Goal: Transaction & Acquisition: Purchase product/service

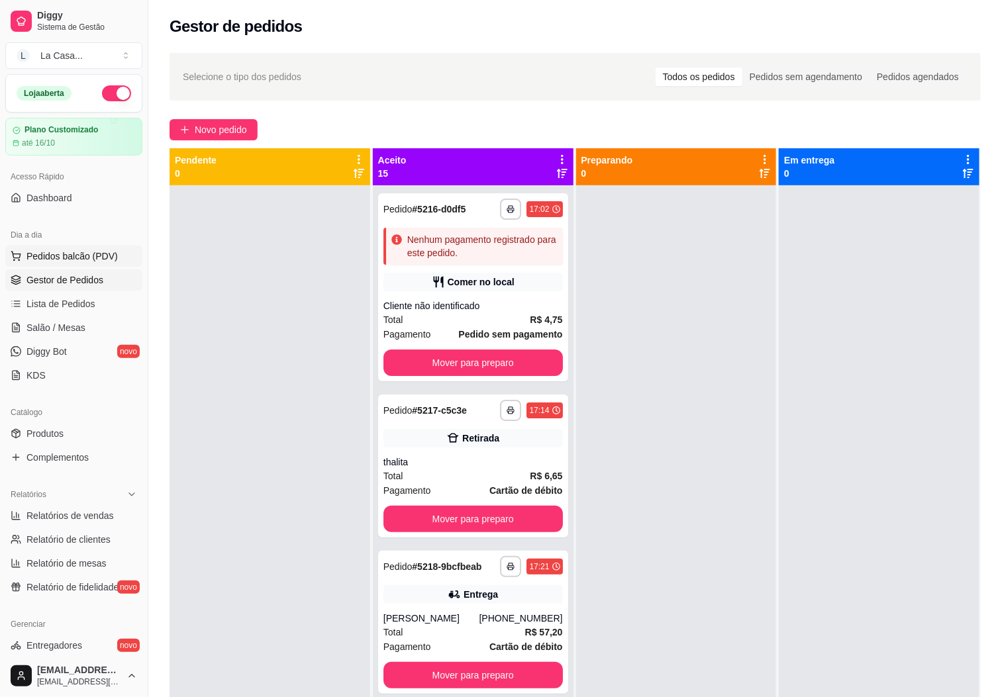
click at [74, 249] on button "Pedidos balcão (PDV)" at bounding box center [73, 256] width 137 height 21
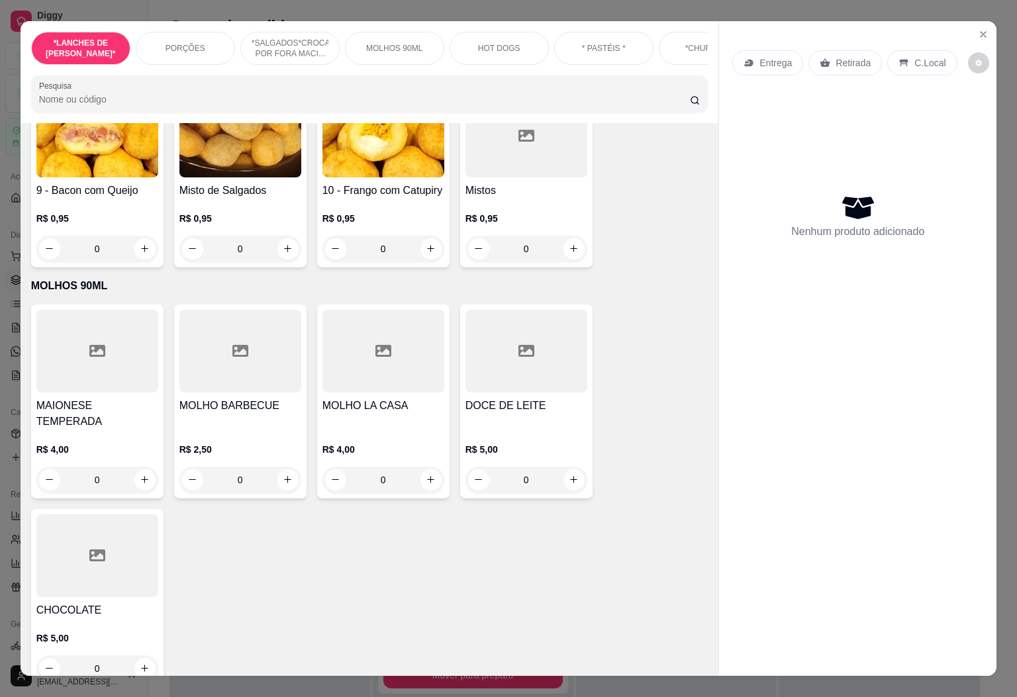
scroll to position [1390, 0]
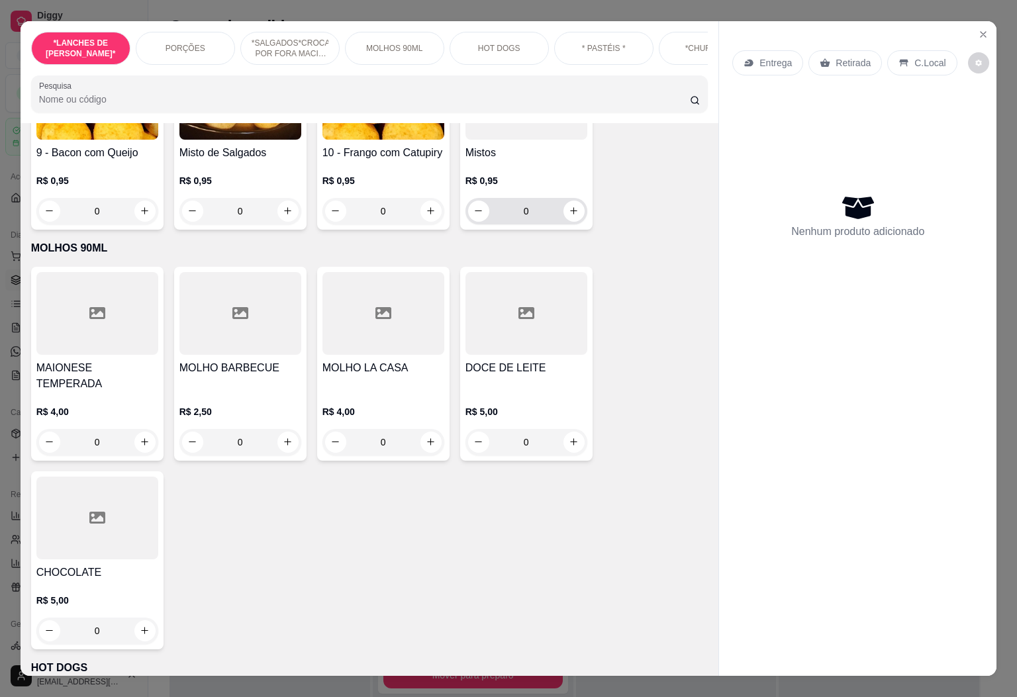
click at [542, 209] on input "0" at bounding box center [526, 211] width 74 height 26
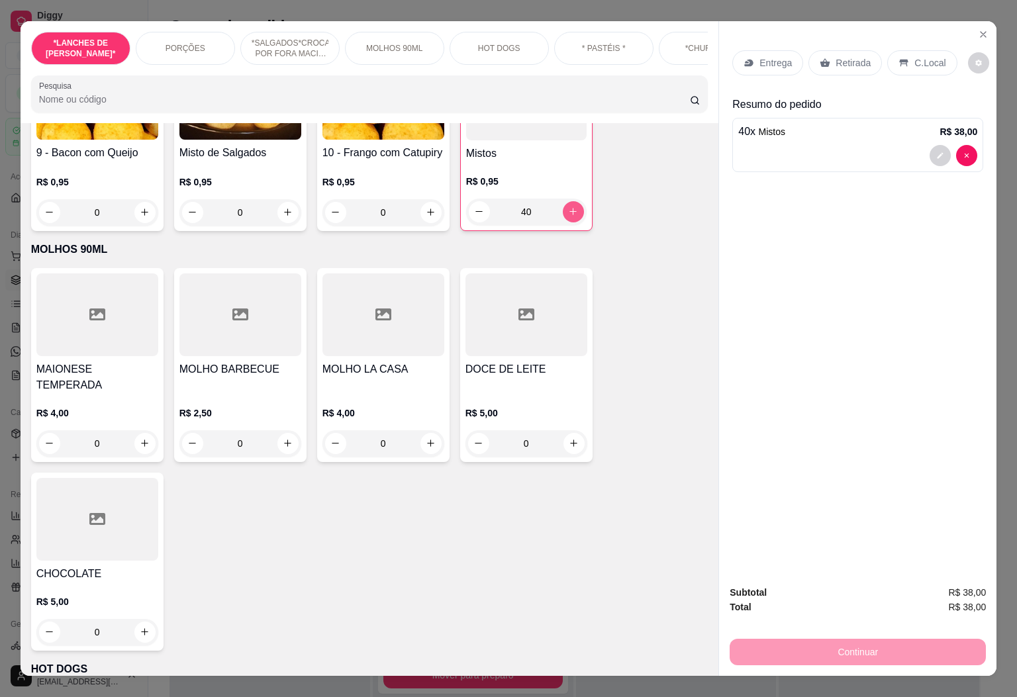
click at [568, 207] on icon "increase-product-quantity" at bounding box center [573, 212] width 10 height 10
type input "43"
click at [930, 158] on button "decrease-product-quantity" at bounding box center [940, 155] width 21 height 21
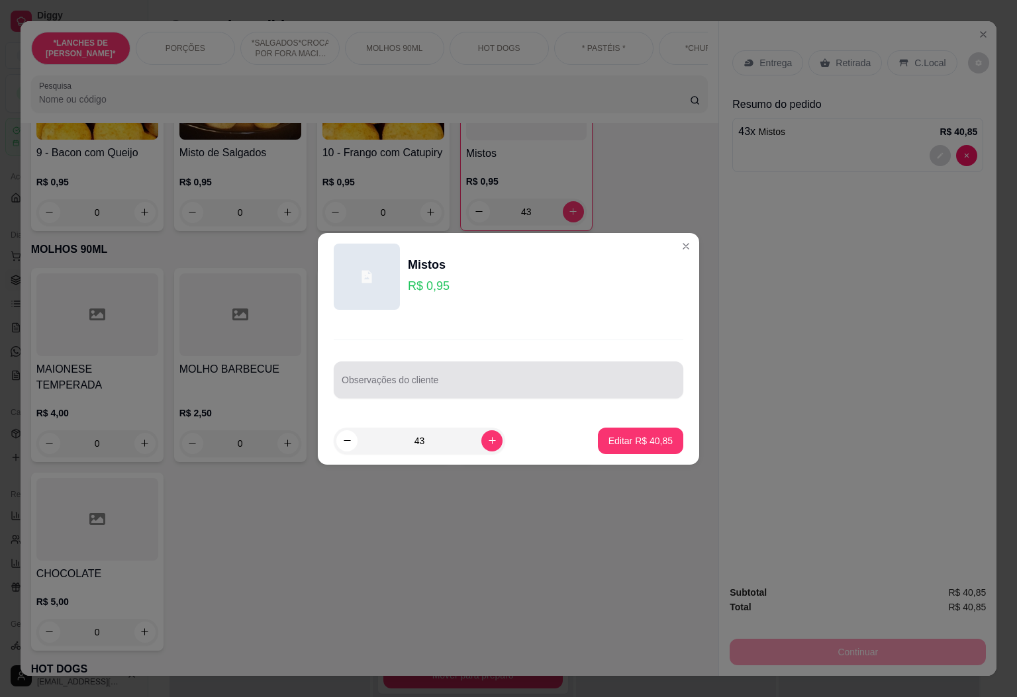
click at [575, 364] on div "Observações do cliente" at bounding box center [509, 379] width 350 height 37
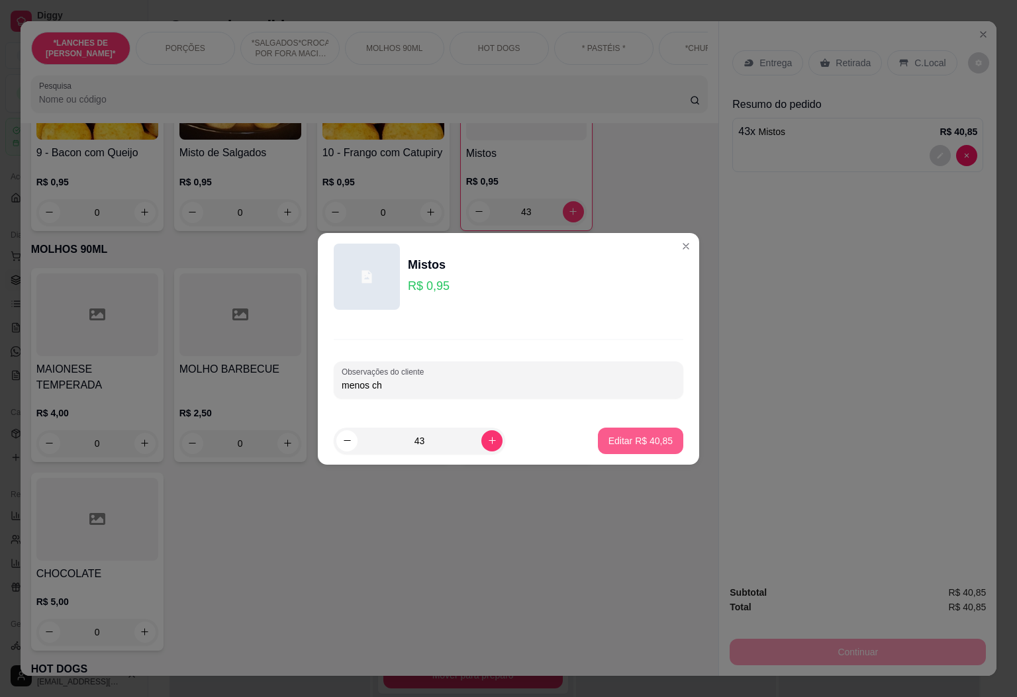
type input "menos ch"
click at [653, 434] on p "Editar R$ 40,85" at bounding box center [640, 440] width 64 height 13
type input "0"
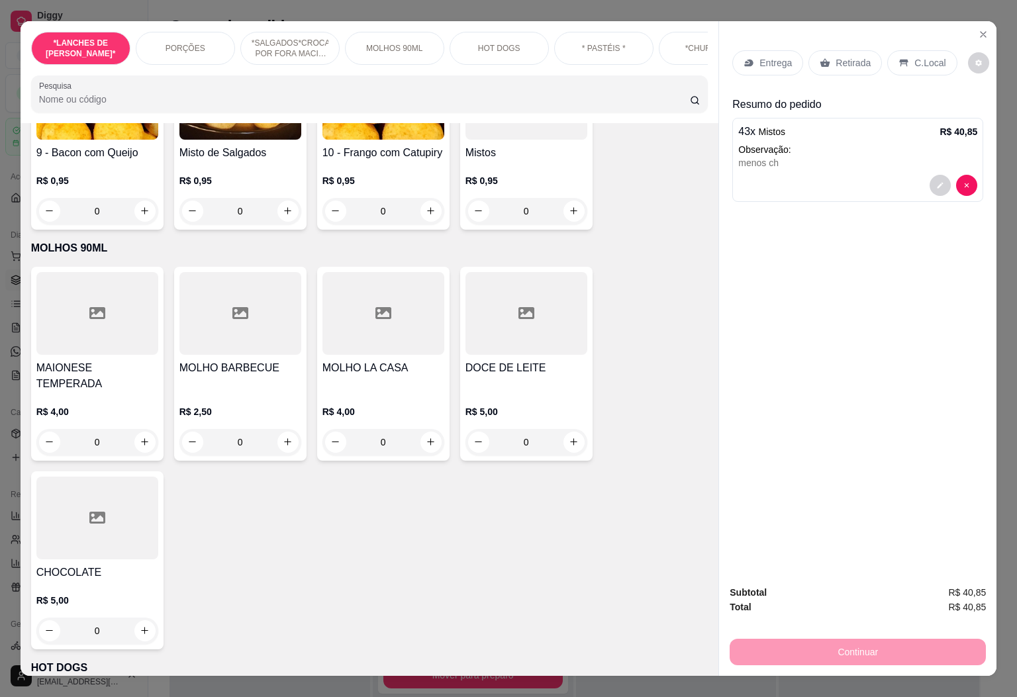
click at [845, 50] on div "Retirada" at bounding box center [844, 62] width 73 height 25
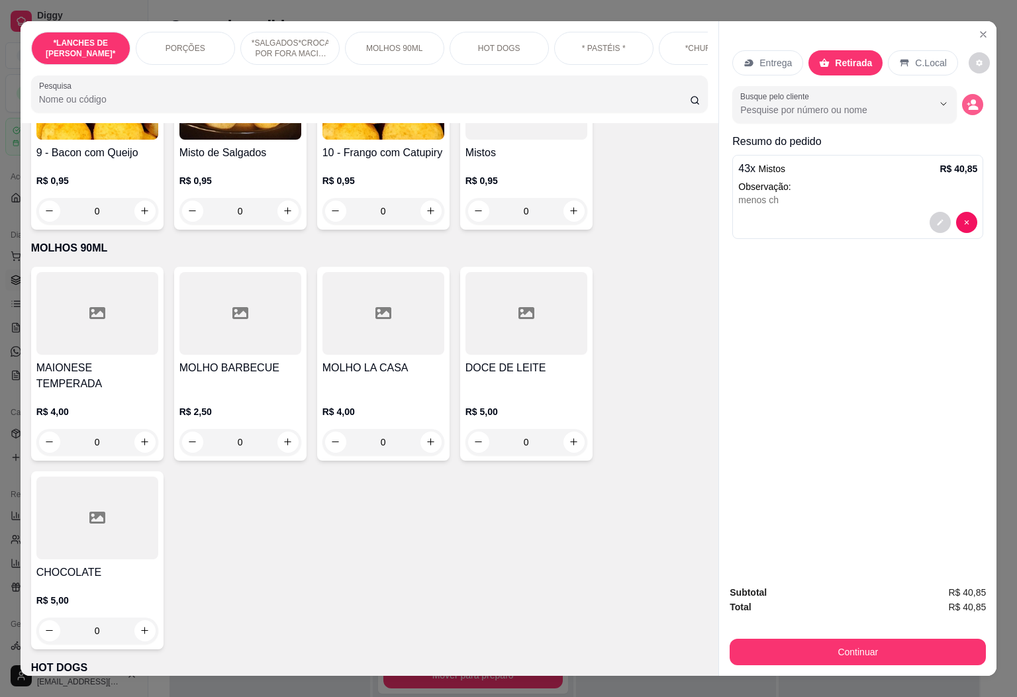
click at [970, 99] on icon "decrease-product-quantity" at bounding box center [973, 105] width 12 height 12
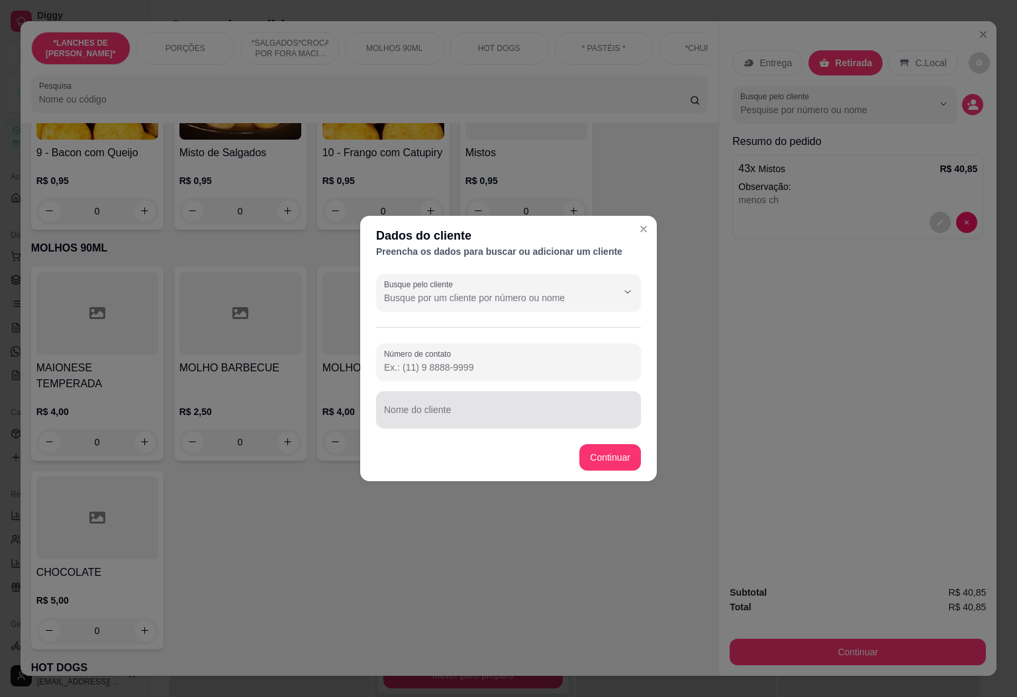
click at [600, 397] on div at bounding box center [508, 410] width 249 height 26
type input "[PERSON_NAME]"
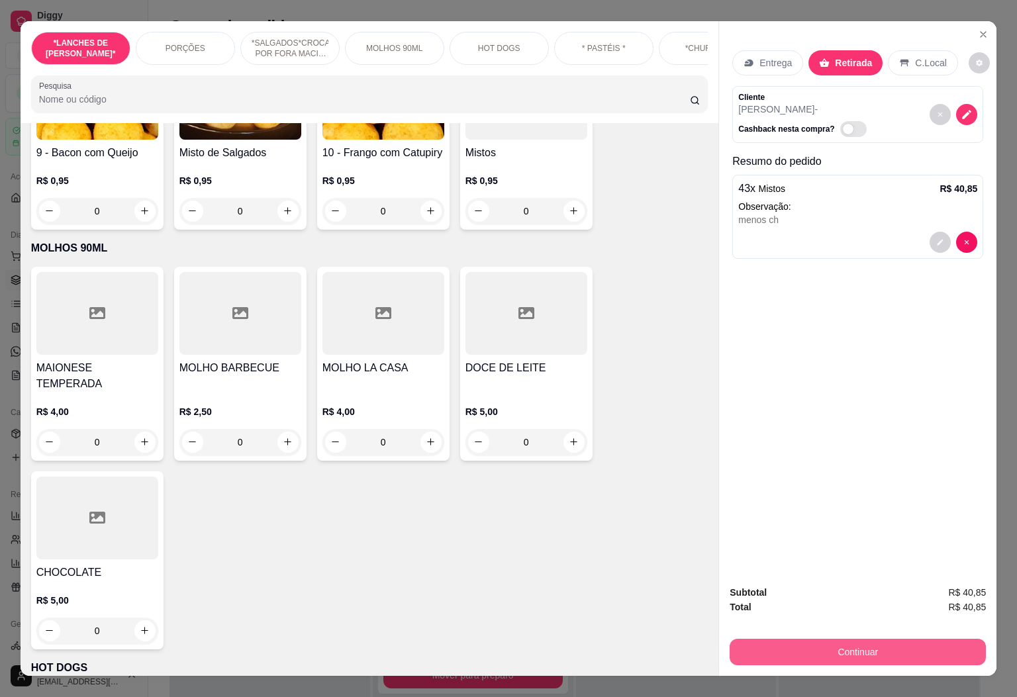
click at [824, 647] on button "Continuar" at bounding box center [858, 652] width 256 height 26
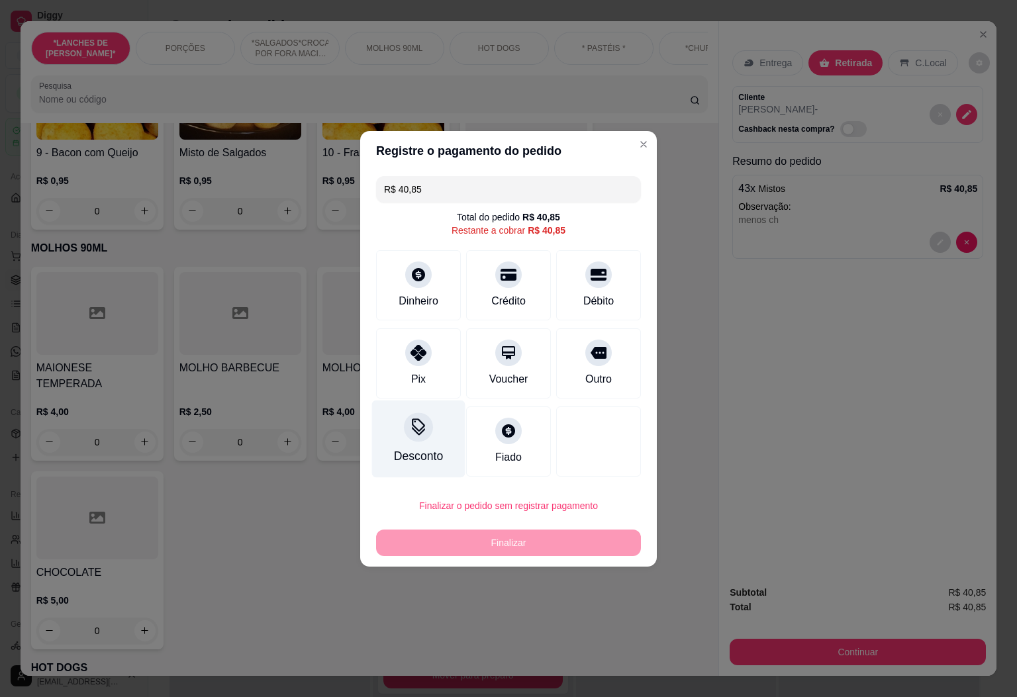
click at [430, 425] on div at bounding box center [418, 426] width 29 height 29
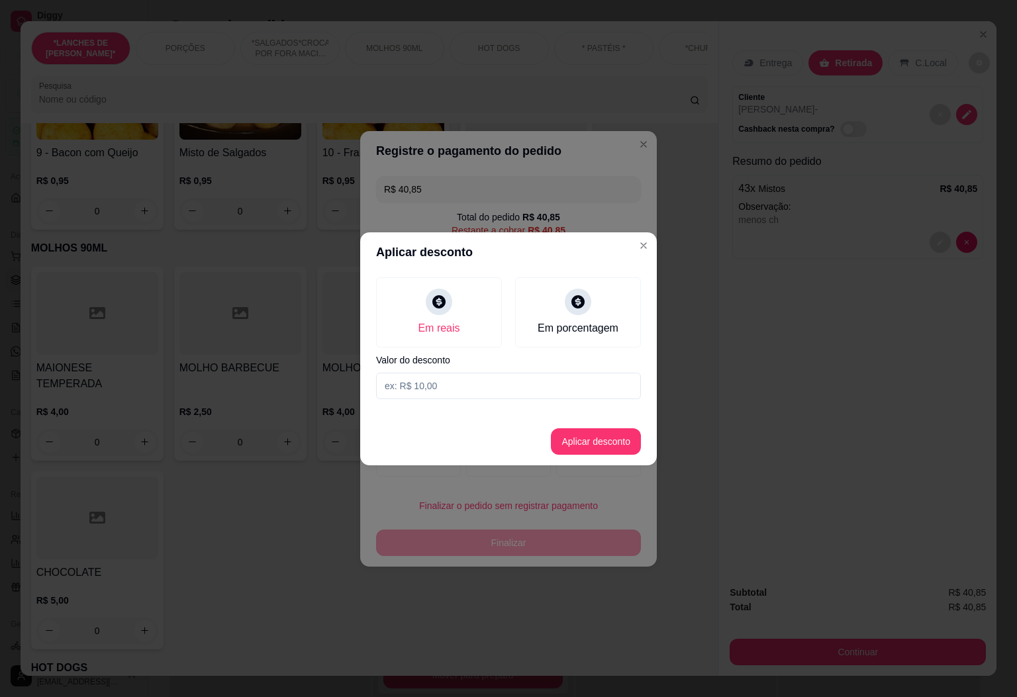
click at [465, 385] on input at bounding box center [508, 386] width 265 height 26
type input "0,85"
click at [579, 442] on button "Aplicar desconto" at bounding box center [596, 441] width 90 height 26
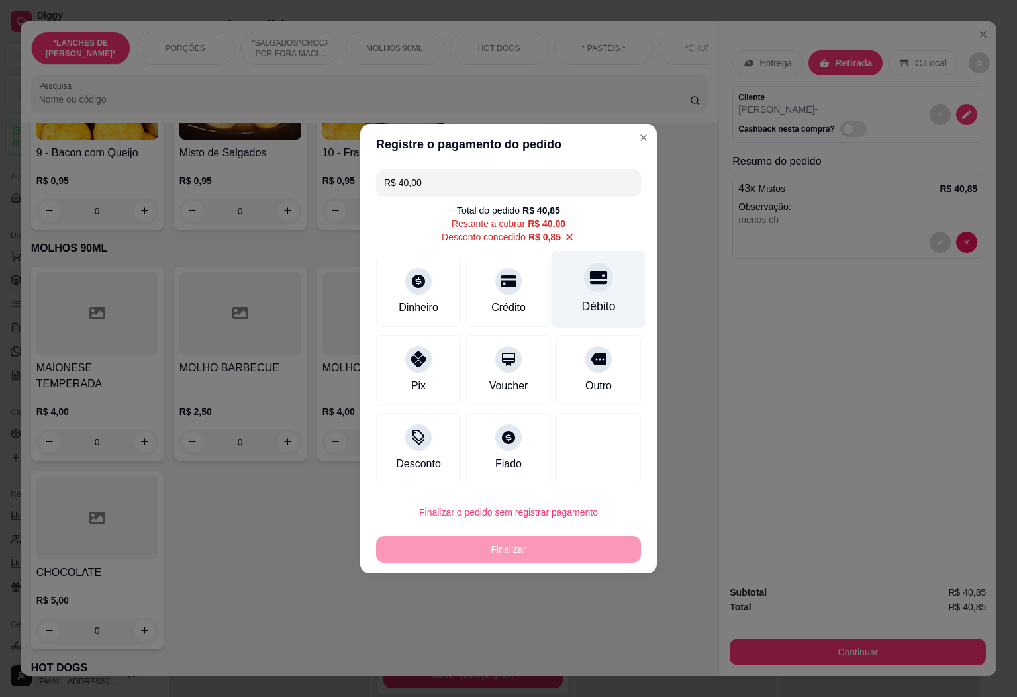
click at [606, 275] on div "Débito" at bounding box center [598, 288] width 93 height 77
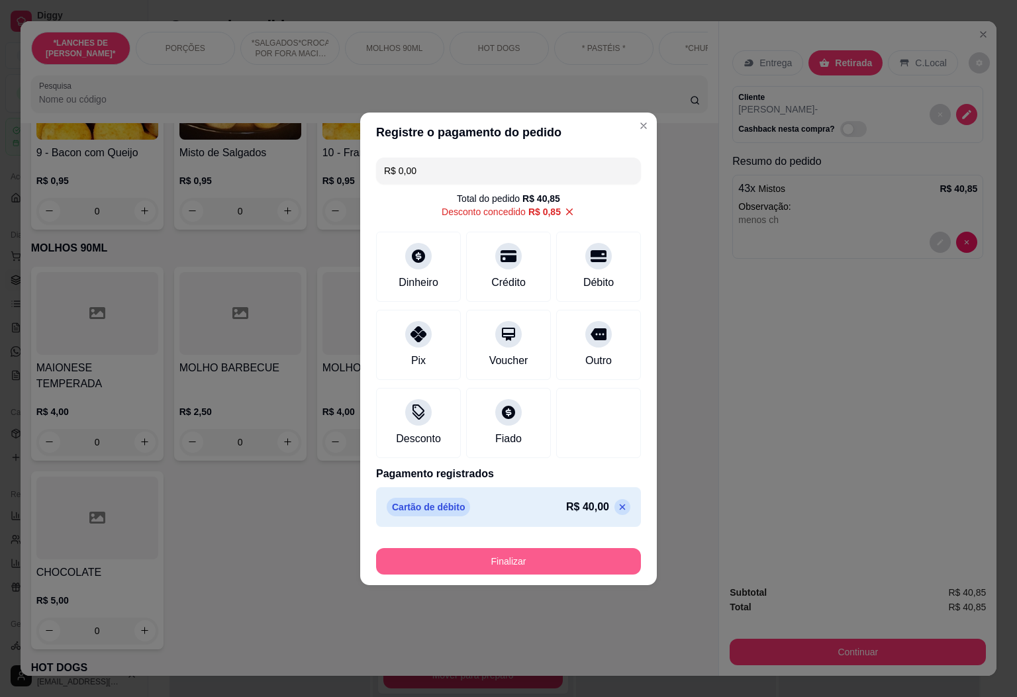
click at [526, 557] on button "Finalizar" at bounding box center [508, 561] width 265 height 26
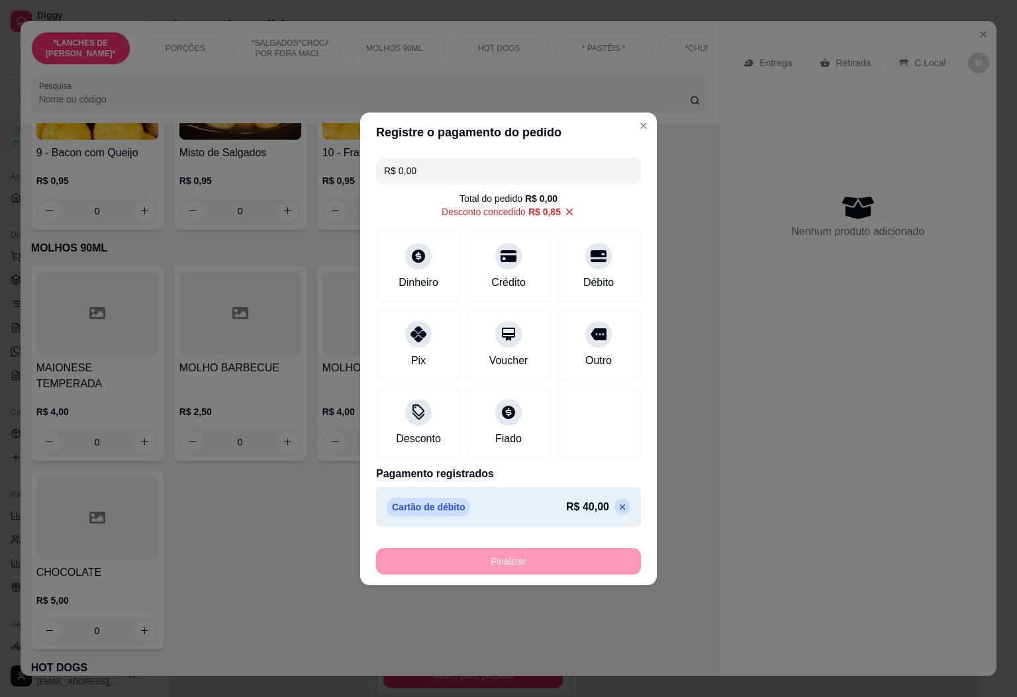
type input "-R$ 40,85"
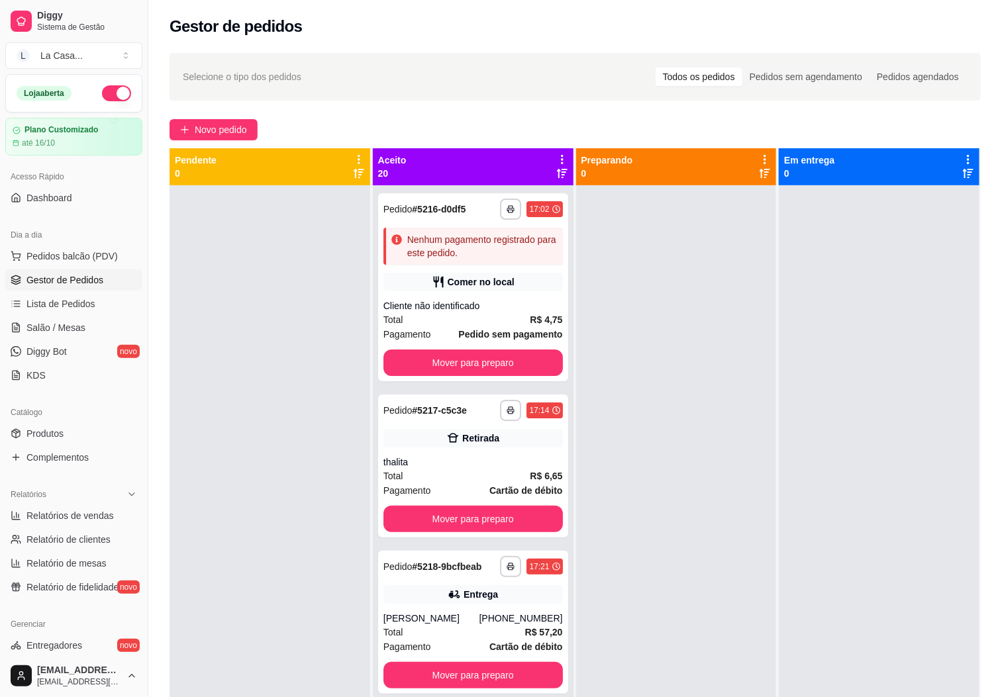
click at [557, 160] on icon at bounding box center [562, 160] width 12 height 12
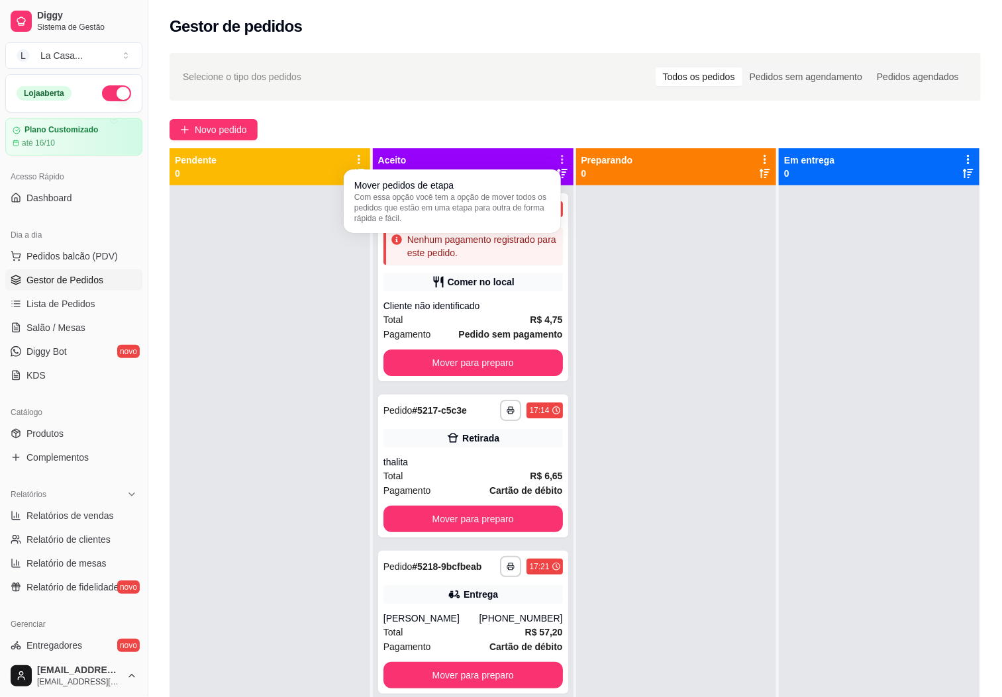
click at [501, 228] on div "Mover pedidos de etapa Com essa opção você tem a opção de mover todos os pedido…" at bounding box center [452, 201] width 212 height 58
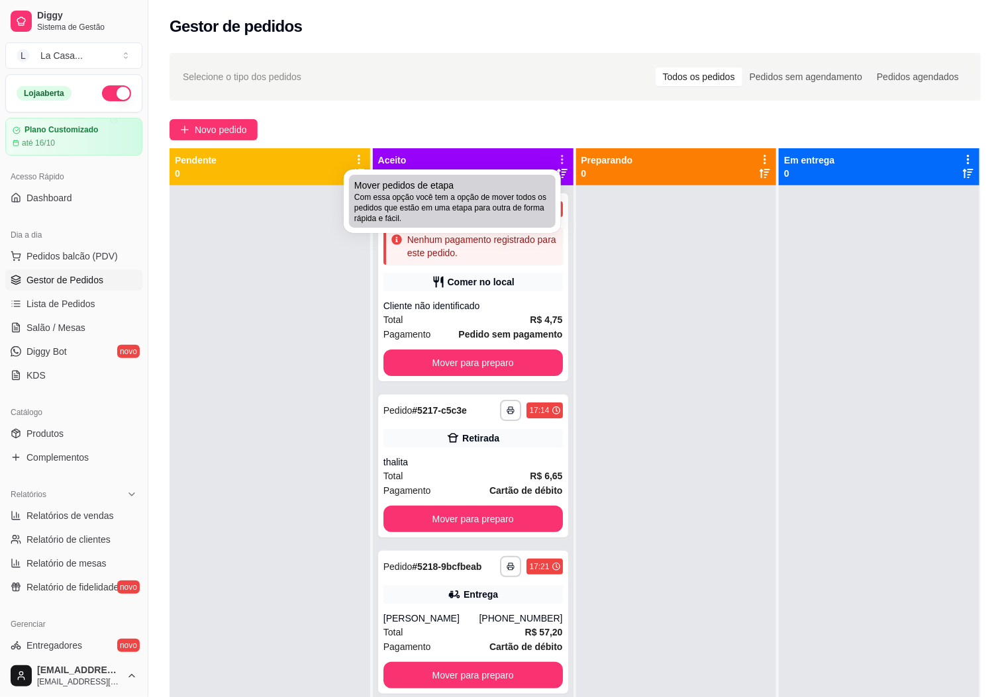
click at [493, 192] on span "Com essa opção você tem a opção de mover todos os pedidos que estão em uma etap…" at bounding box center [452, 208] width 196 height 32
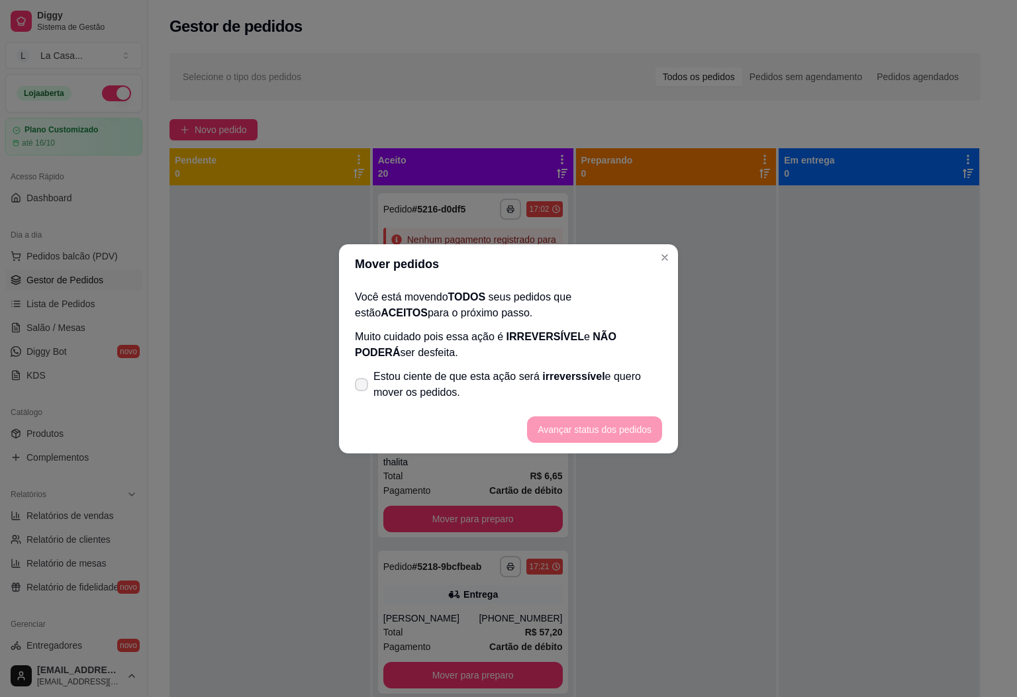
click at [373, 382] on span "Estou ciente de que esta ação será irreverssível e quero mover os pedidos." at bounding box center [517, 385] width 289 height 32
click at [363, 387] on input "Estou ciente de que esta ação será irreverssível e quero mover os pedidos." at bounding box center [358, 391] width 9 height 9
checkbox input "true"
click at [566, 439] on button "Avançar status dos pedidos" at bounding box center [594, 429] width 131 height 26
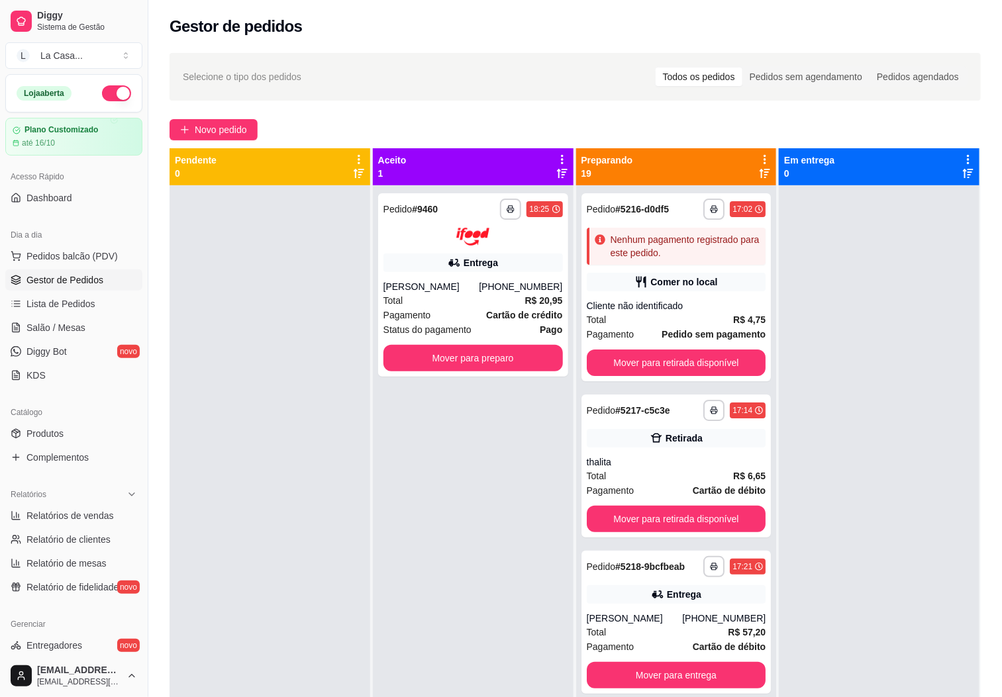
click at [457, 402] on div "**********" at bounding box center [473, 533] width 201 height 697
click at [505, 361] on button "Mover para preparo" at bounding box center [472, 358] width 179 height 26
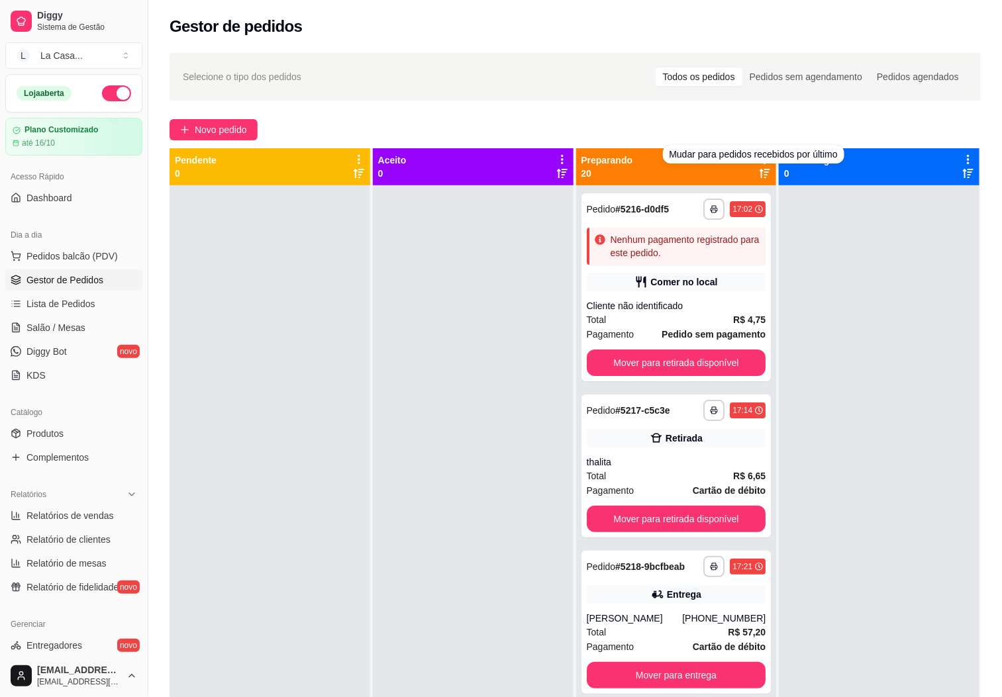
click at [789, 244] on div at bounding box center [879, 533] width 201 height 697
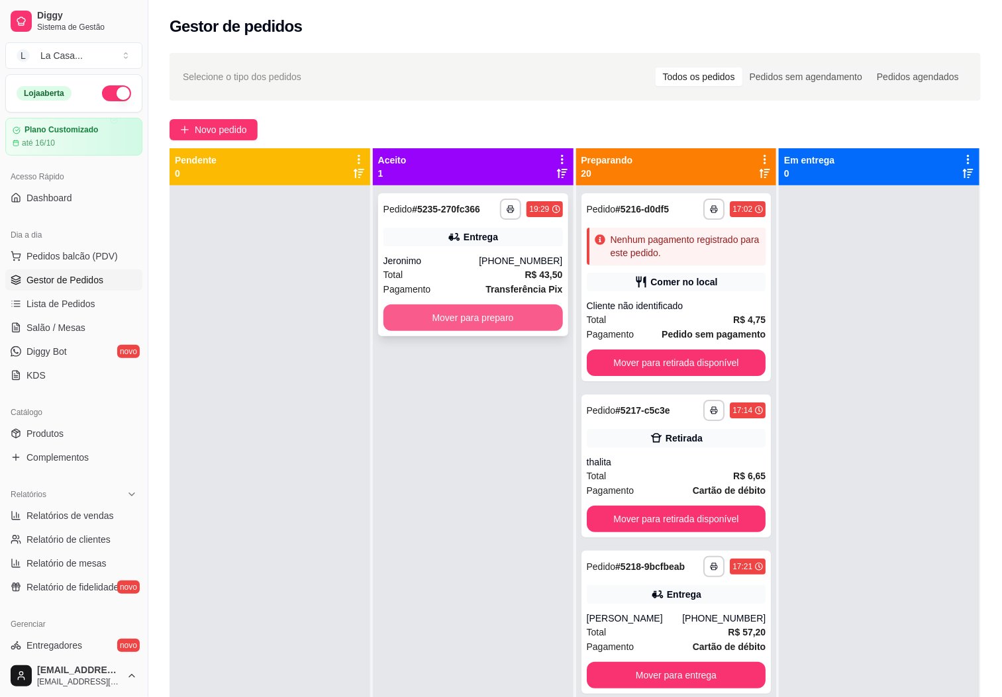
click at [436, 324] on button "Mover para preparo" at bounding box center [472, 318] width 179 height 26
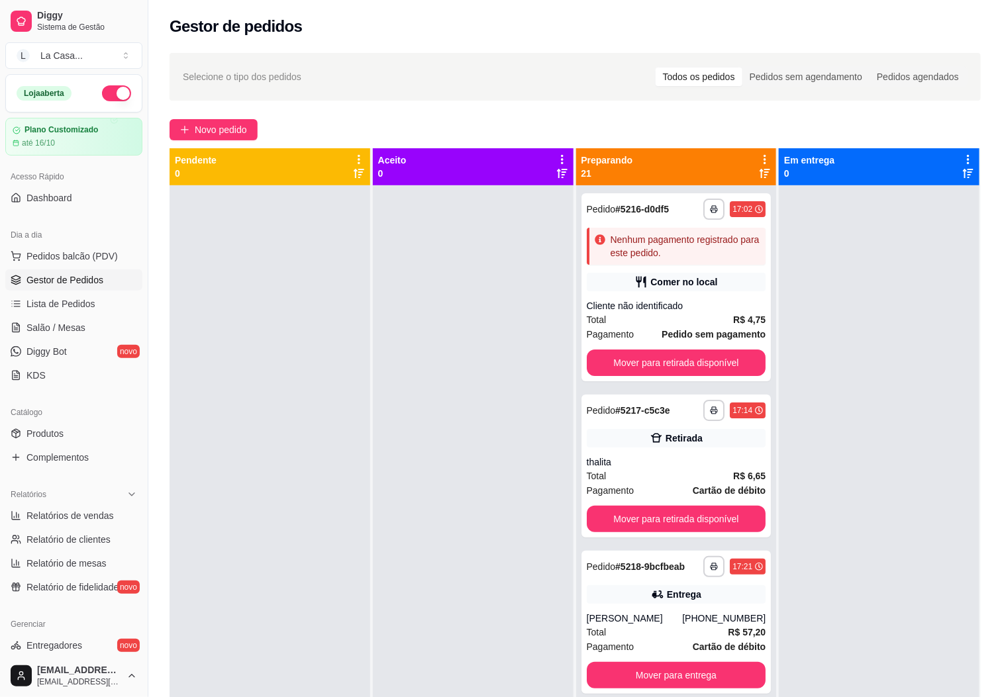
click at [763, 156] on icon at bounding box center [764, 159] width 3 height 9
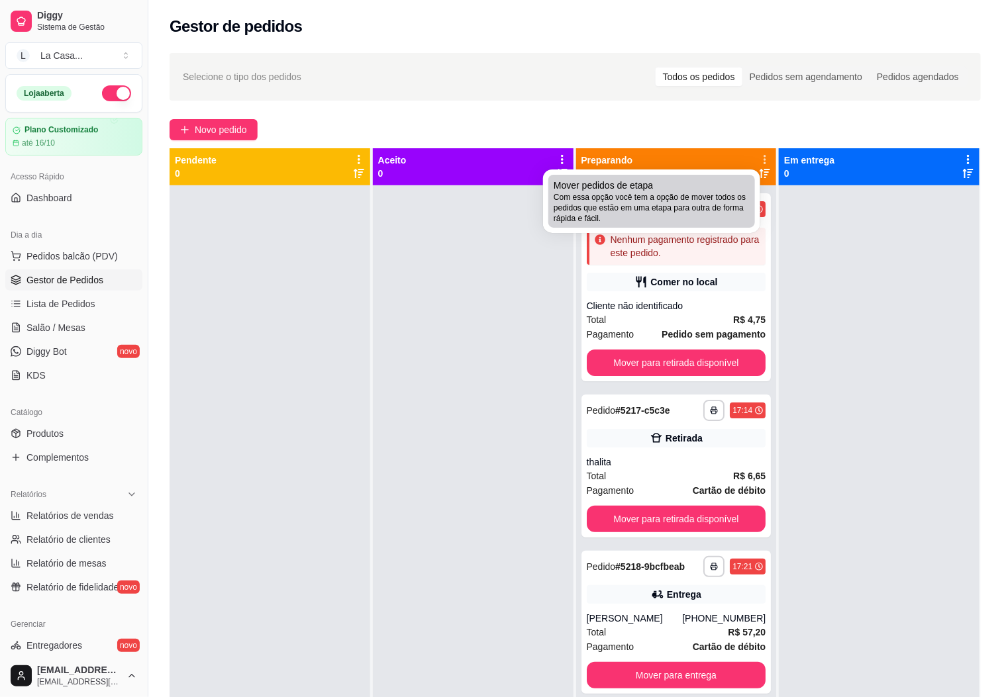
click at [740, 197] on span "Com essa opção você tem a opção de mover todos os pedidos que estão em uma etap…" at bounding box center [651, 208] width 196 height 32
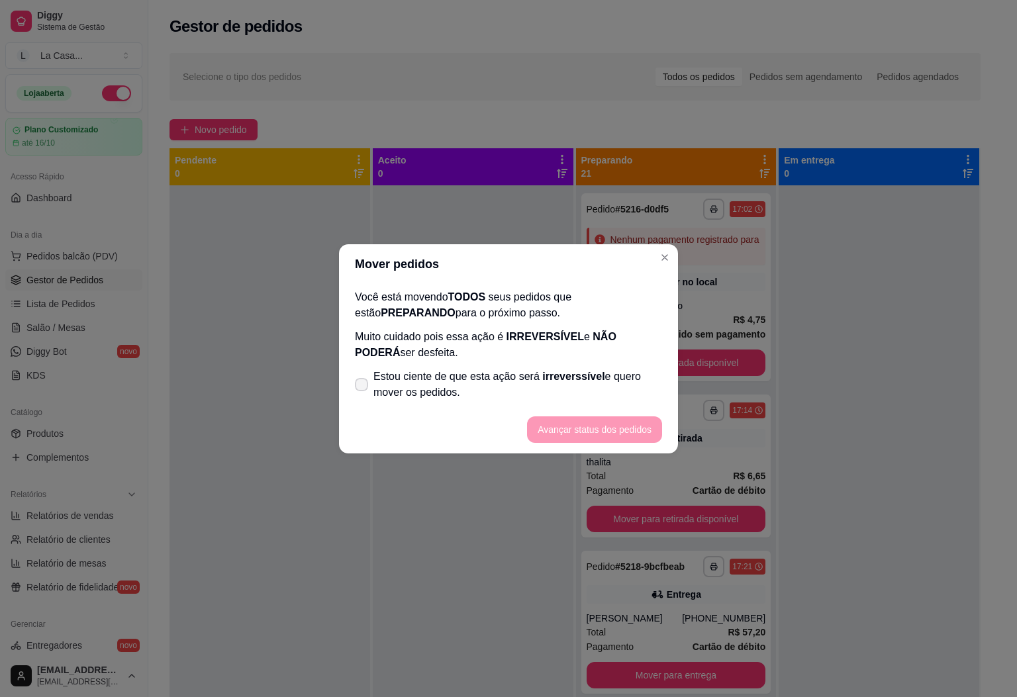
click at [362, 378] on span at bounding box center [361, 384] width 13 height 13
click at [362, 387] on input "Estou ciente de que esta ação será irreverssível e quero mover os pedidos." at bounding box center [358, 391] width 9 height 9
checkbox input "true"
click at [610, 423] on button "Avançar status dos pedidos" at bounding box center [594, 429] width 135 height 26
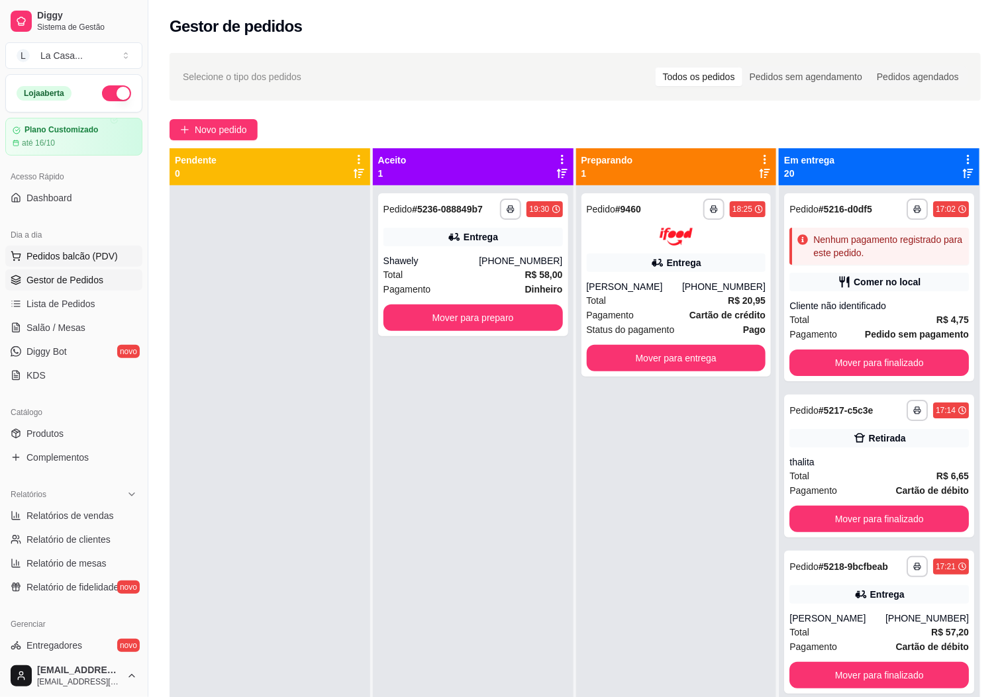
click at [81, 253] on span "Pedidos balcão (PDV)" at bounding box center [71, 256] width 91 height 13
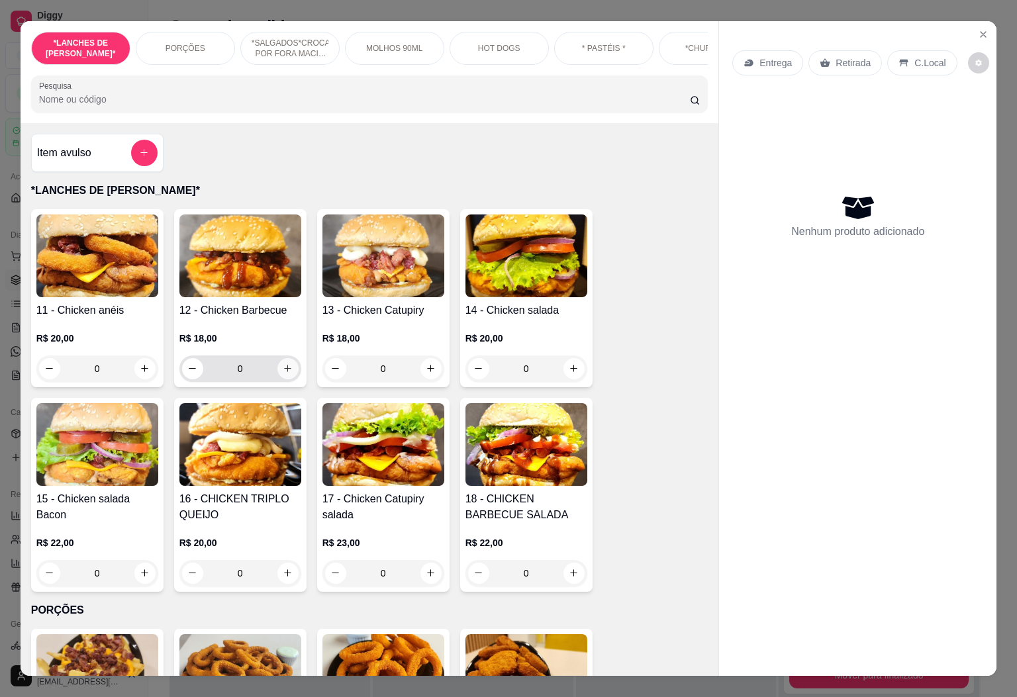
click at [283, 372] on icon "increase-product-quantity" at bounding box center [288, 368] width 10 height 10
type input "1"
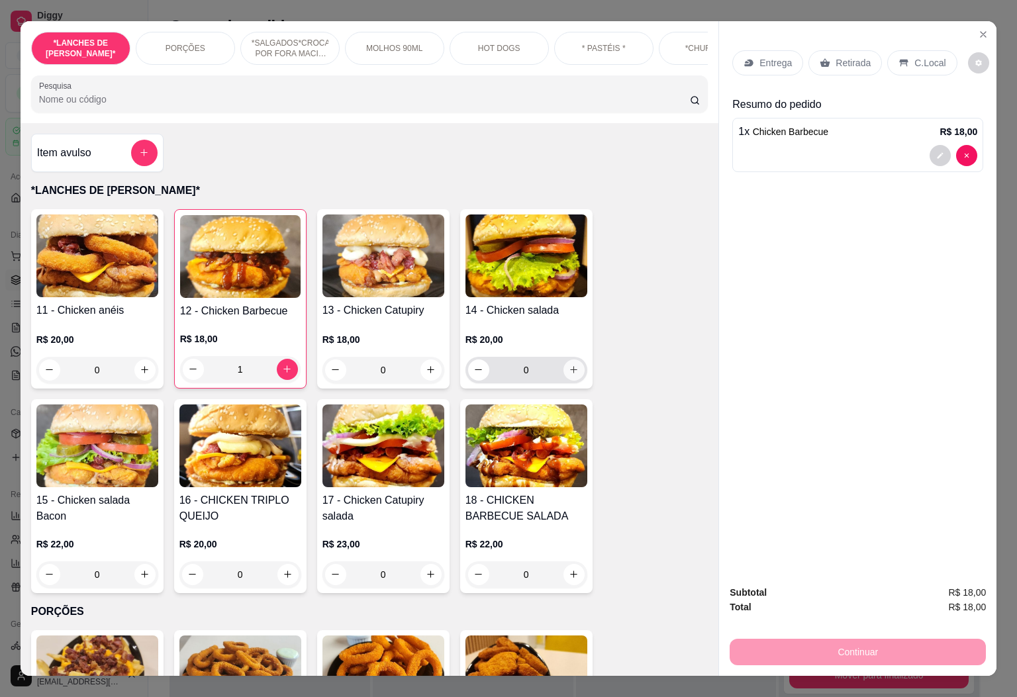
click at [568, 371] on button "increase-product-quantity" at bounding box center [573, 369] width 21 height 21
type input "1"
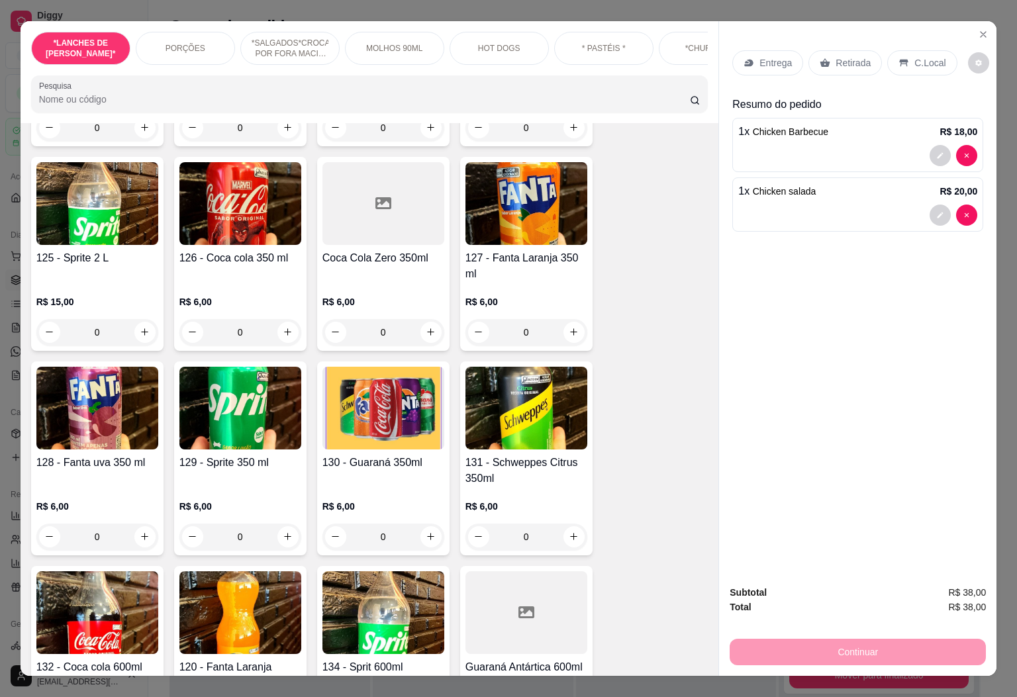
scroll to position [5939, 0]
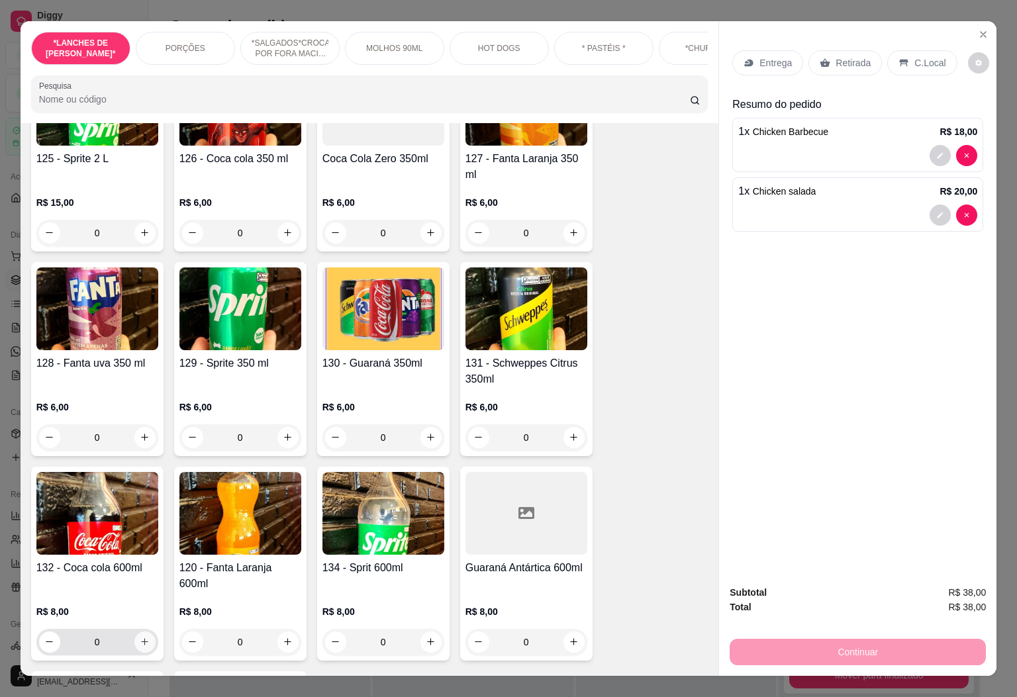
click at [134, 632] on button "increase-product-quantity" at bounding box center [144, 642] width 21 height 21
type input "1"
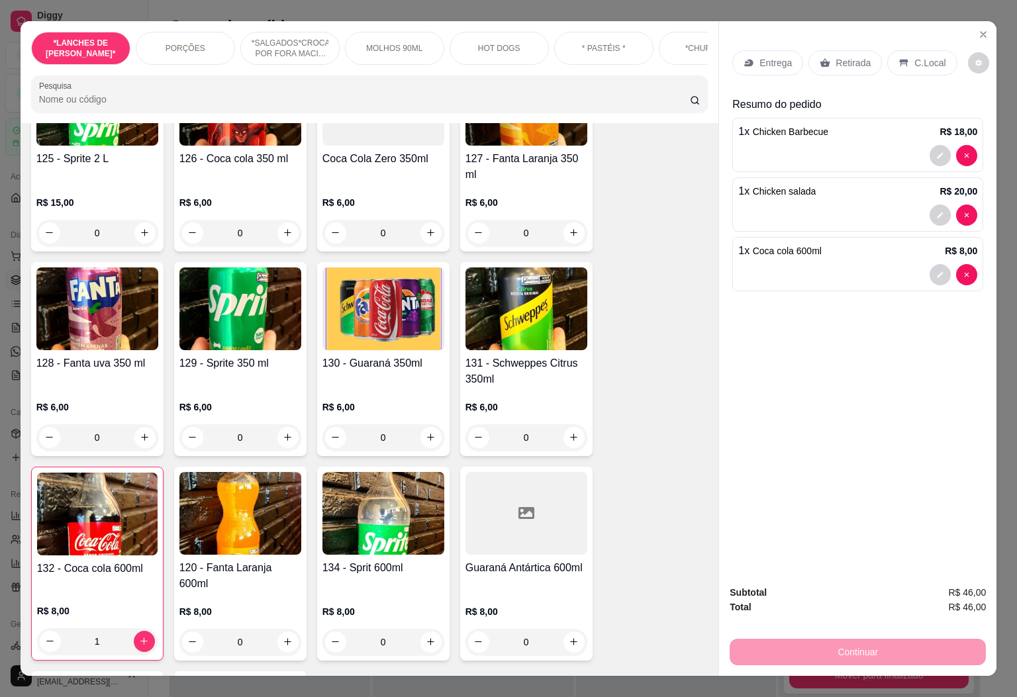
click at [904, 58] on div "C.Local" at bounding box center [922, 62] width 70 height 25
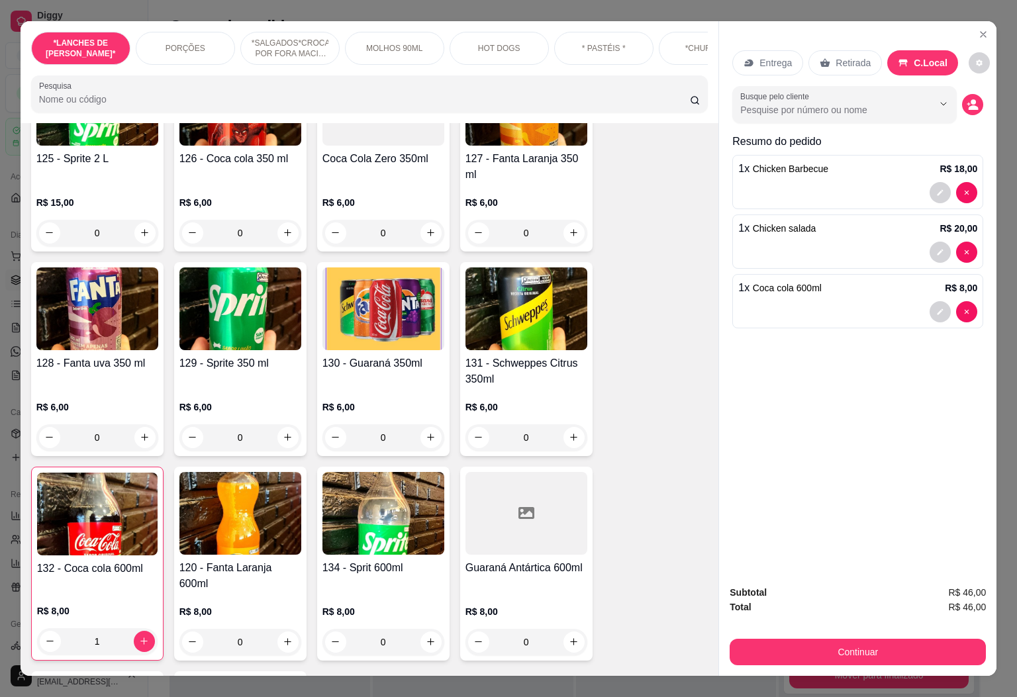
click at [975, 89] on div "Busque pelo cliente" at bounding box center [857, 104] width 251 height 37
click at [969, 99] on icon "decrease-product-quantity" at bounding box center [973, 105] width 12 height 12
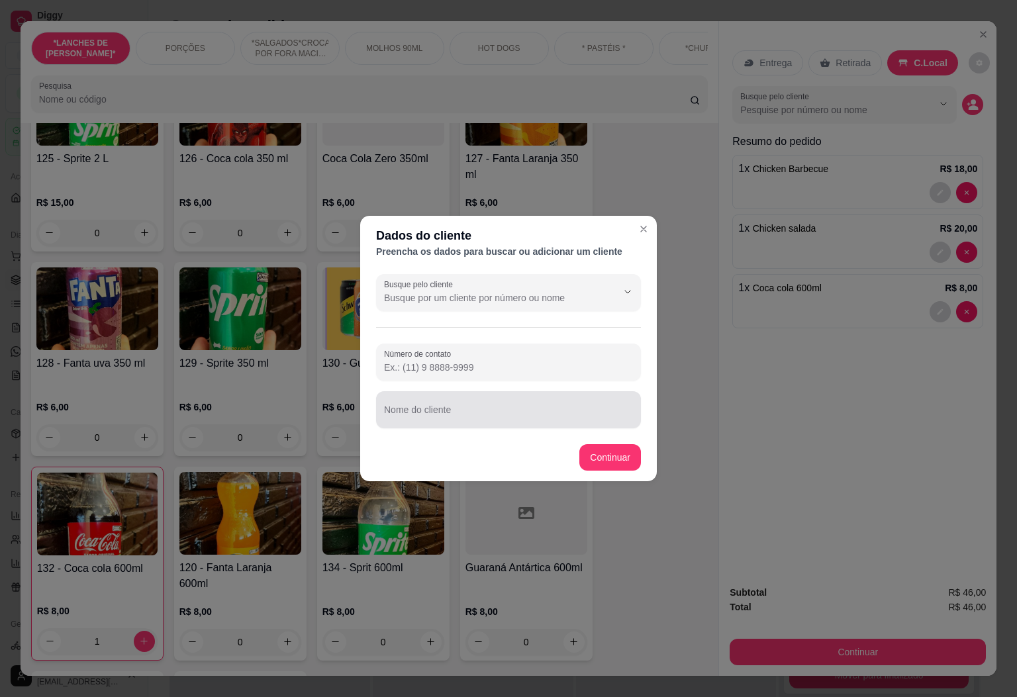
click at [579, 420] on input "Nome do cliente" at bounding box center [508, 414] width 249 height 13
type input "vini"
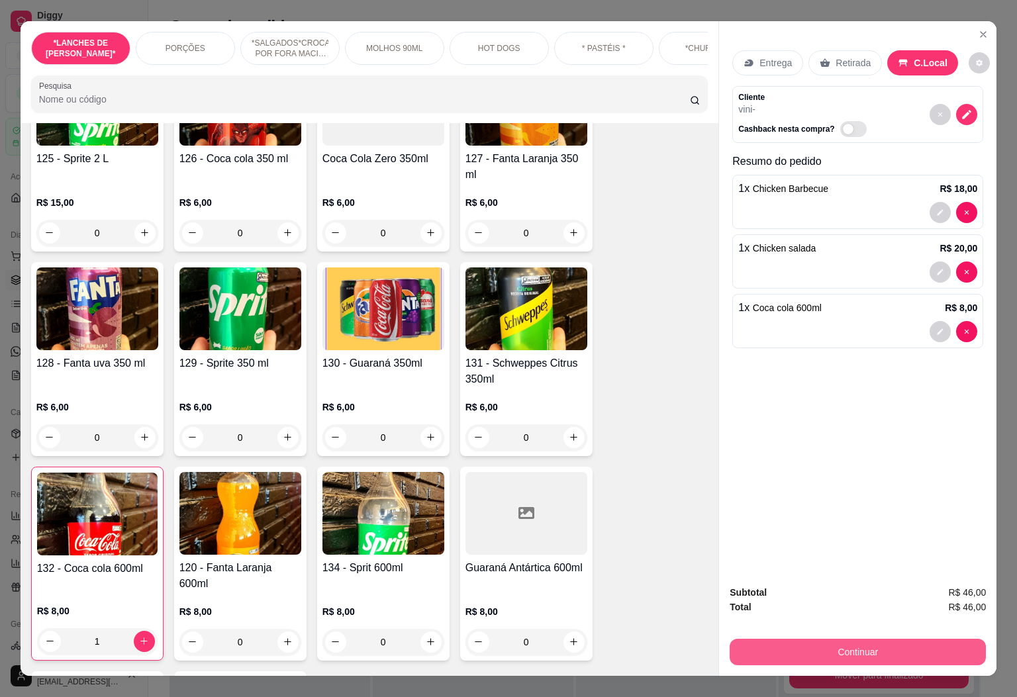
click at [799, 644] on button "Continuar" at bounding box center [858, 652] width 256 height 26
click at [590, 263] on icon at bounding box center [598, 270] width 17 height 17
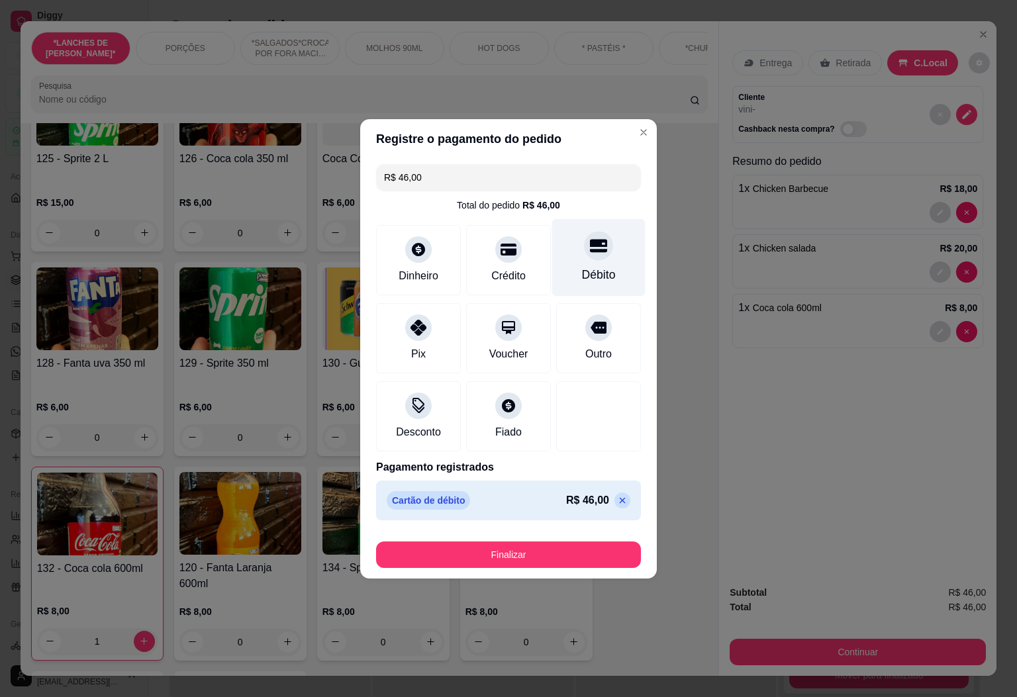
type input "R$ 0,00"
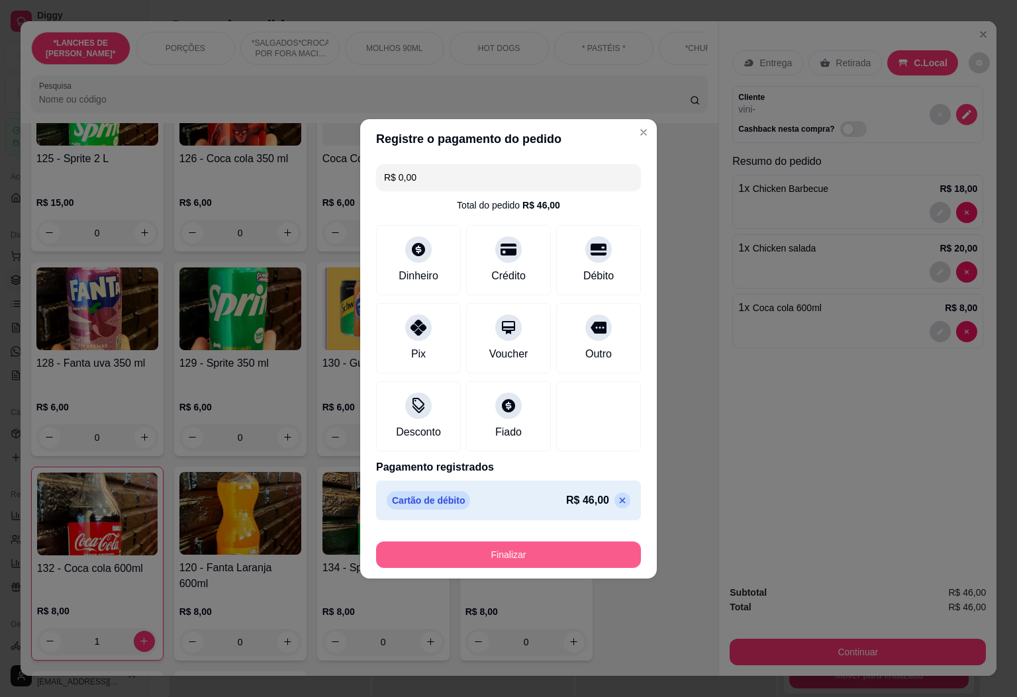
click at [564, 555] on button "Finalizar" at bounding box center [508, 555] width 265 height 26
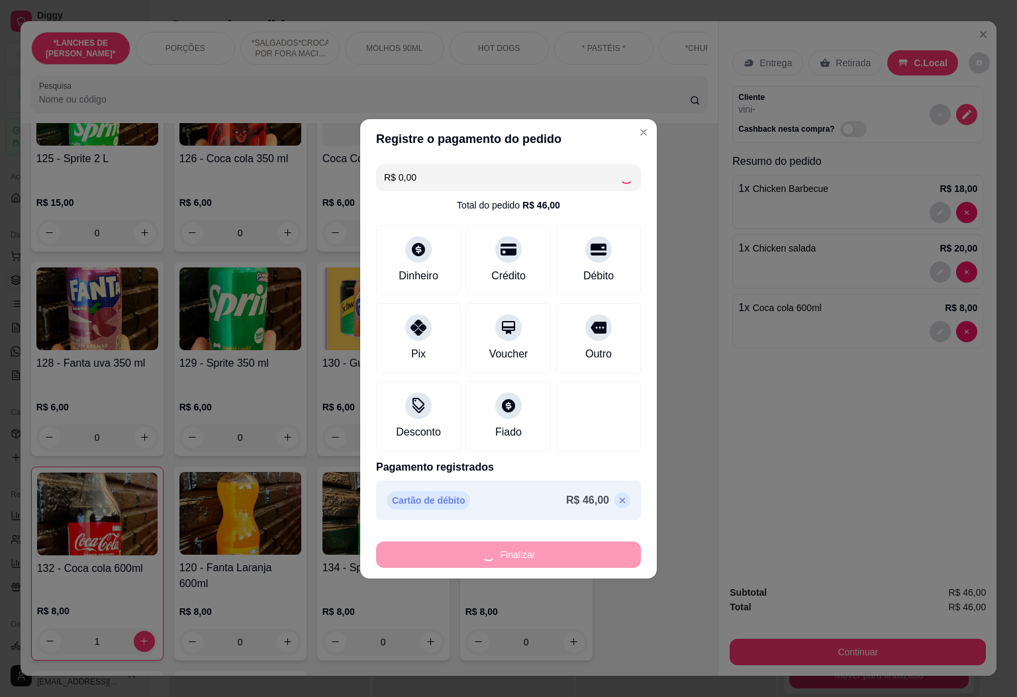
type input "0"
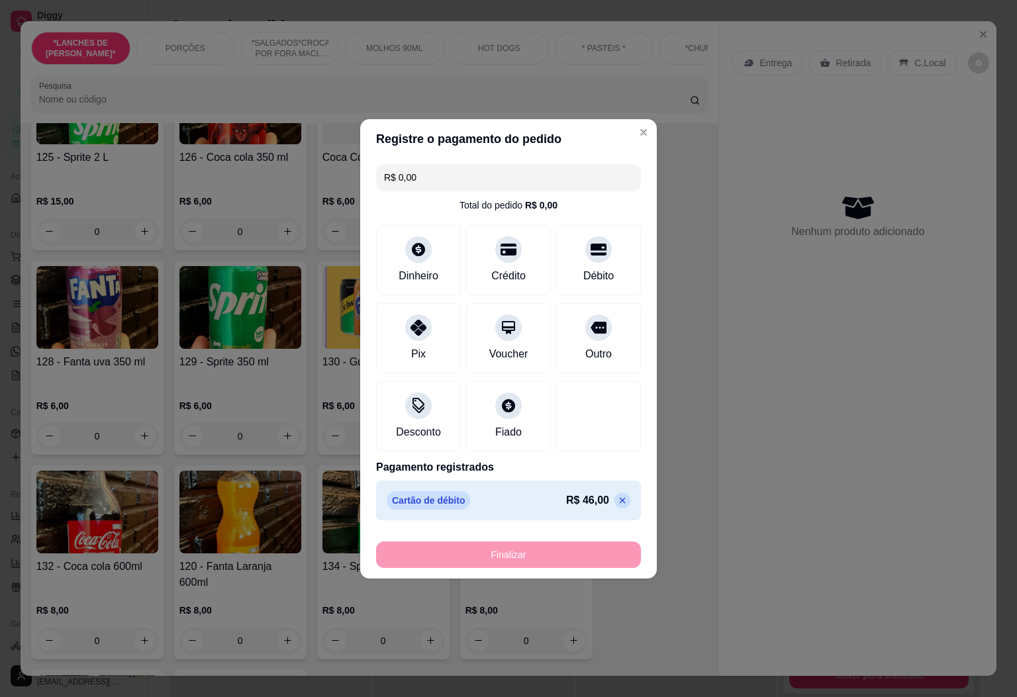
type input "-R$ 46,00"
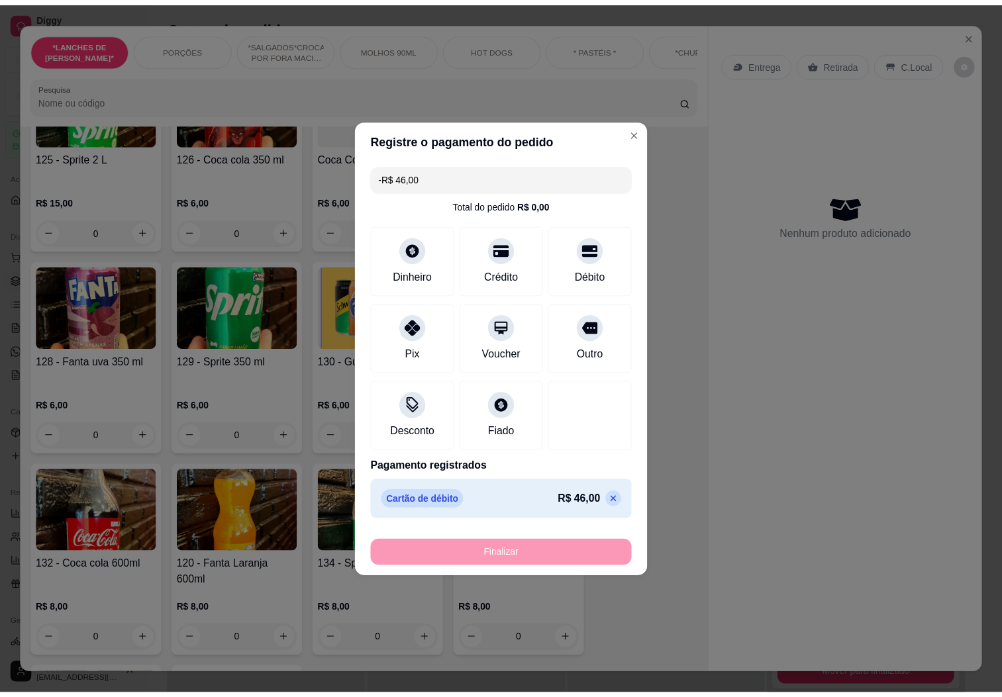
scroll to position [5937, 0]
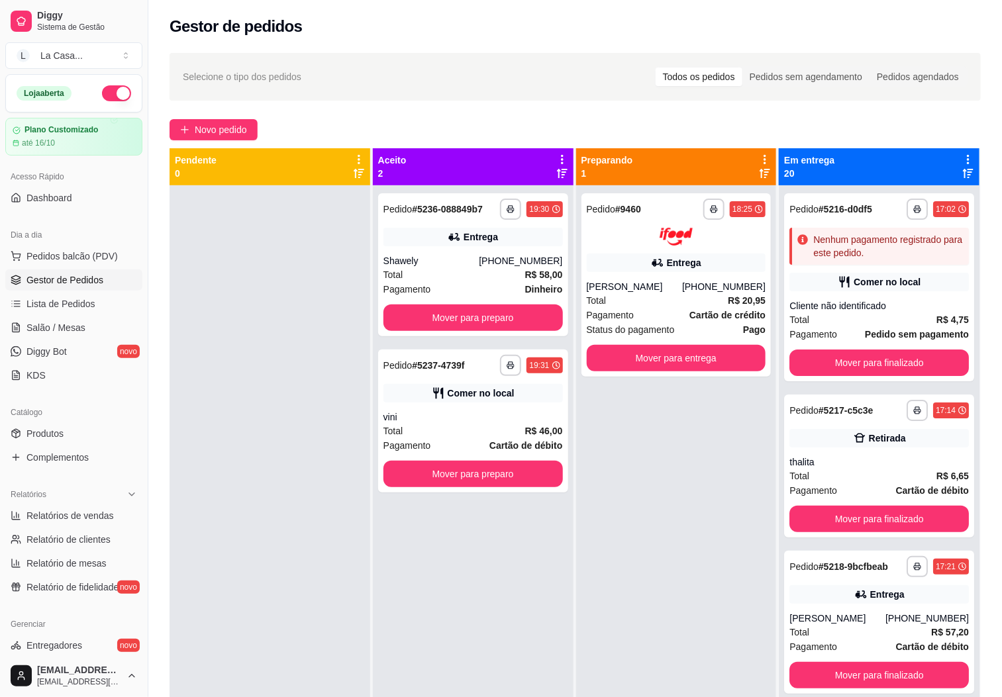
click at [72, 243] on div "Dia a dia" at bounding box center [73, 234] width 137 height 21
click at [74, 244] on div "Dia a dia" at bounding box center [73, 234] width 137 height 21
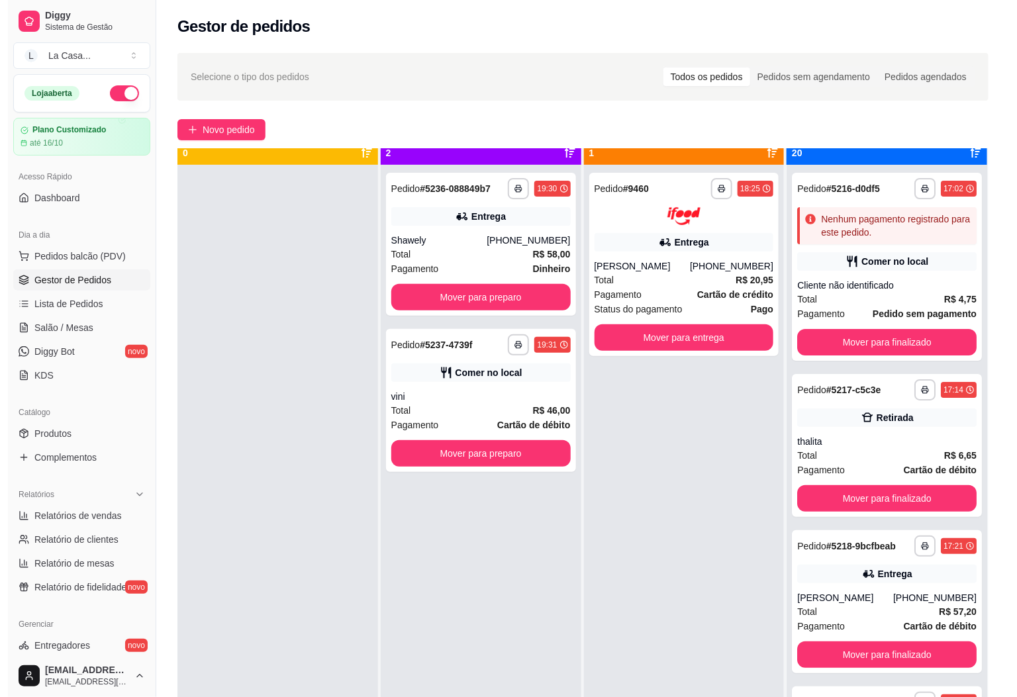
scroll to position [36, 0]
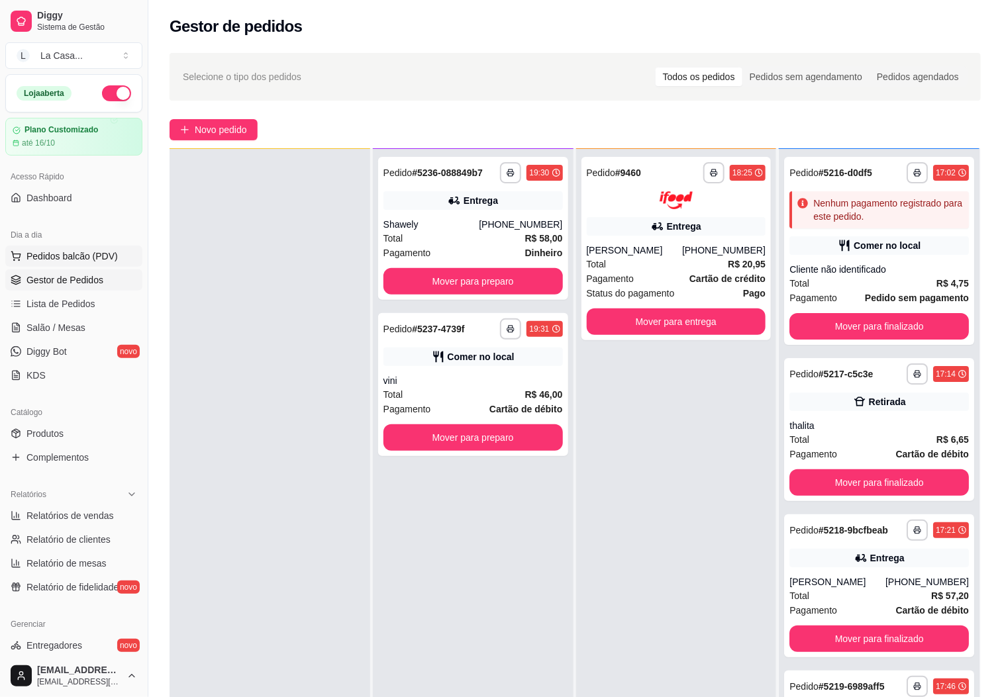
click at [94, 253] on span "Pedidos balcão (PDV)" at bounding box center [71, 256] width 91 height 13
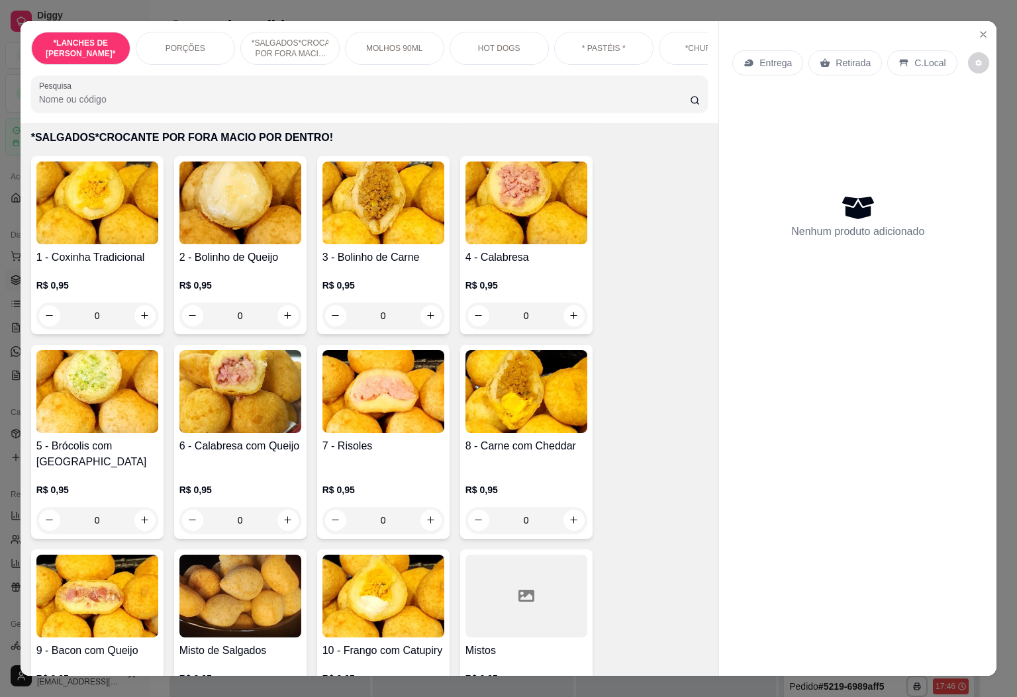
scroll to position [894, 0]
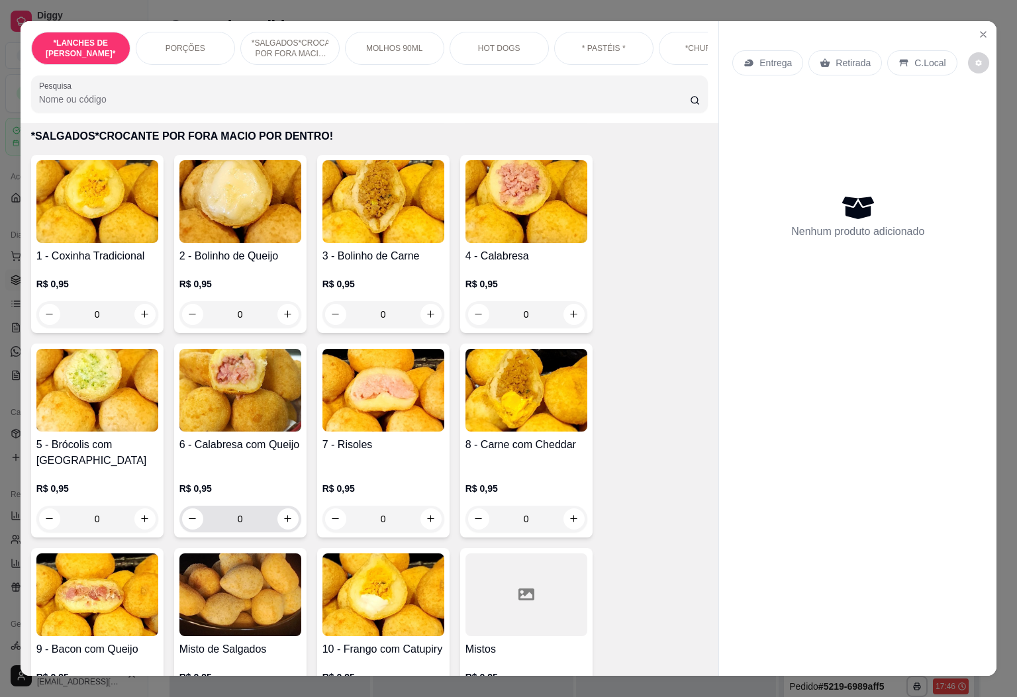
click at [263, 506] on input "0" at bounding box center [240, 519] width 74 height 26
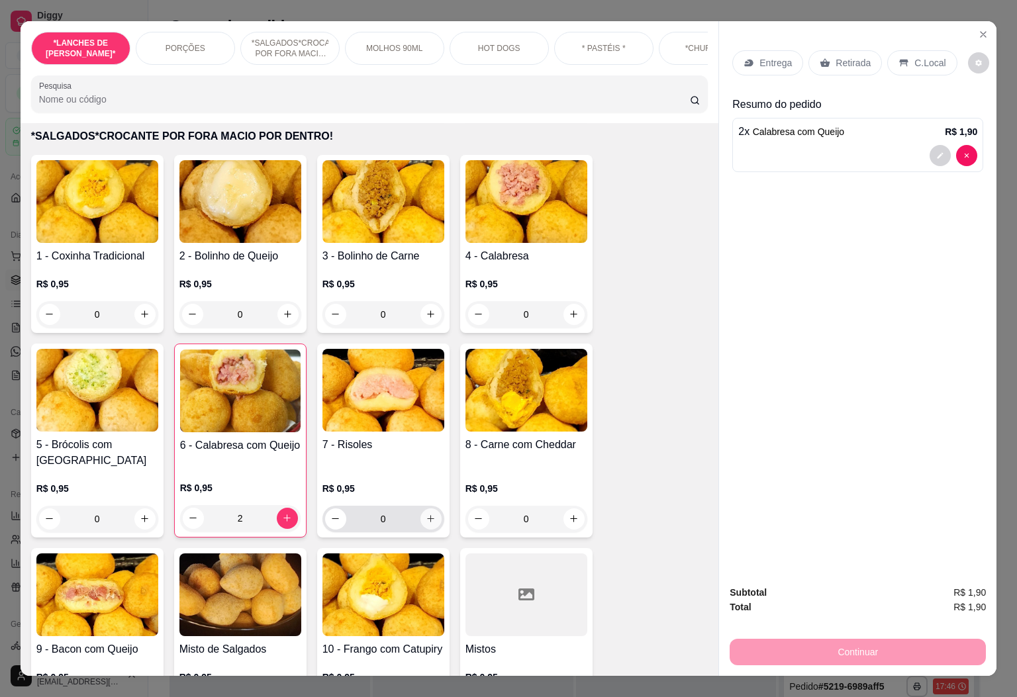
type input "2"
click at [411, 509] on input "0" at bounding box center [383, 519] width 74 height 26
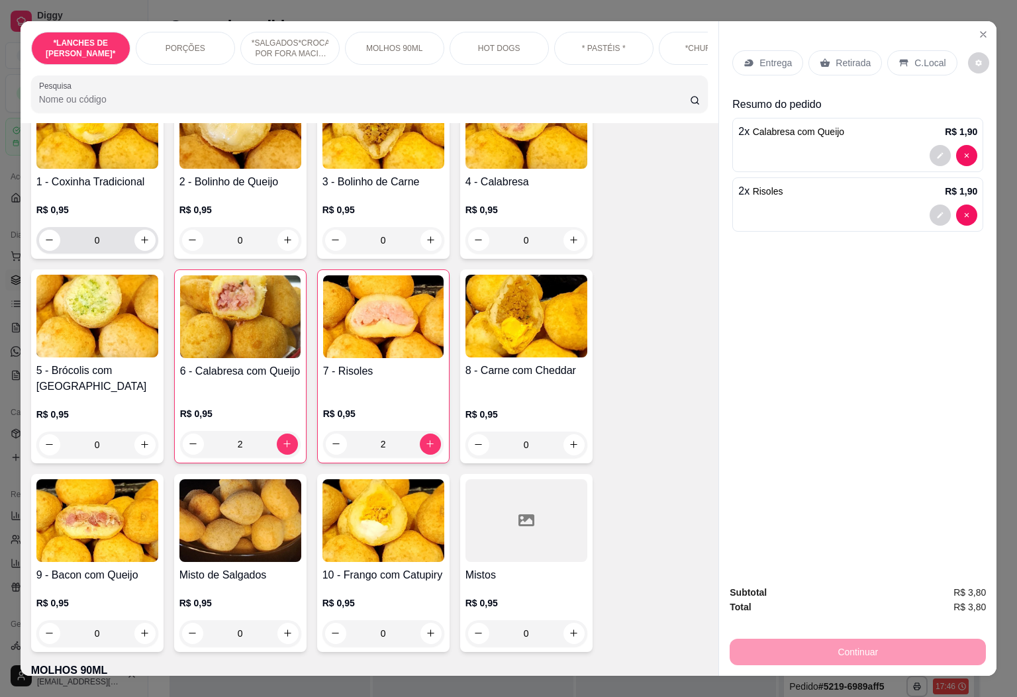
scroll to position [1092, 0]
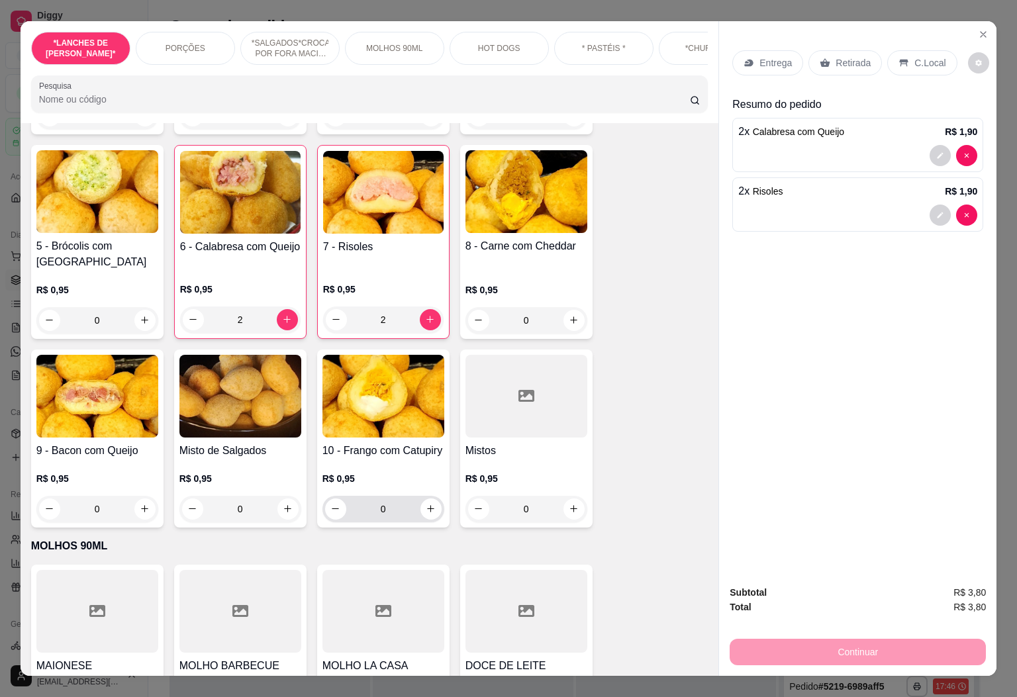
type input "2"
click at [387, 496] on input "0" at bounding box center [383, 509] width 74 height 26
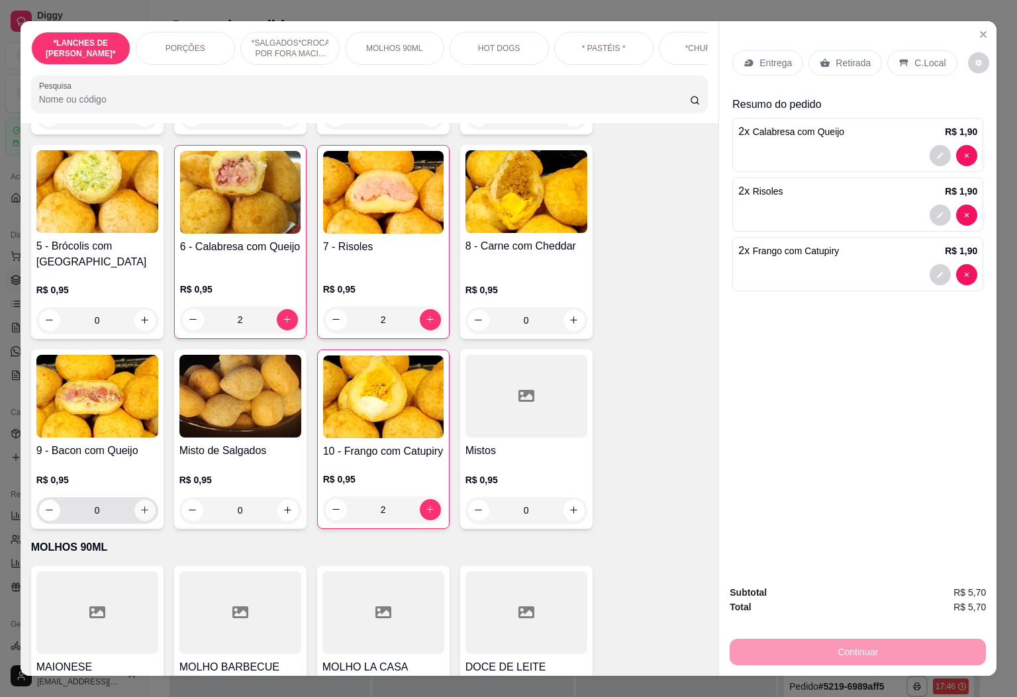
type input "2"
click at [140, 505] on icon "increase-product-quantity" at bounding box center [145, 510] width 10 height 10
type input "1"
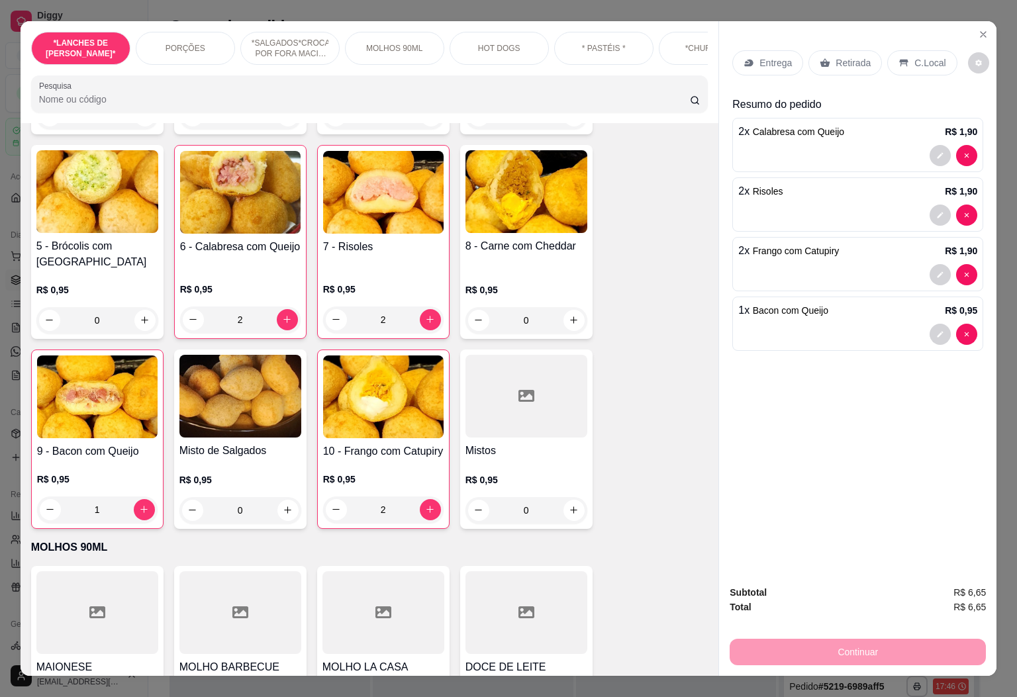
click at [865, 54] on div "Retirada" at bounding box center [844, 62] width 73 height 25
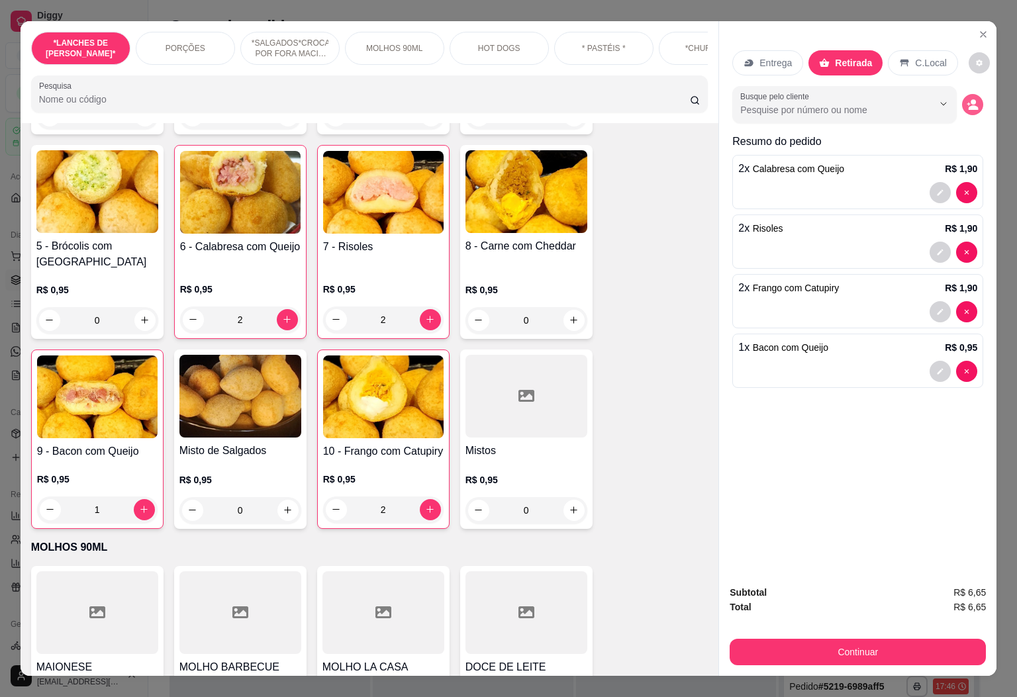
click at [967, 99] on icon "decrease-product-quantity" at bounding box center [973, 105] width 12 height 12
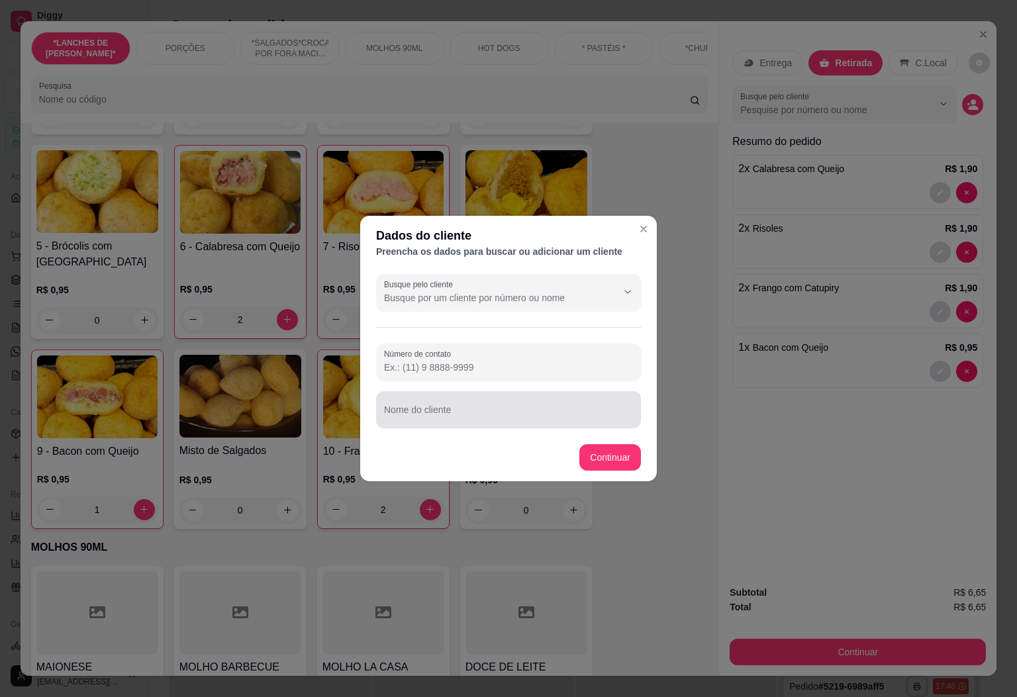
click at [608, 426] on div "Nome do cliente" at bounding box center [508, 409] width 265 height 37
type input "[PERSON_NAME]"
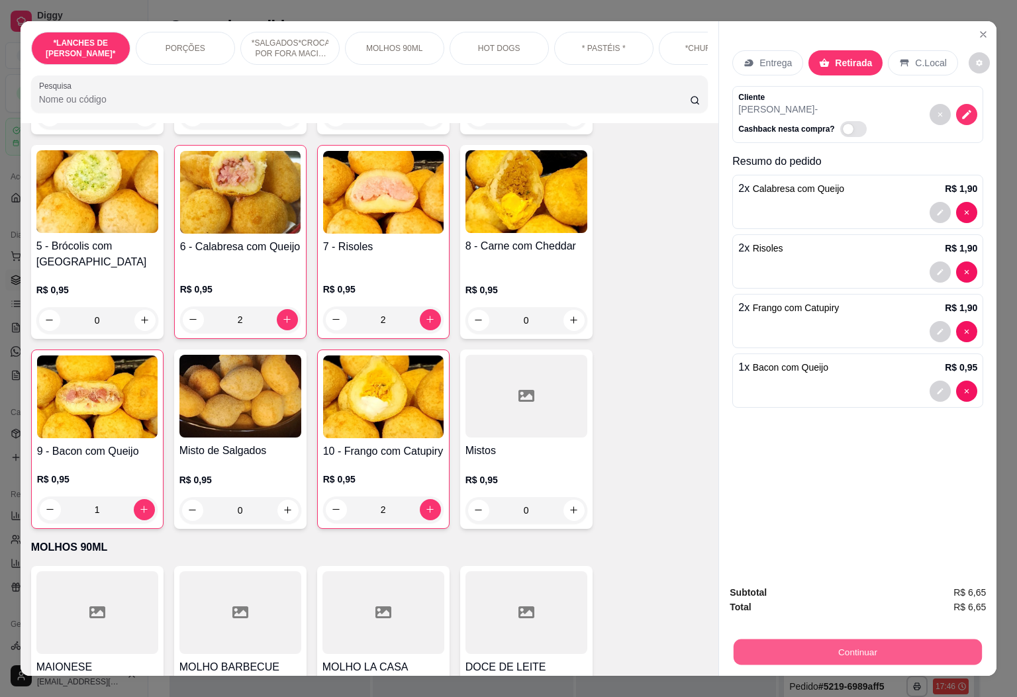
click at [826, 653] on button "Continuar" at bounding box center [858, 653] width 248 height 26
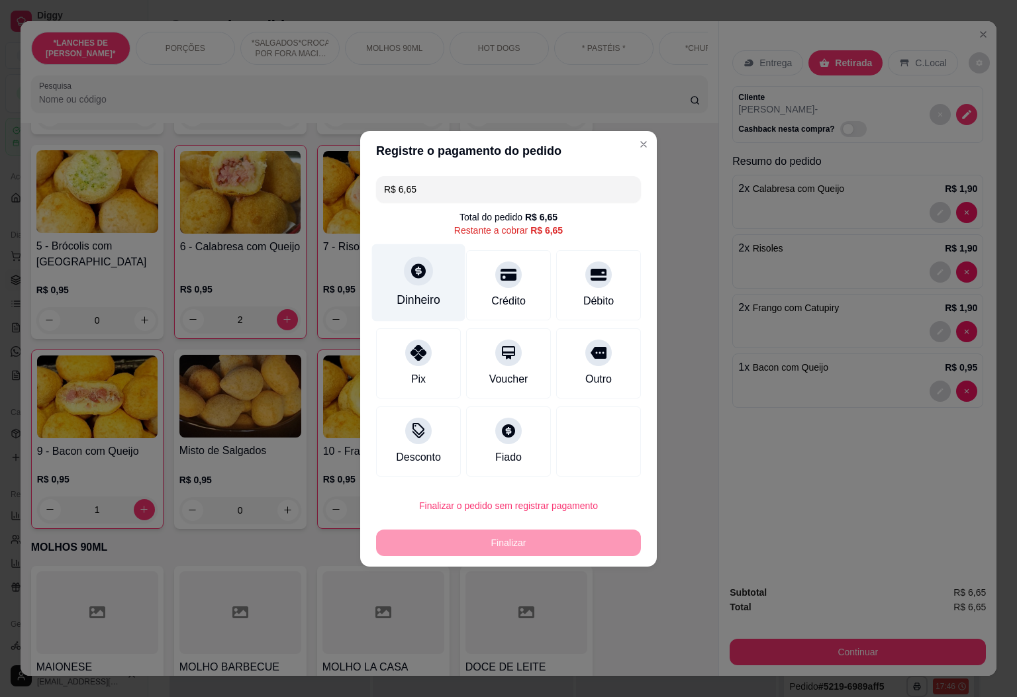
click at [414, 284] on div at bounding box center [418, 270] width 29 height 29
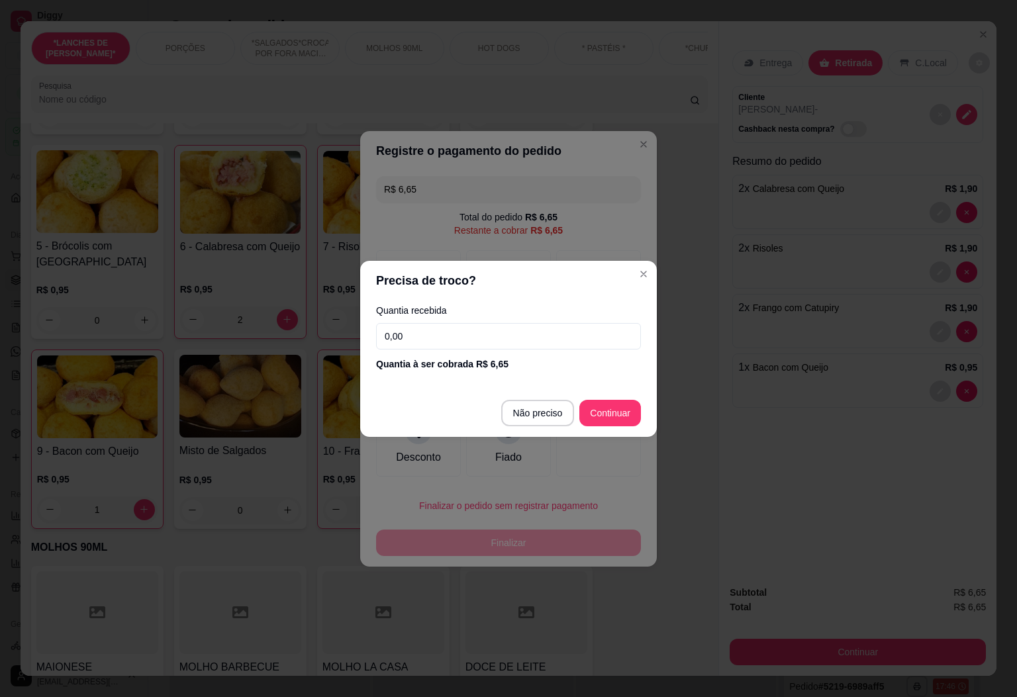
click at [467, 340] on input "0,00" at bounding box center [508, 336] width 265 height 26
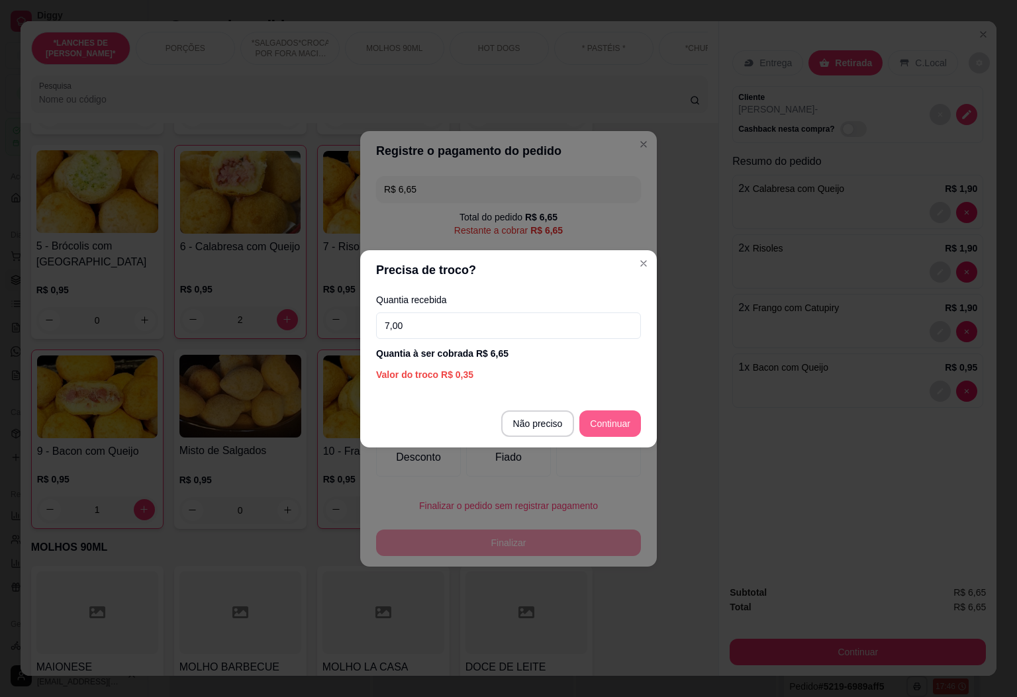
type input "7,00"
click at [616, 408] on footer "Não preciso Continuar" at bounding box center [508, 424] width 297 height 48
type input "R$ 0,00"
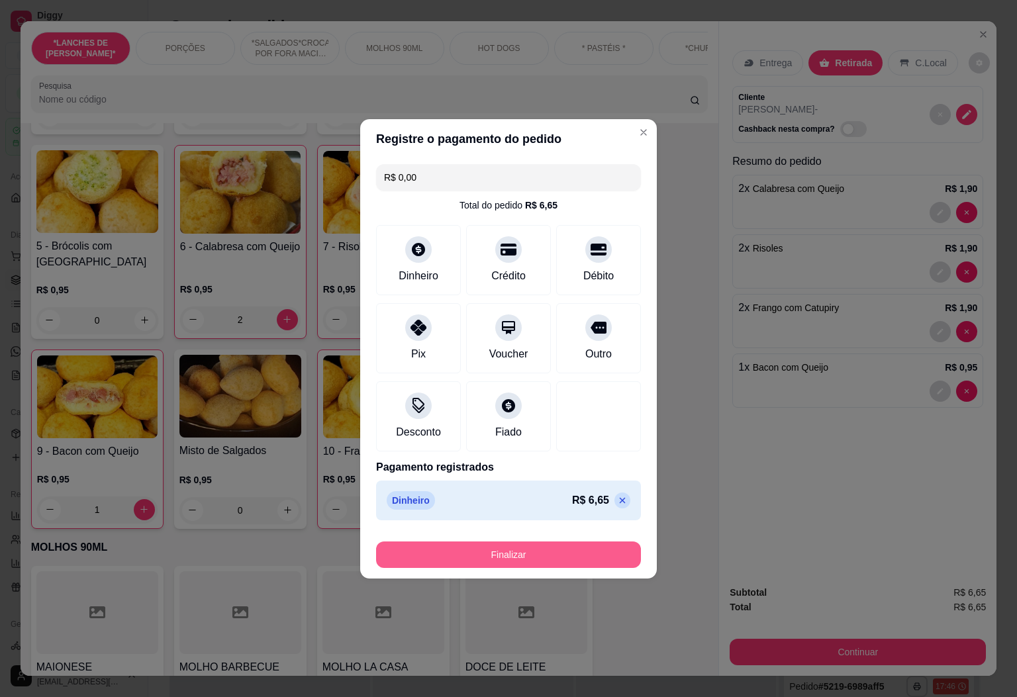
click at [499, 557] on button "Finalizar" at bounding box center [508, 555] width 265 height 26
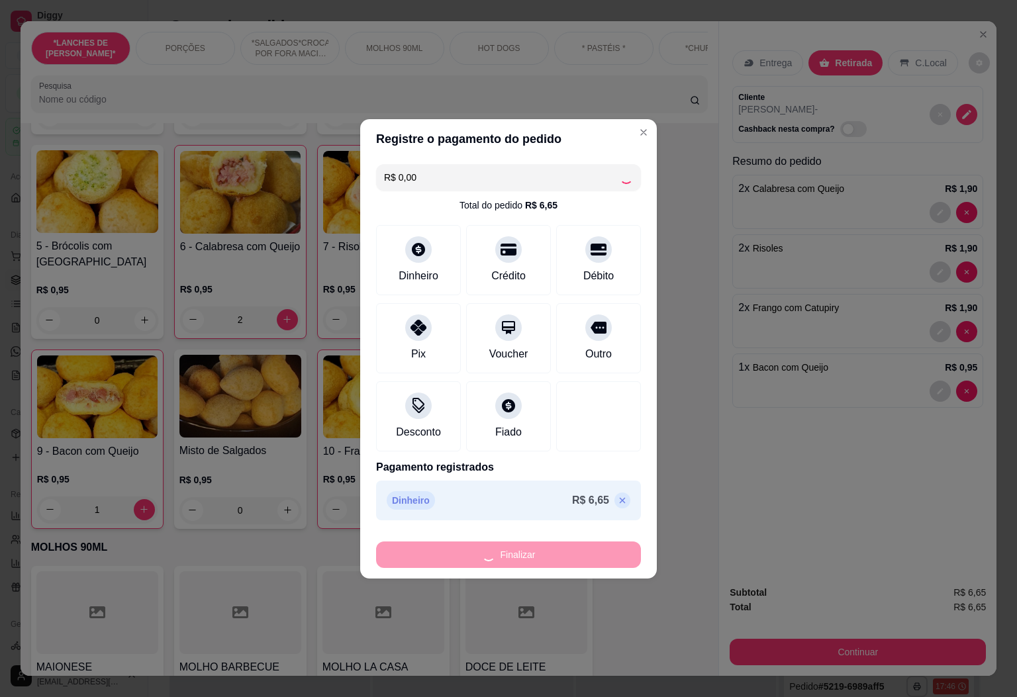
type input "0"
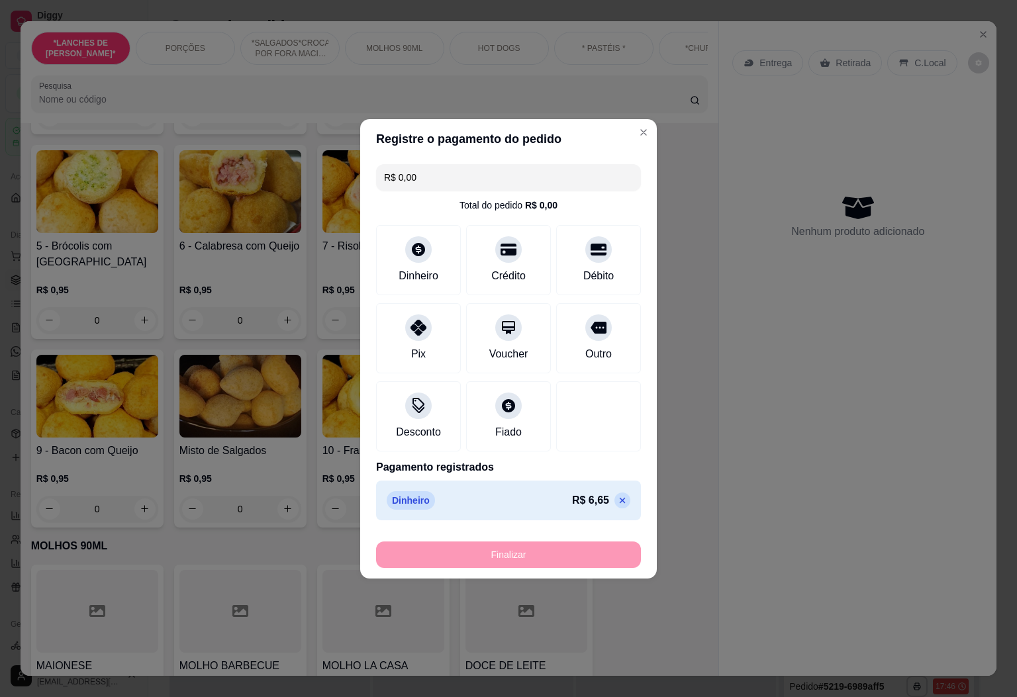
type input "-R$ 6,65"
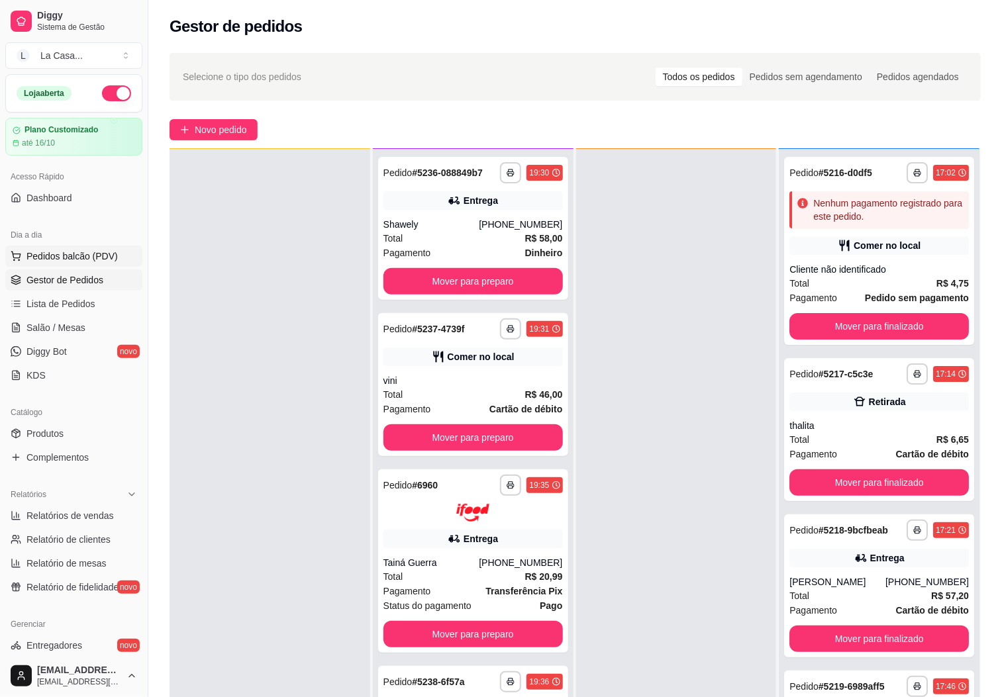
click at [110, 264] on button "Pedidos balcão (PDV)" at bounding box center [73, 256] width 137 height 21
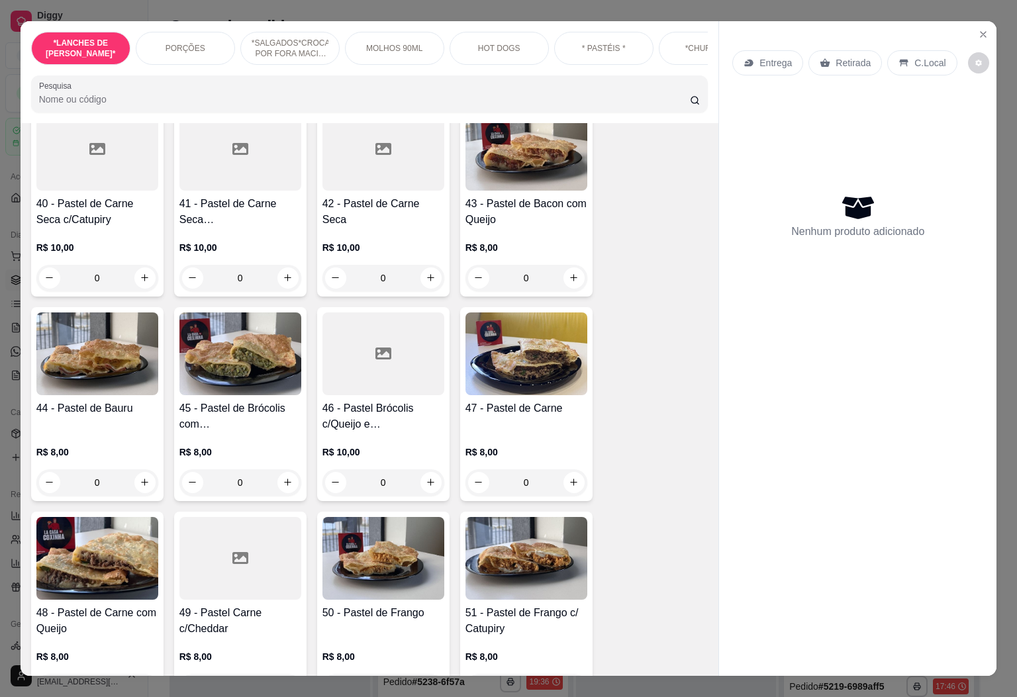
scroll to position [2582, 0]
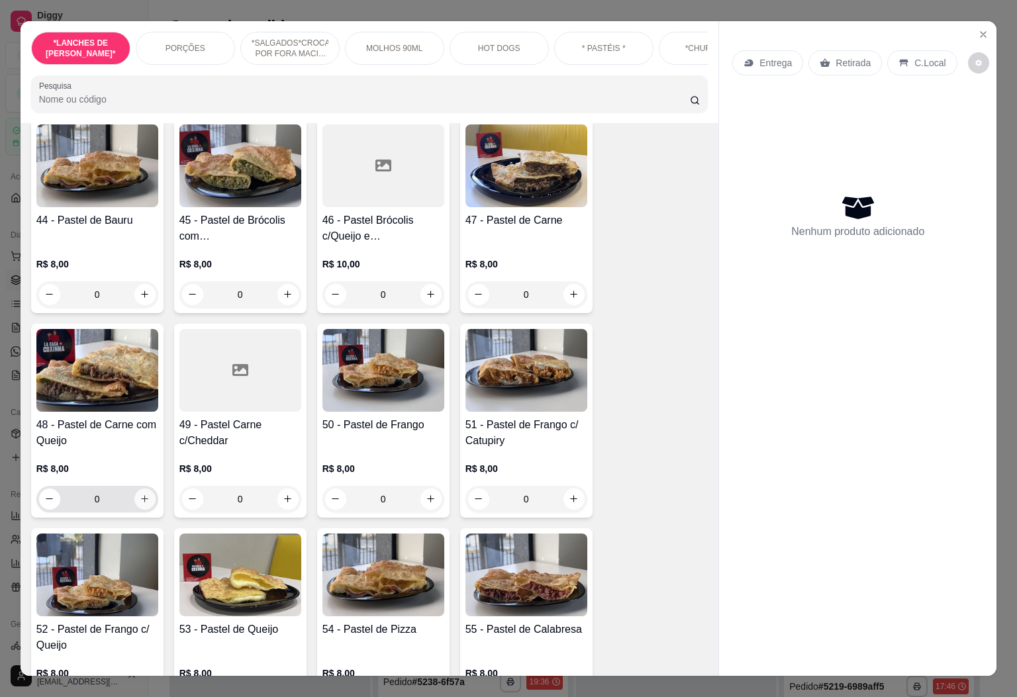
click at [142, 494] on icon "increase-product-quantity" at bounding box center [145, 499] width 10 height 10
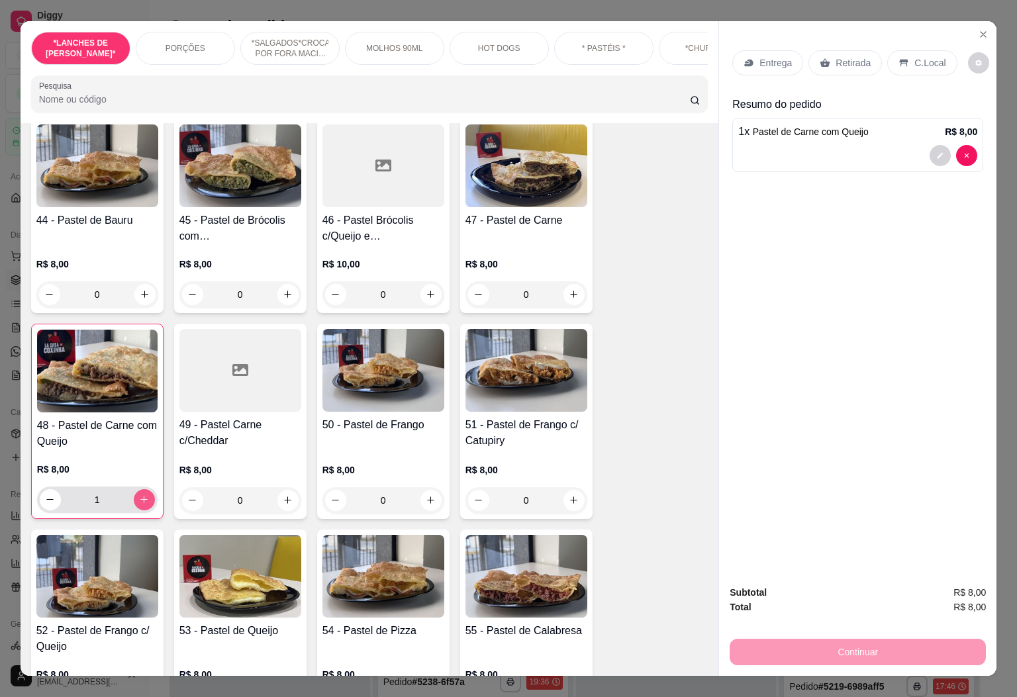
type input "1"
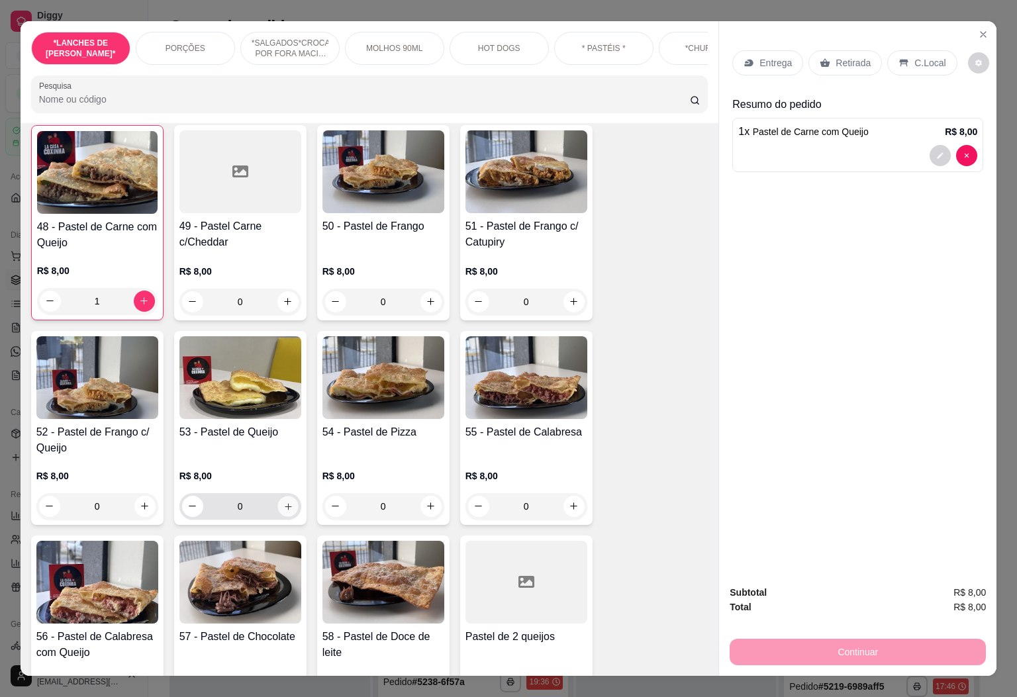
click at [283, 501] on icon "increase-product-quantity" at bounding box center [288, 506] width 10 height 10
type input "1"
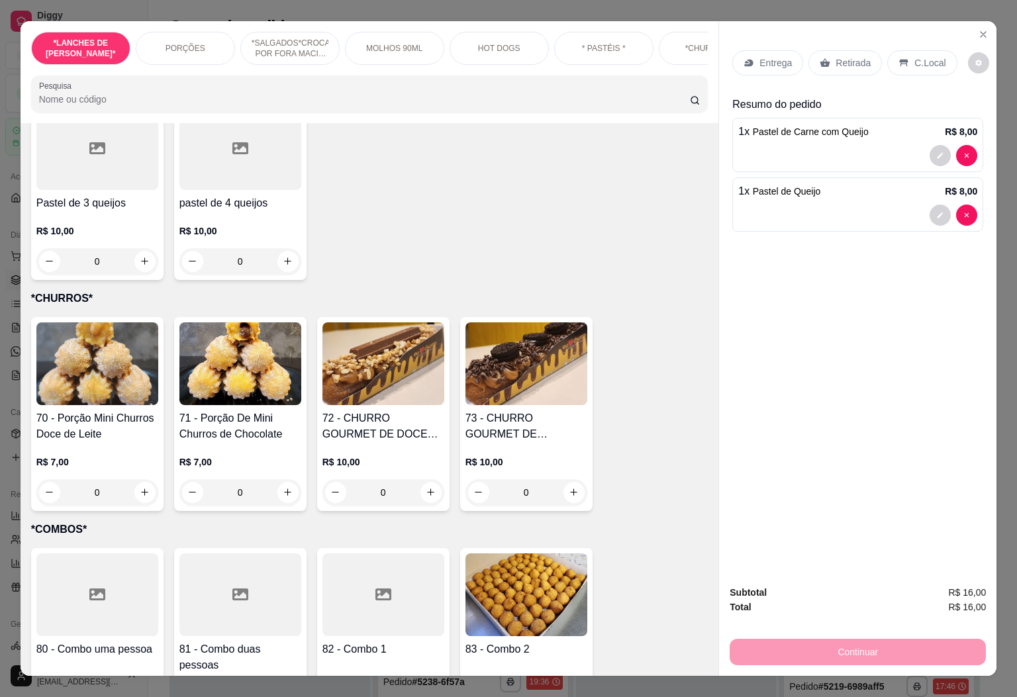
scroll to position [3396, 0]
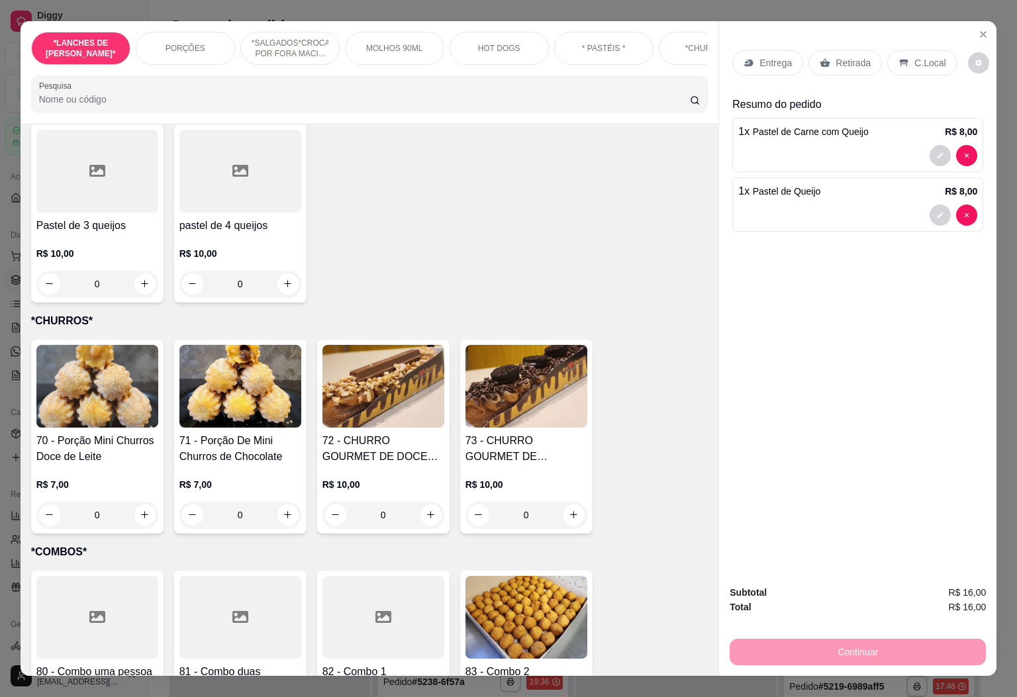
click at [150, 502] on div "0" at bounding box center [97, 515] width 122 height 26
click at [134, 504] on button "increase-product-quantity" at bounding box center [144, 514] width 21 height 21
type input "1"
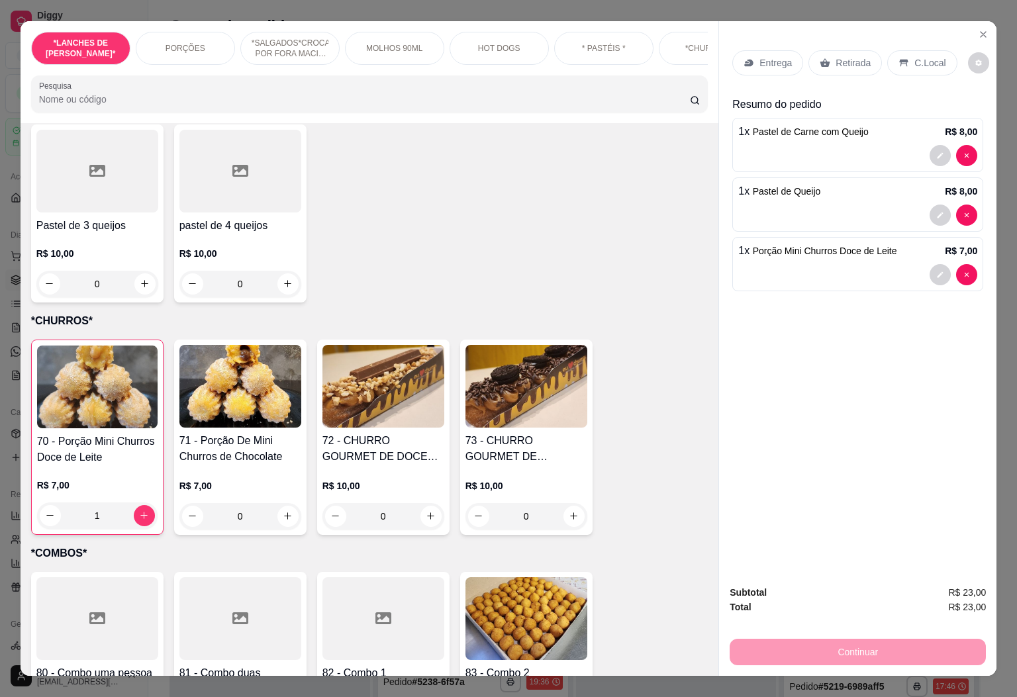
click at [848, 56] on p "Retirada" at bounding box center [853, 62] width 35 height 13
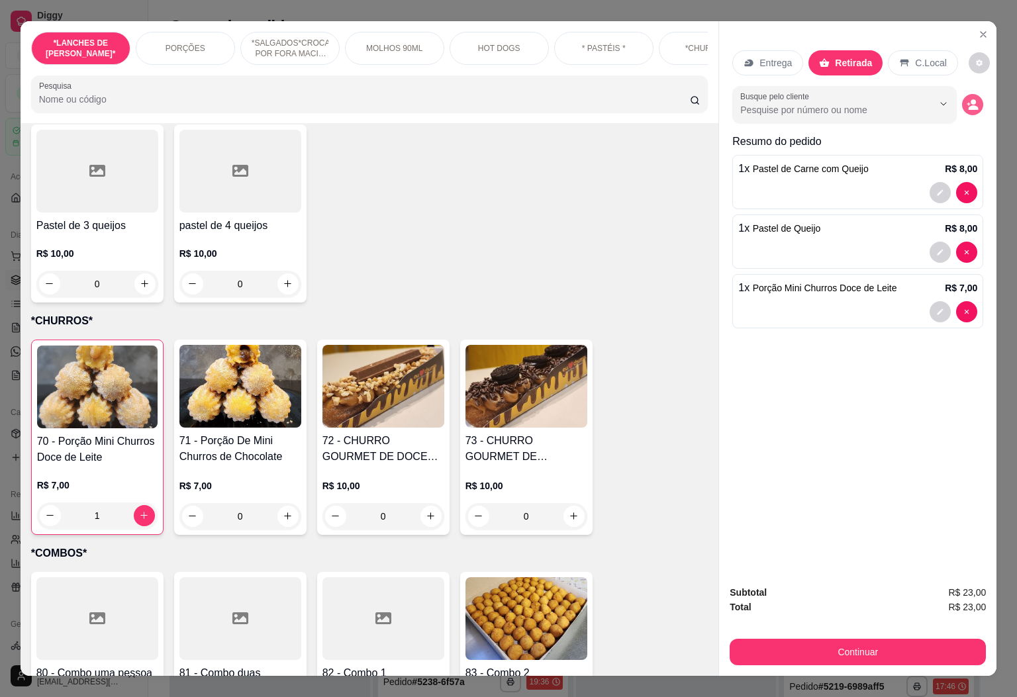
click at [976, 102] on div "Entrega Retirada C.Local Busque pelo cliente Resumo do pedido 1 x Pastel de Car…" at bounding box center [857, 298] width 277 height 554
click at [967, 99] on icon "decrease-product-quantity" at bounding box center [972, 104] width 11 height 11
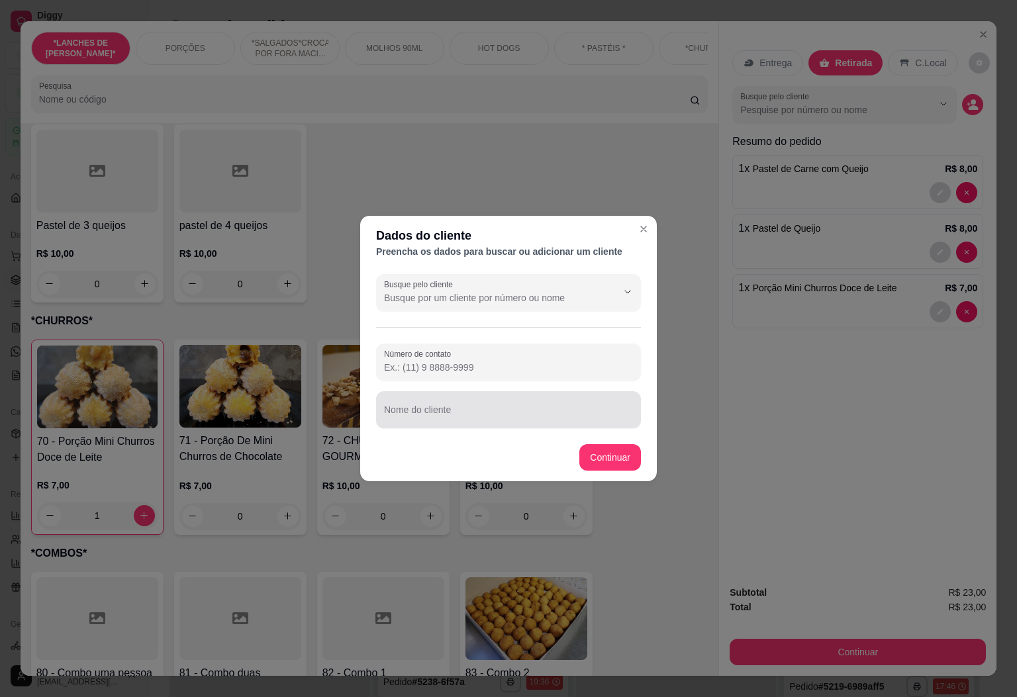
click at [565, 426] on div "Nome do cliente" at bounding box center [508, 409] width 265 height 37
type input "flaviana"
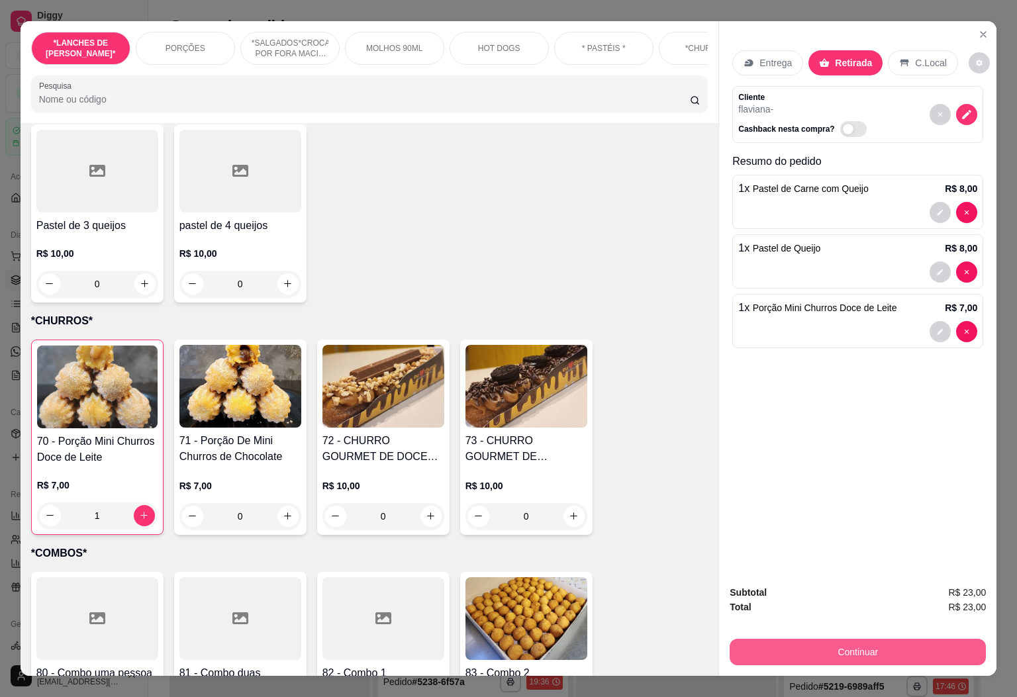
click at [829, 642] on button "Continuar" at bounding box center [858, 652] width 256 height 26
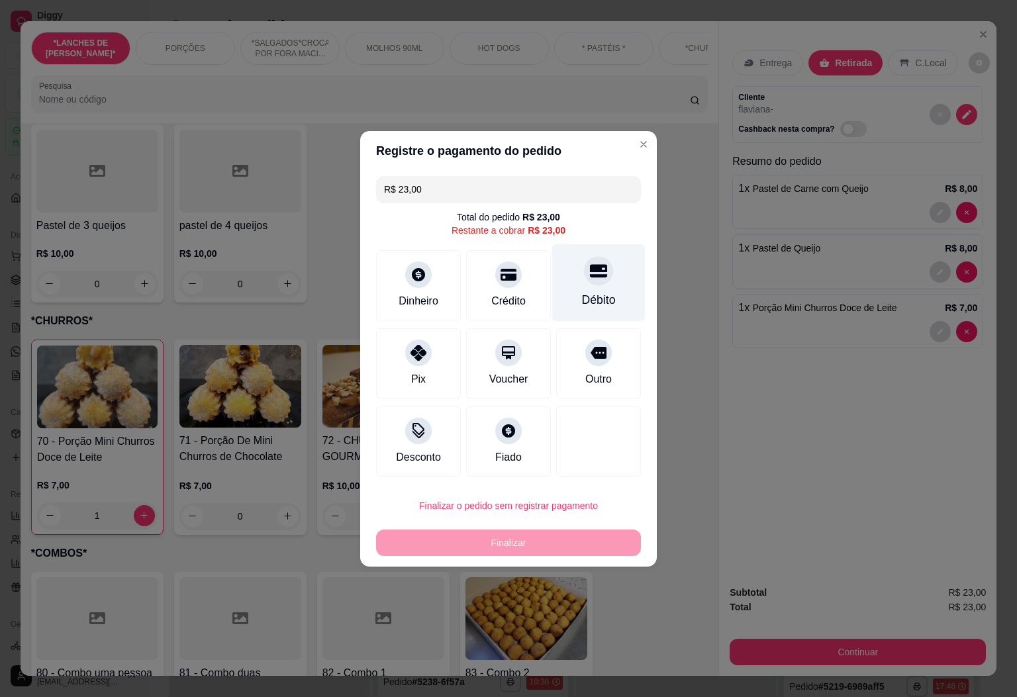
click at [595, 291] on div "Débito" at bounding box center [599, 299] width 34 height 17
type input "R$ 0,00"
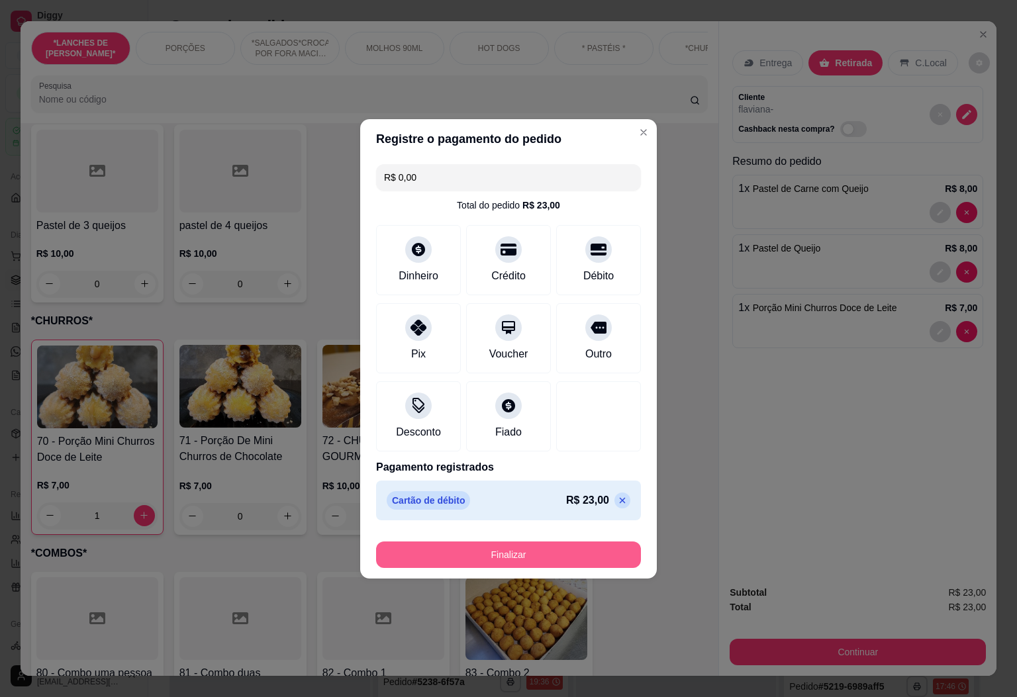
click at [529, 548] on button "Finalizar" at bounding box center [508, 555] width 265 height 26
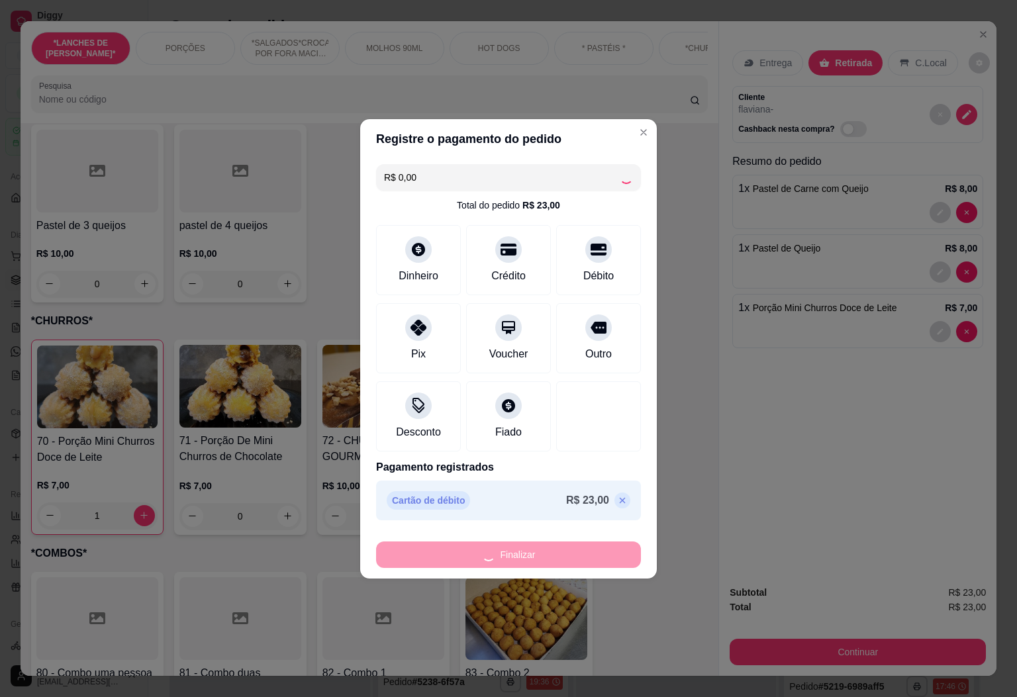
type input "0"
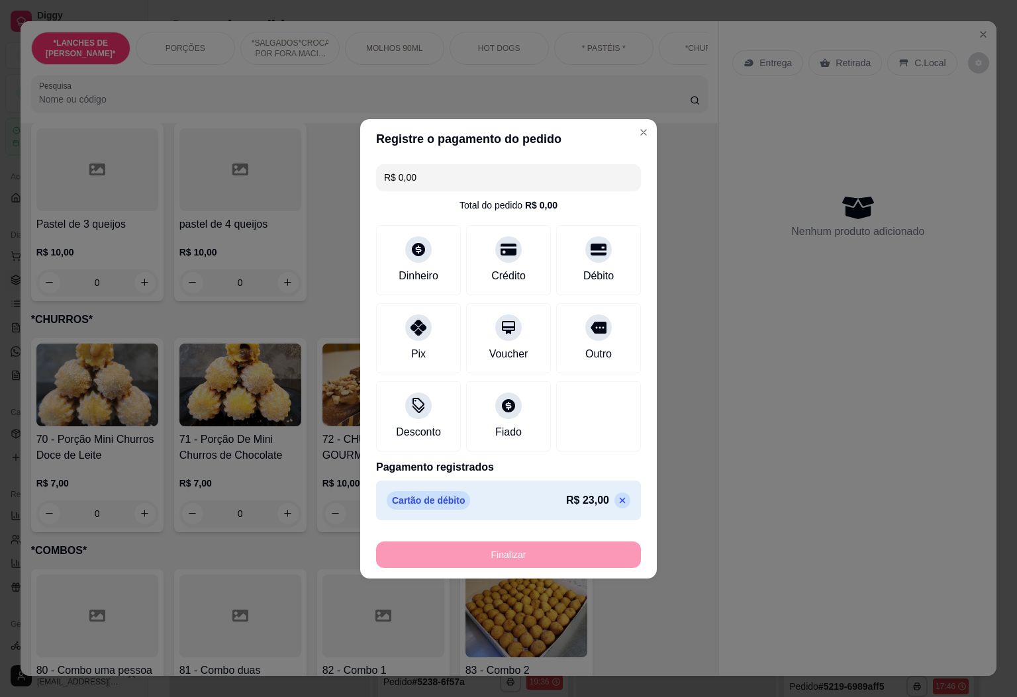
type input "-R$ 23,00"
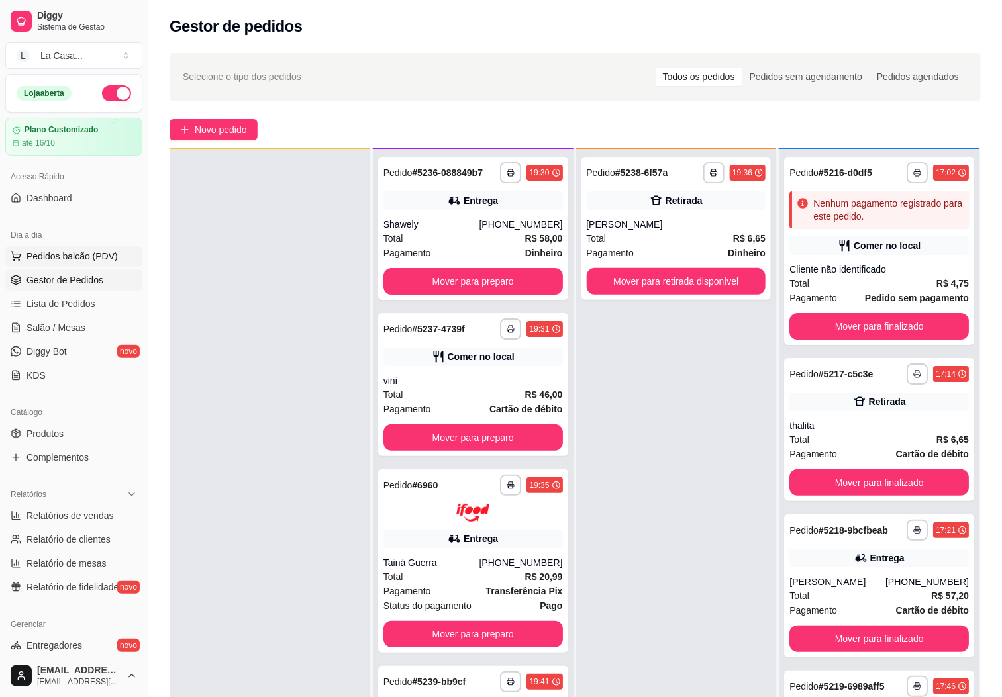
click at [100, 258] on span "Pedidos balcão (PDV)" at bounding box center [71, 256] width 91 height 13
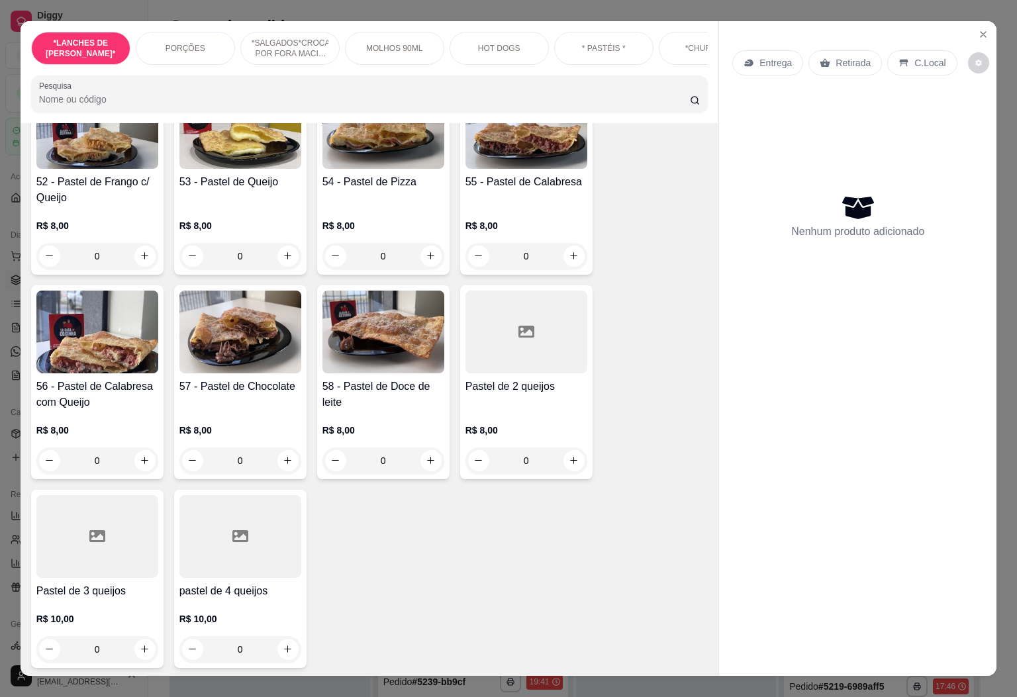
scroll to position [3079, 0]
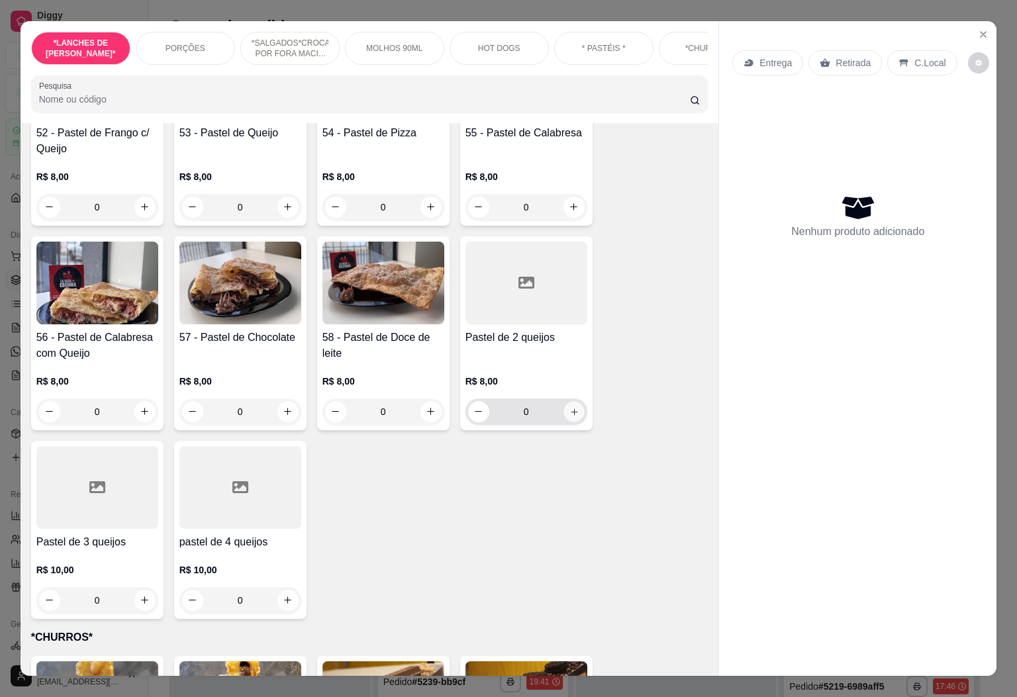
click at [565, 401] on button "increase-product-quantity" at bounding box center [573, 411] width 21 height 21
type input "1"
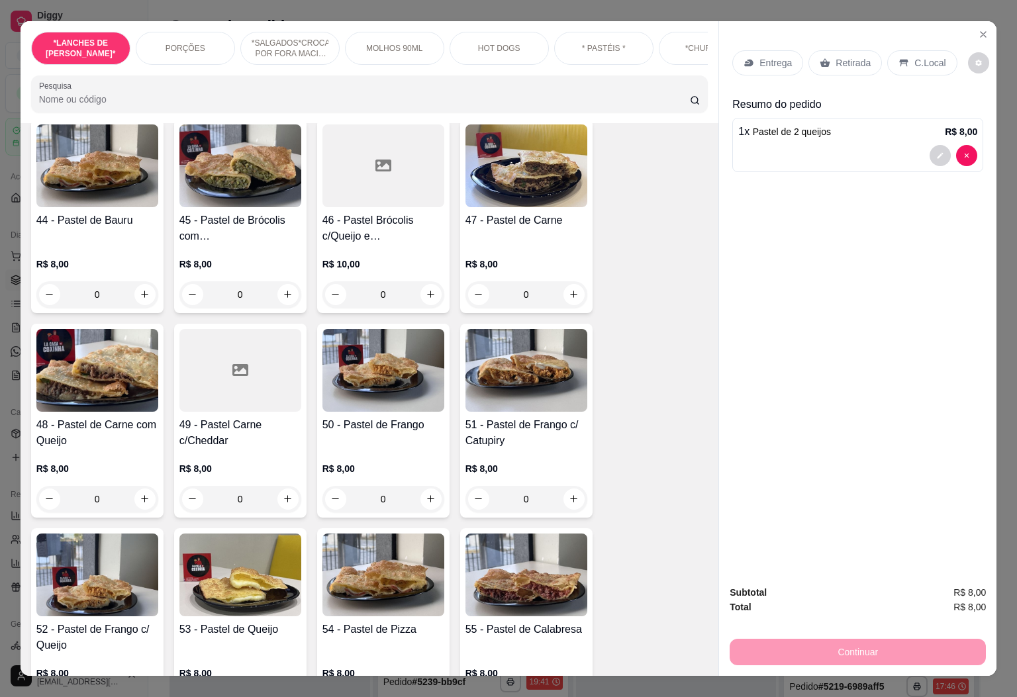
scroll to position [2483, 0]
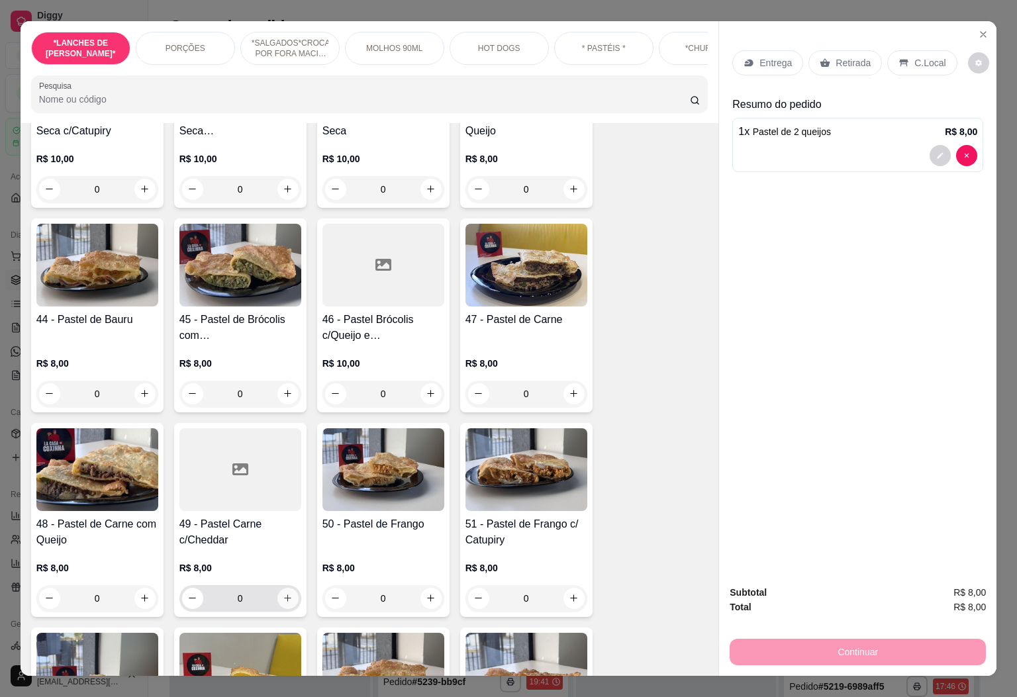
click at [283, 593] on icon "increase-product-quantity" at bounding box center [288, 598] width 10 height 10
type input "1"
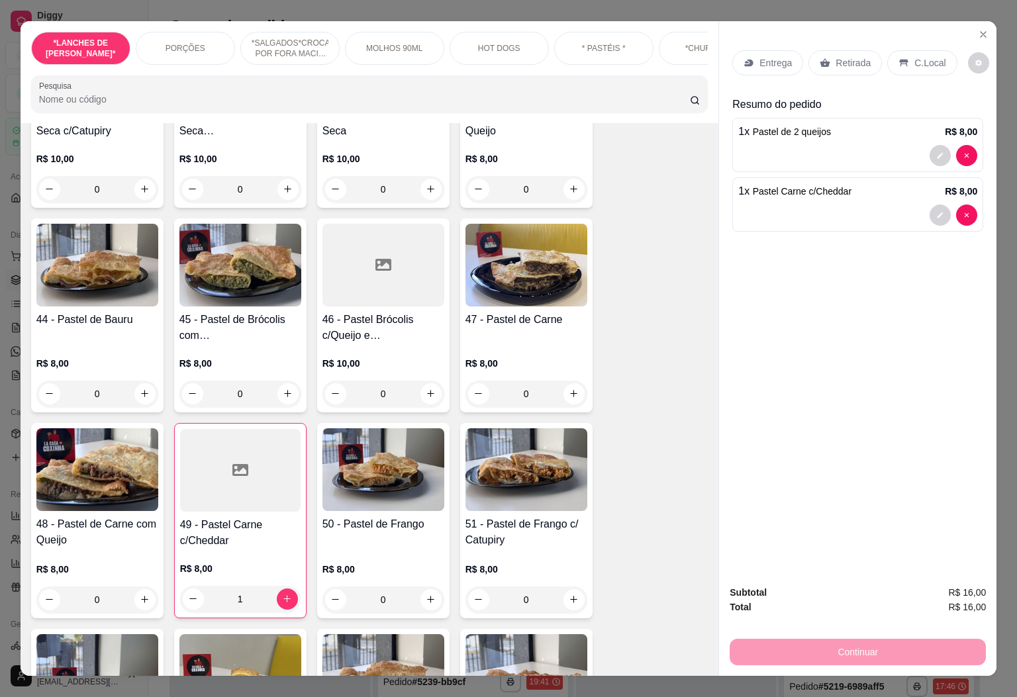
click at [926, 56] on p "C.Local" at bounding box center [929, 62] width 31 height 13
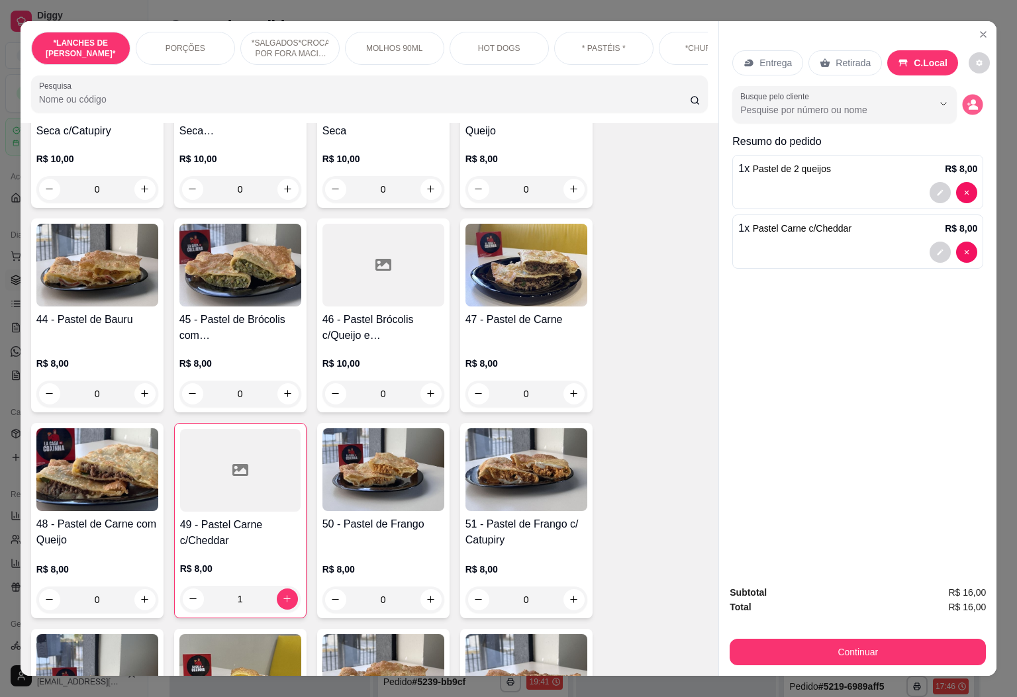
click at [966, 94] on button "decrease-product-quantity" at bounding box center [973, 104] width 21 height 21
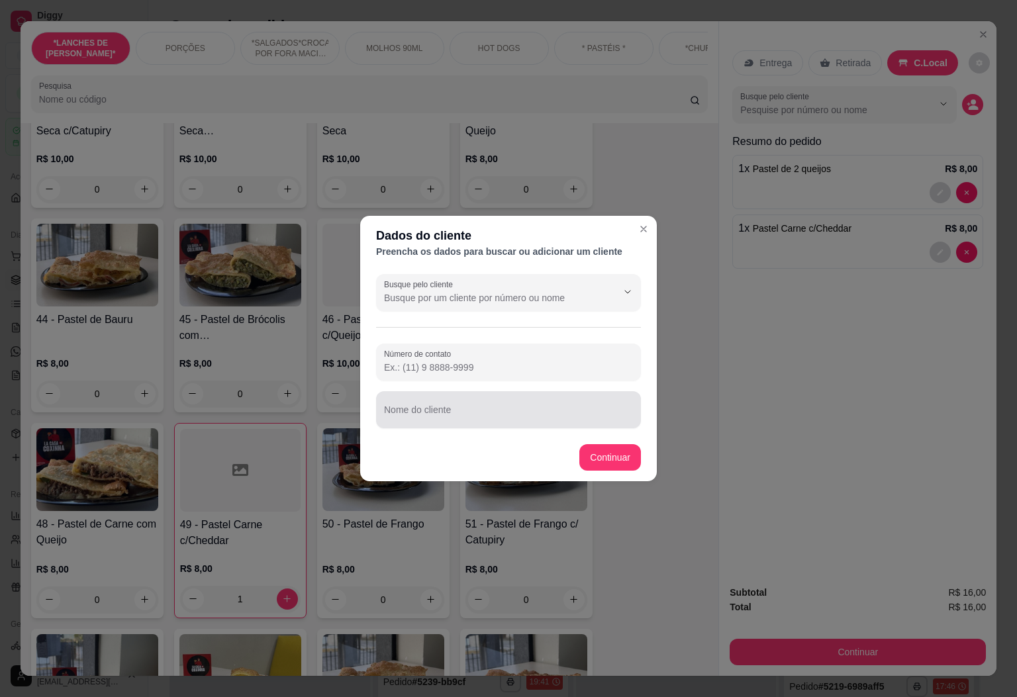
click at [495, 423] on div "Nome do cliente" at bounding box center [508, 409] width 265 height 37
type input "[PERSON_NAME]"
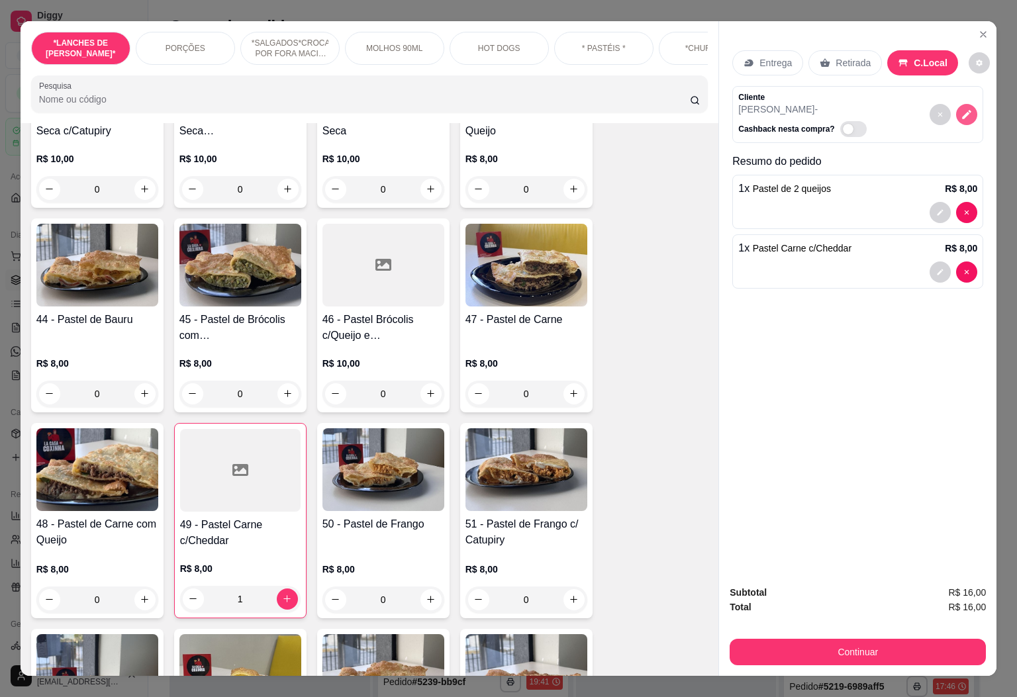
click at [961, 109] on icon "decrease-product-quantity" at bounding box center [967, 115] width 12 height 12
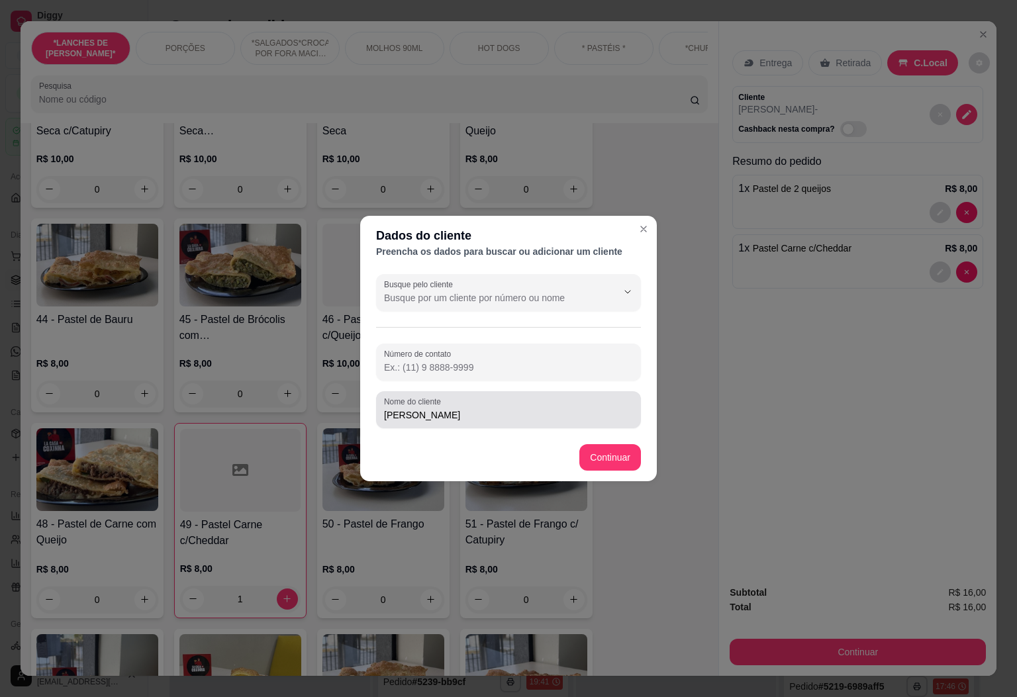
click at [523, 403] on div "[PERSON_NAME]" at bounding box center [508, 410] width 249 height 26
type input "[PERSON_NAME] 1"
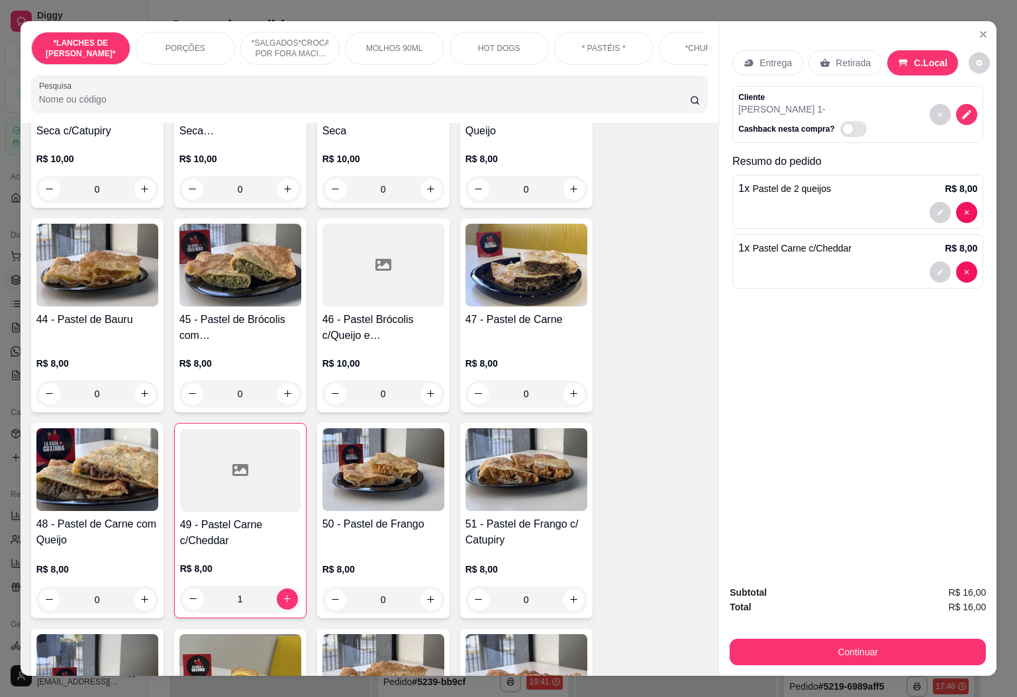
click at [856, 640] on button "Continuar" at bounding box center [858, 652] width 256 height 26
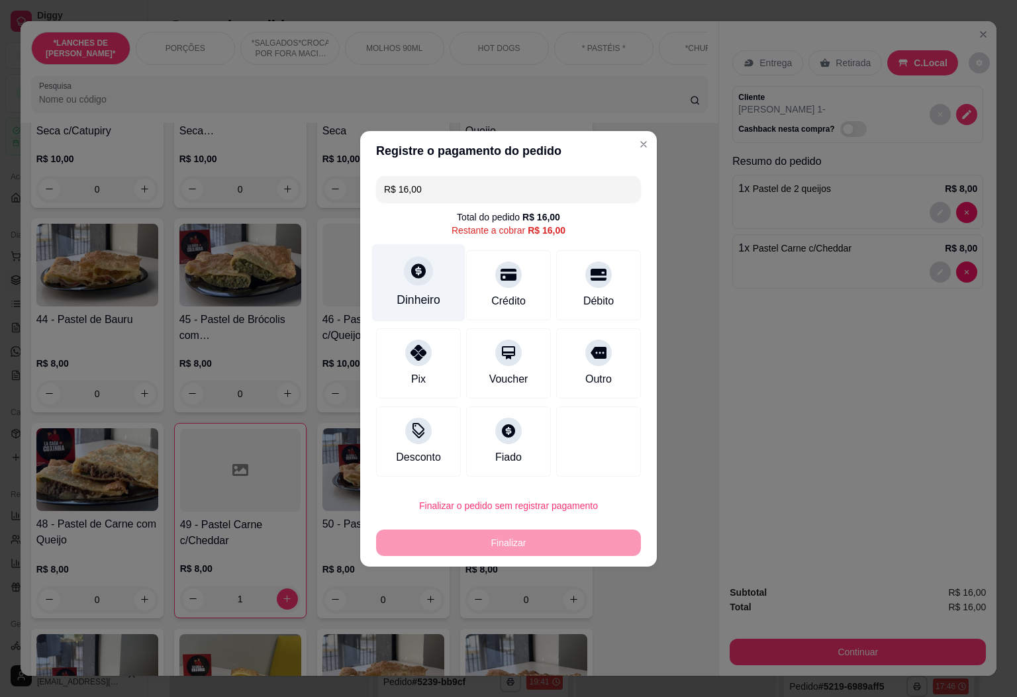
click at [430, 266] on div "Dinheiro" at bounding box center [418, 282] width 93 height 77
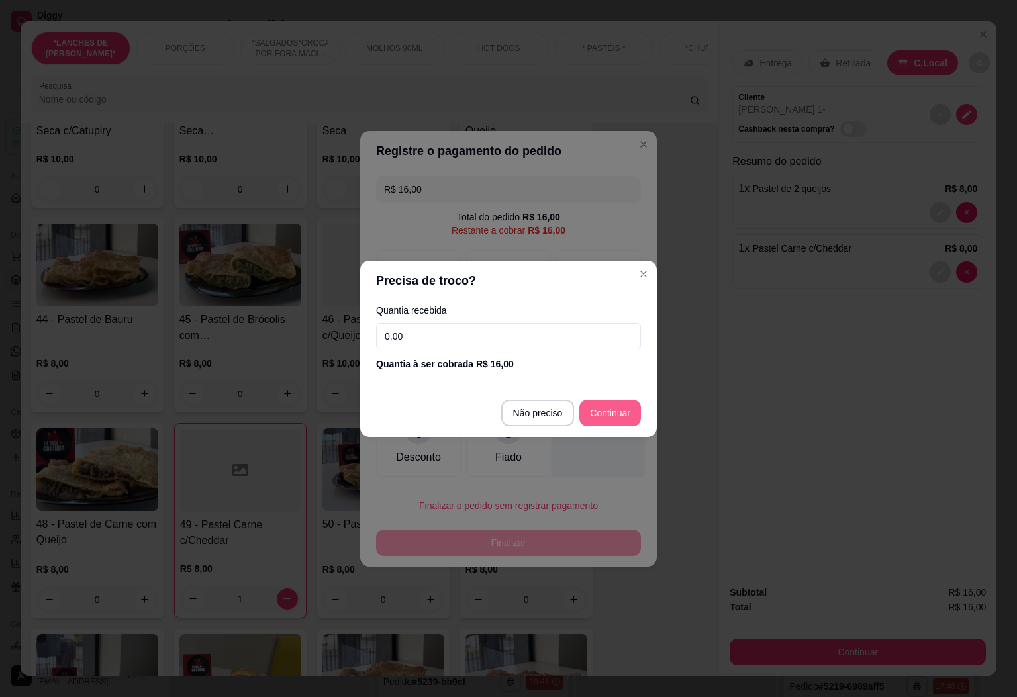
type input "R$ 0,00"
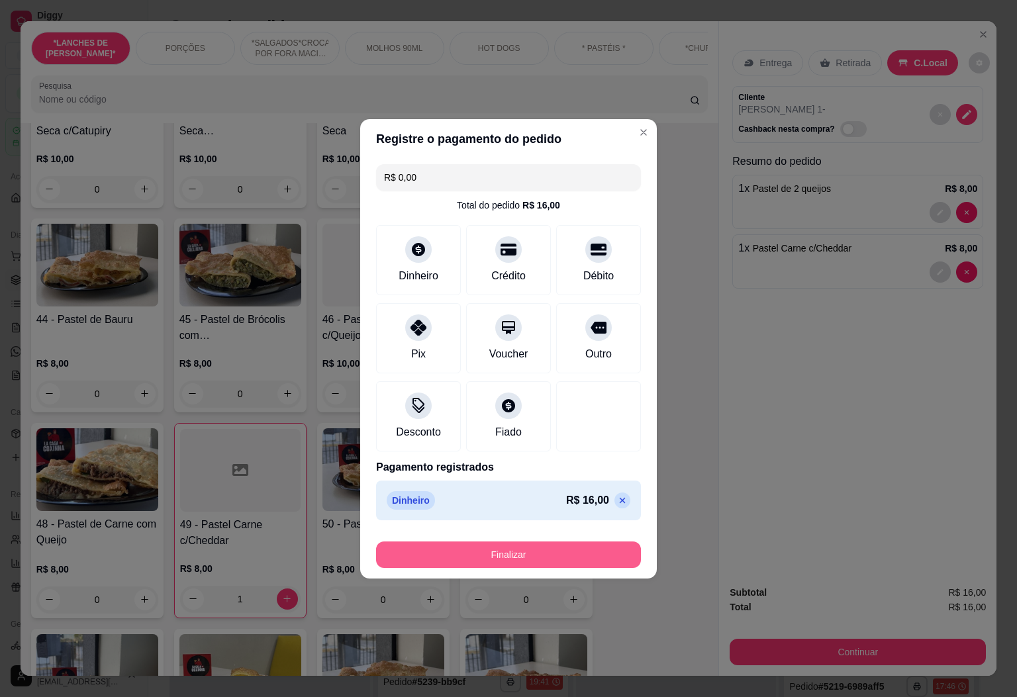
click at [558, 573] on footer "Finalizar" at bounding box center [508, 552] width 297 height 53
click at [552, 556] on button "Finalizar" at bounding box center [508, 555] width 265 height 26
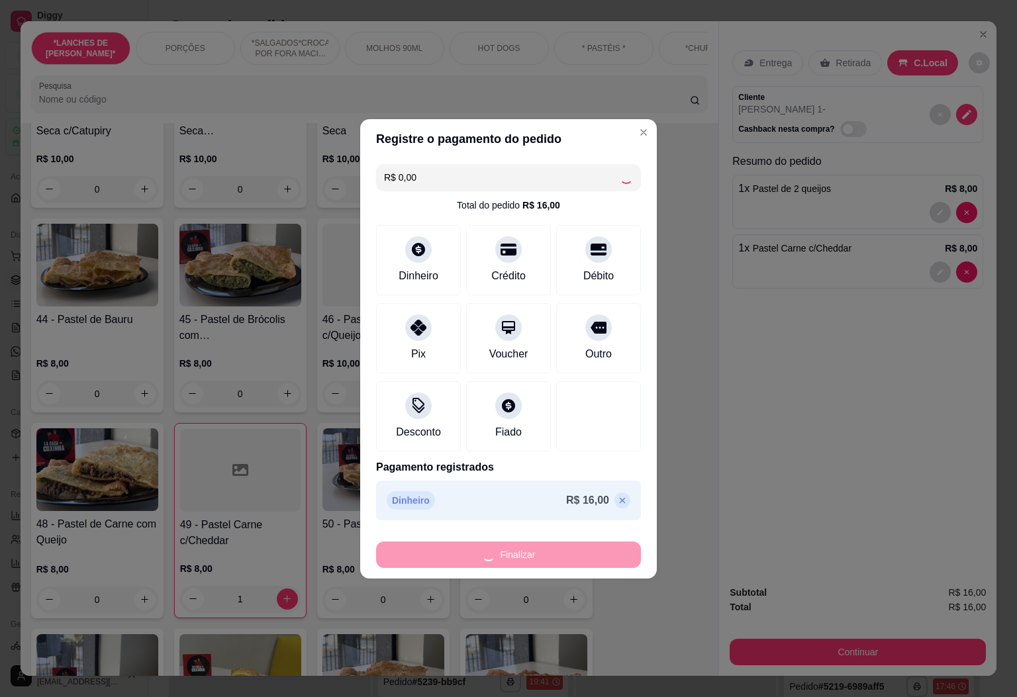
type input "0"
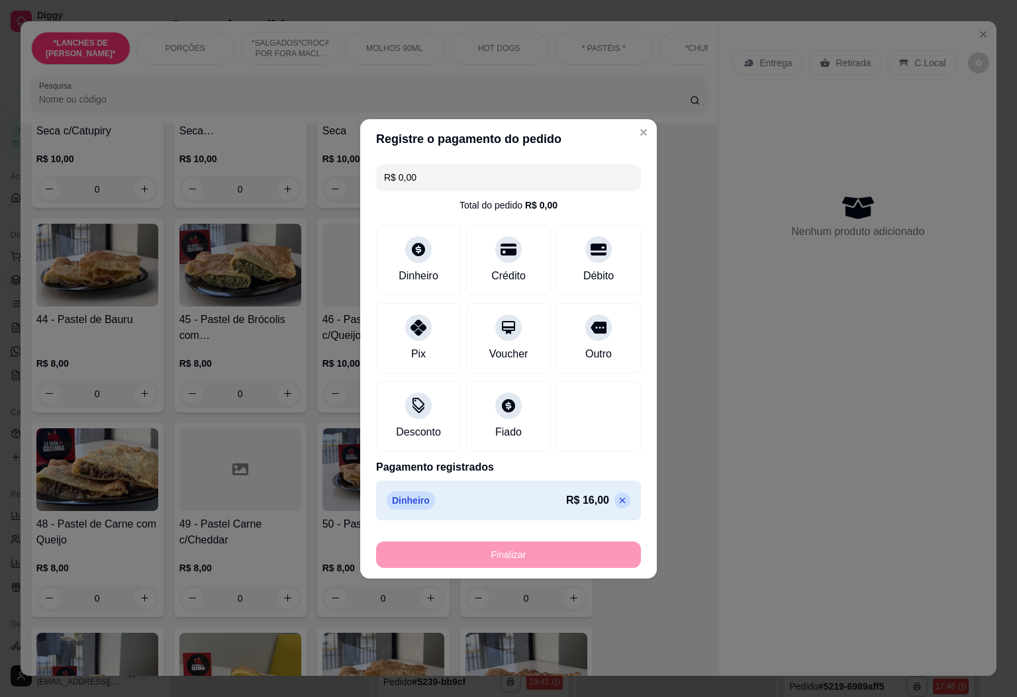
type input "-R$ 16,00"
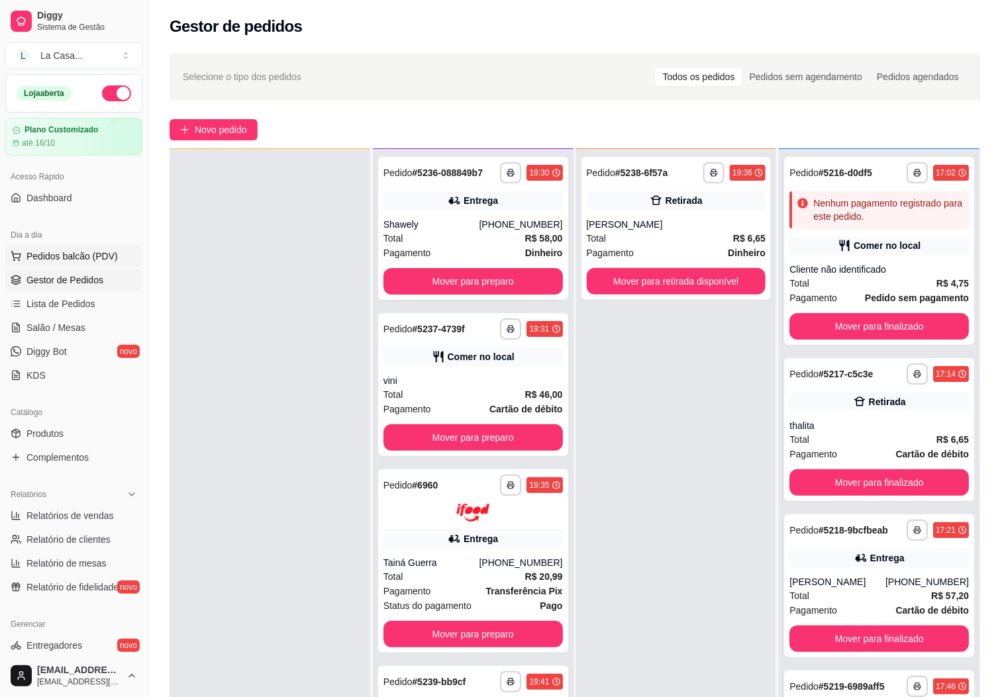
click at [62, 254] on span "Pedidos balcão (PDV)" at bounding box center [71, 256] width 91 height 13
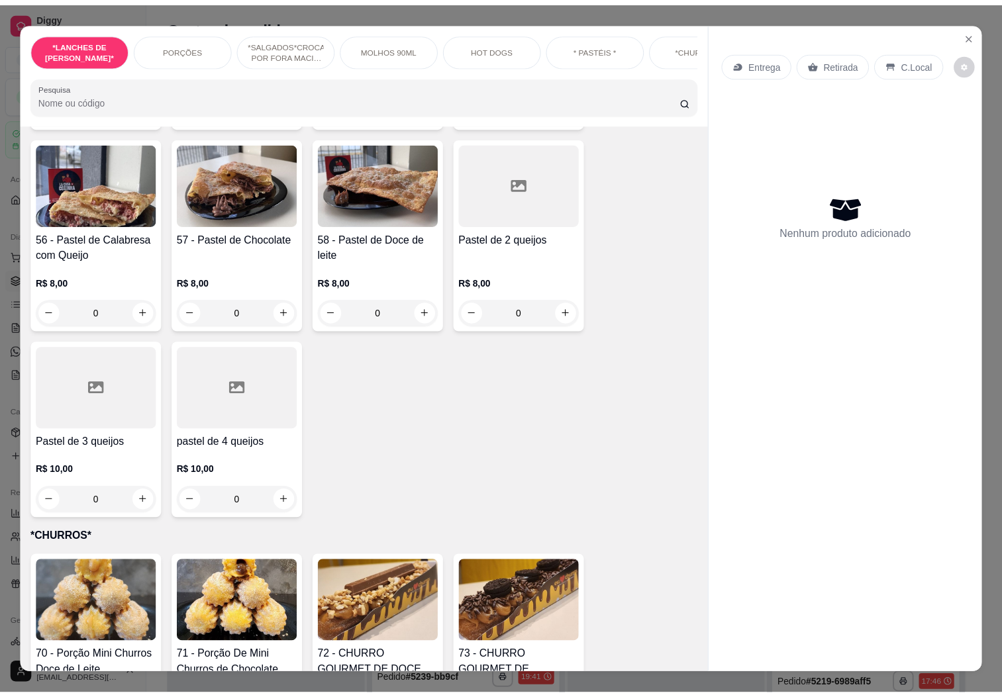
scroll to position [3376, 0]
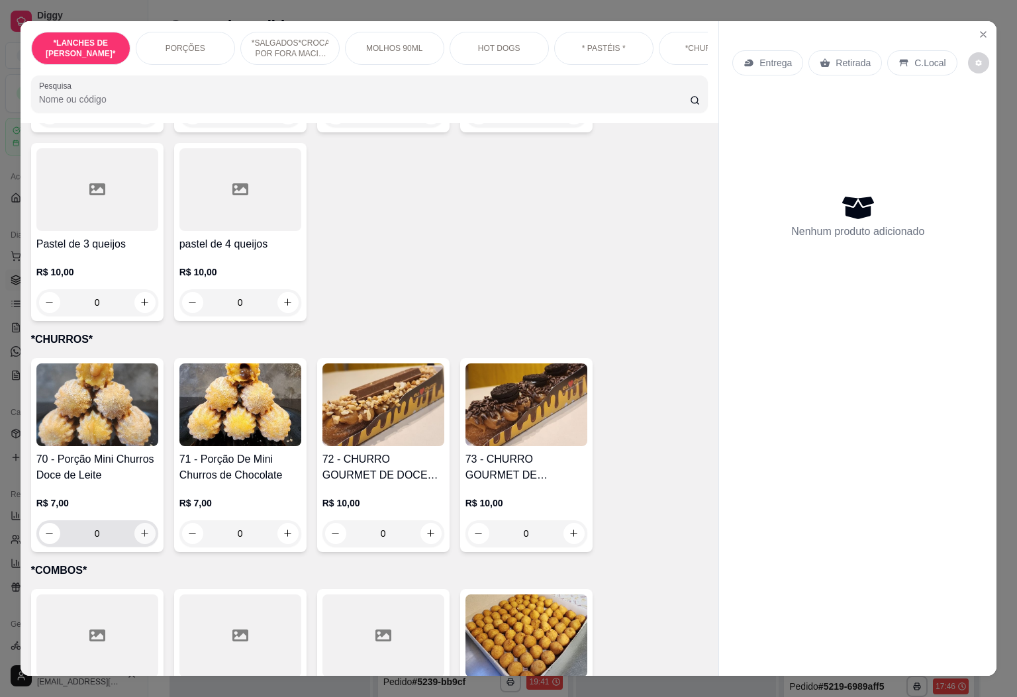
click at [140, 528] on icon "increase-product-quantity" at bounding box center [145, 533] width 10 height 10
type input "1"
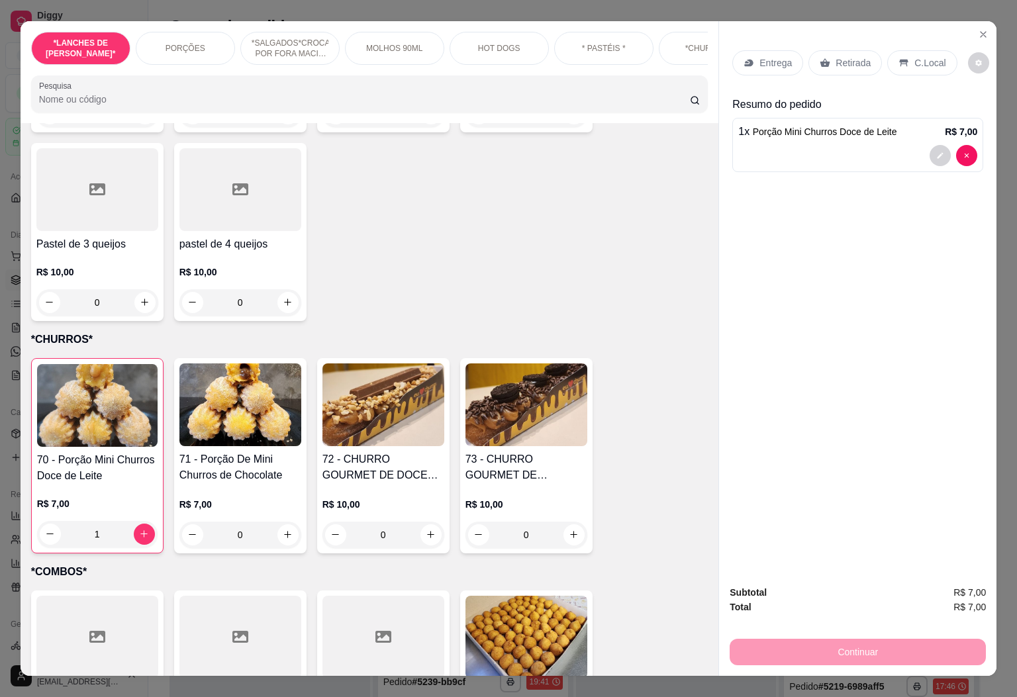
click at [906, 62] on div "C.Local" at bounding box center [922, 62] width 70 height 25
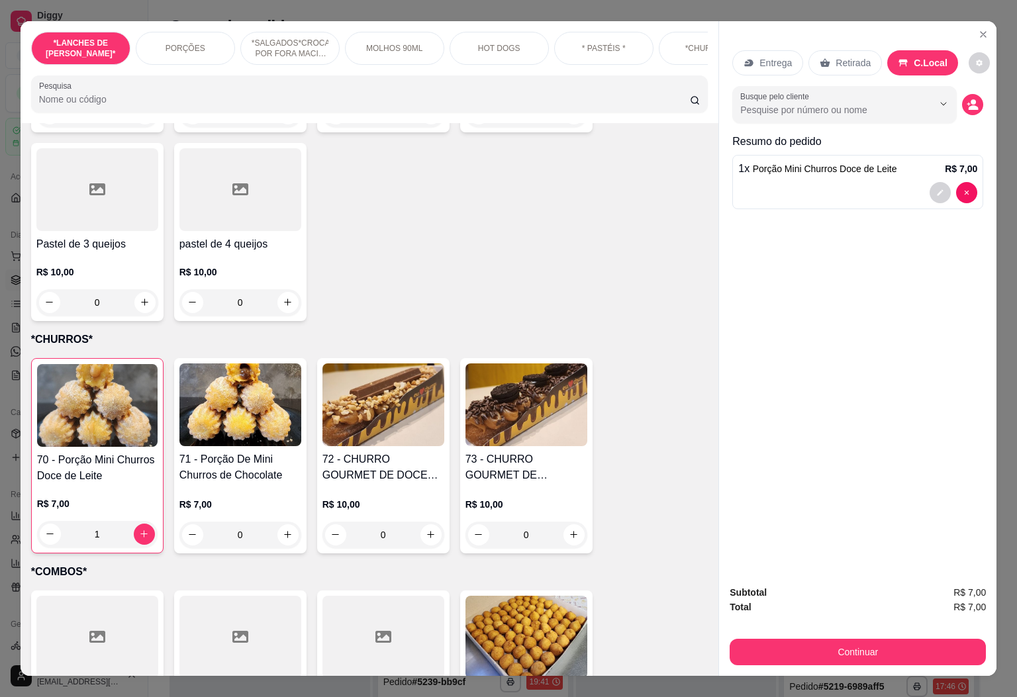
click at [968, 105] on button "decrease-product-quantity" at bounding box center [972, 104] width 21 height 21
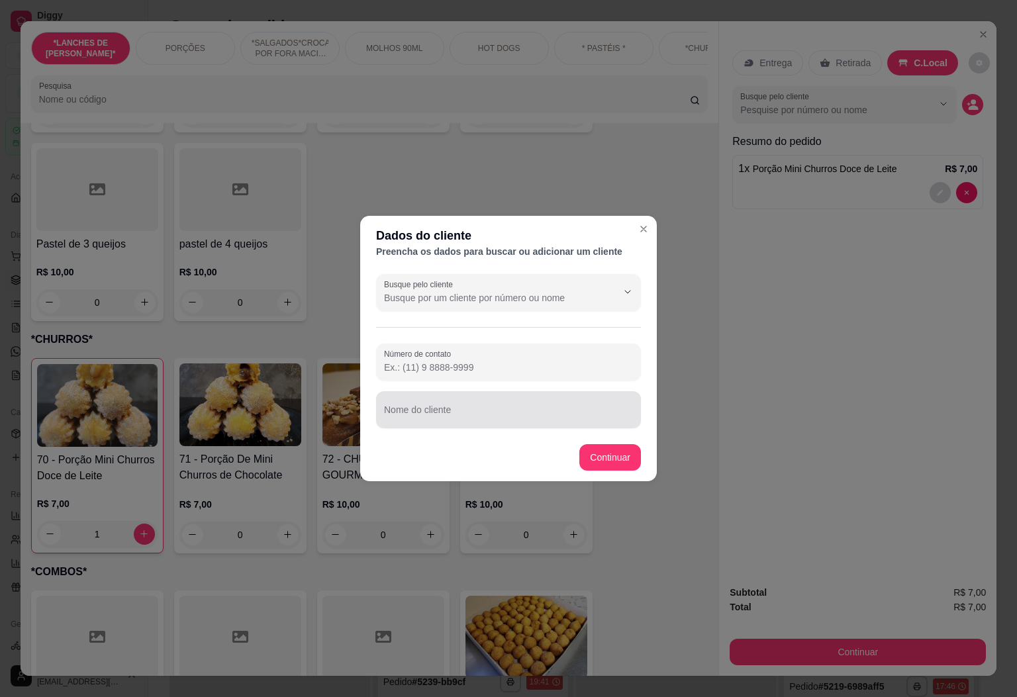
click at [550, 415] on input "Nome do cliente" at bounding box center [508, 414] width 249 height 13
type input "vini mesa 2"
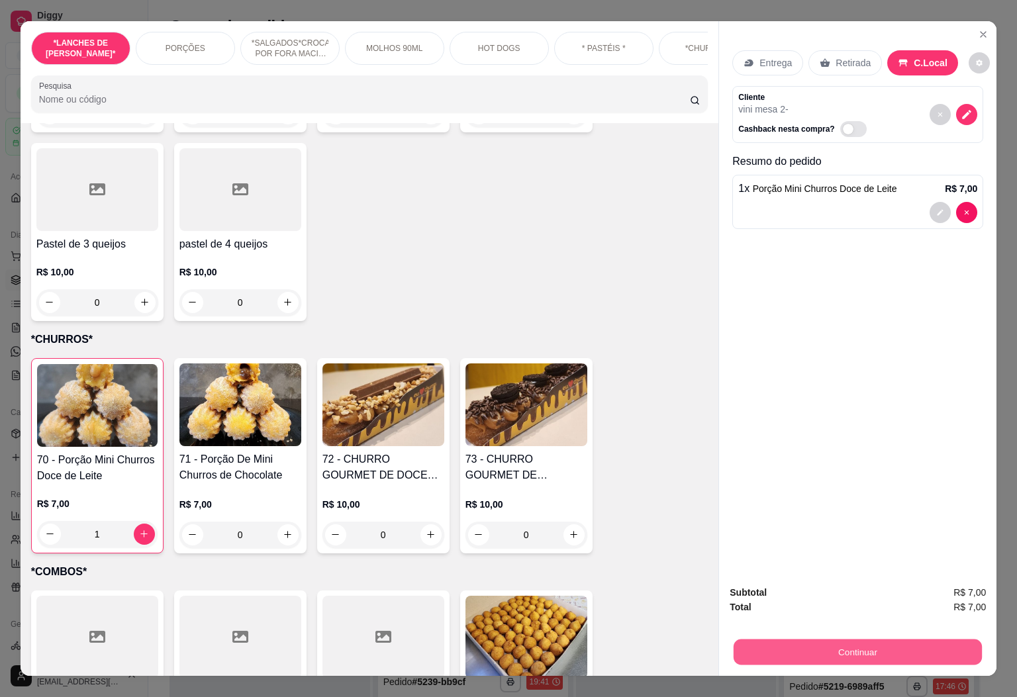
click at [830, 644] on button "Continuar" at bounding box center [858, 653] width 248 height 26
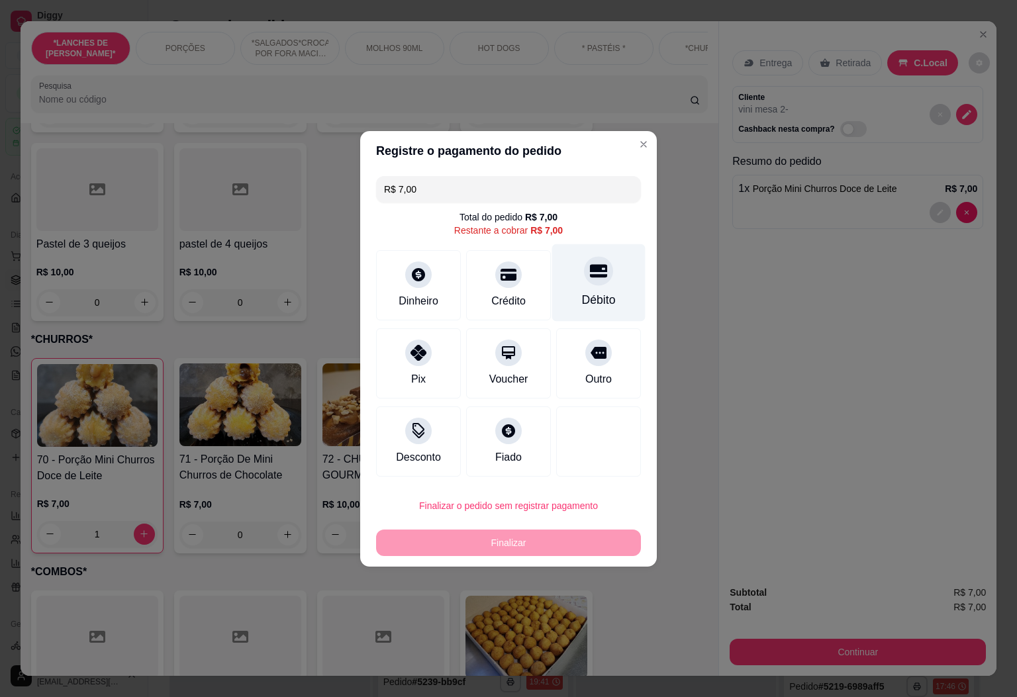
click at [604, 301] on div "Débito" at bounding box center [598, 282] width 93 height 77
type input "R$ 0,00"
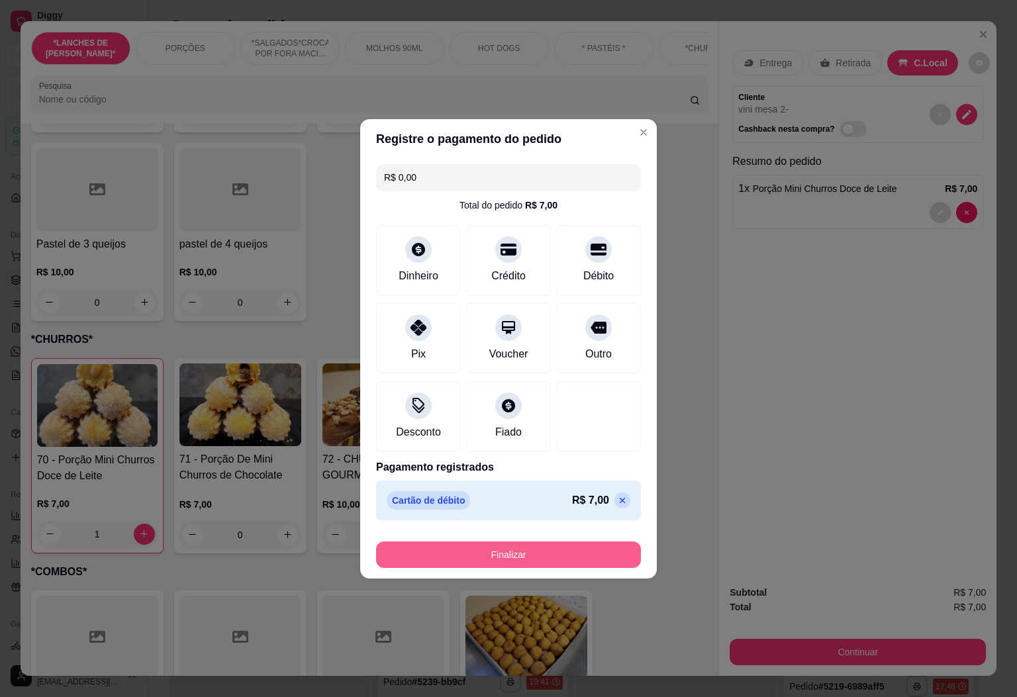
click at [537, 564] on button "Finalizar" at bounding box center [508, 555] width 265 height 26
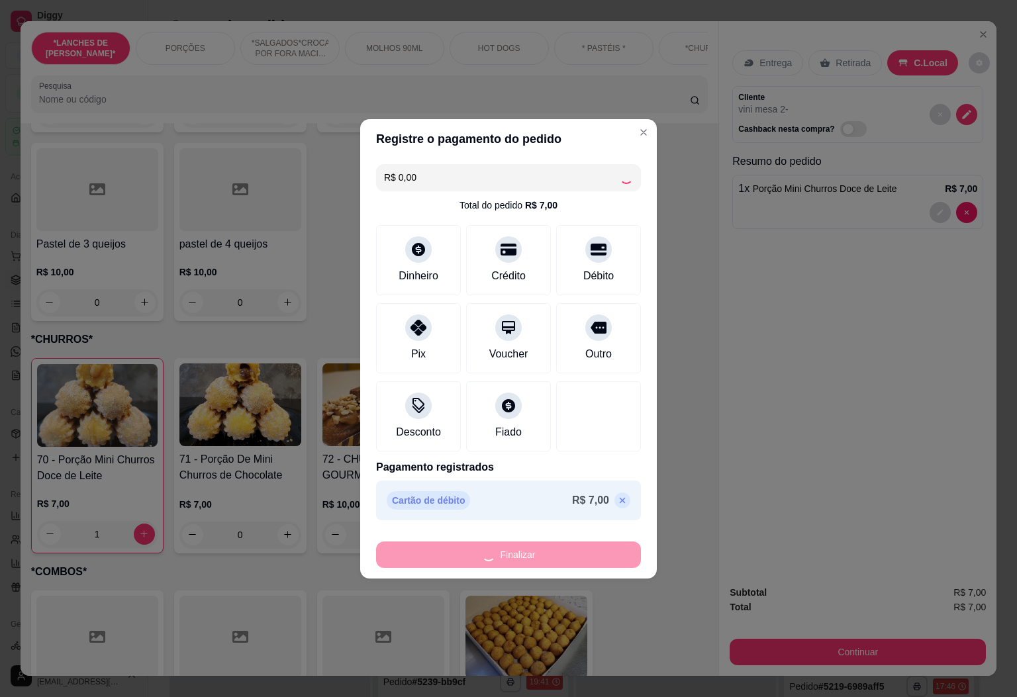
type input "0"
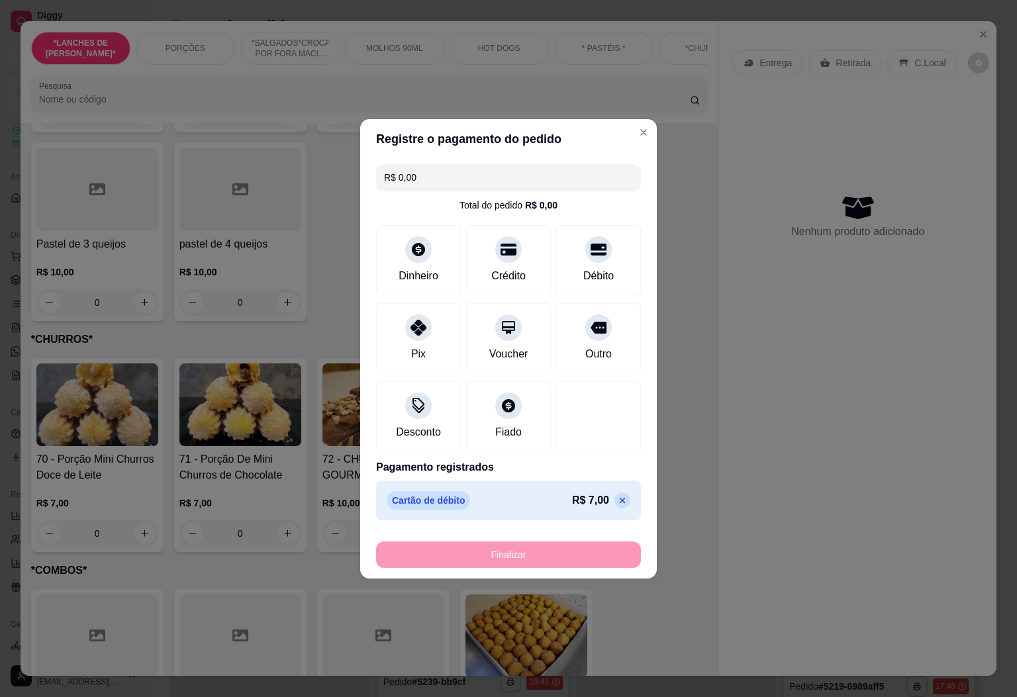
type input "-R$ 7,00"
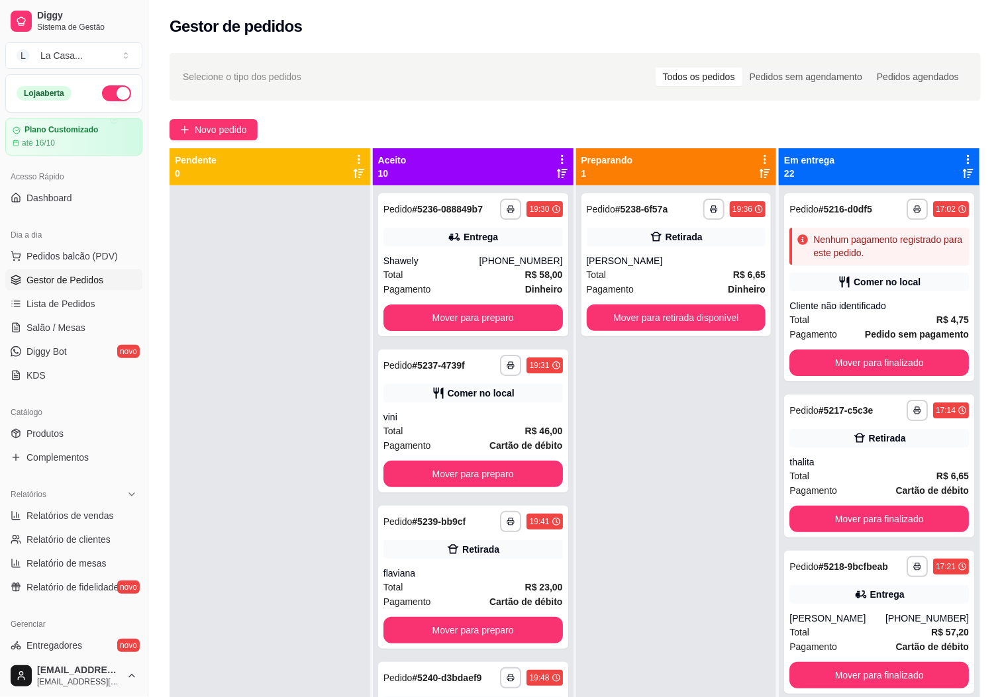
click at [556, 154] on icon at bounding box center [562, 160] width 12 height 12
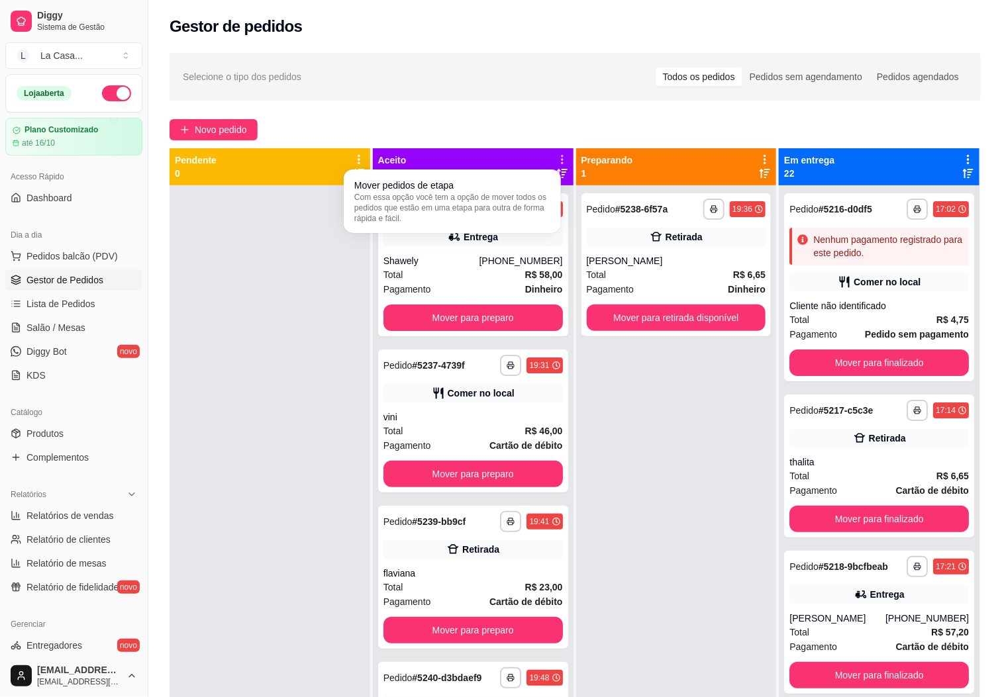
click at [556, 203] on div "Mover pedidos de etapa Com essa opção você tem a opção de mover todos os pedido…" at bounding box center [452, 201] width 212 height 58
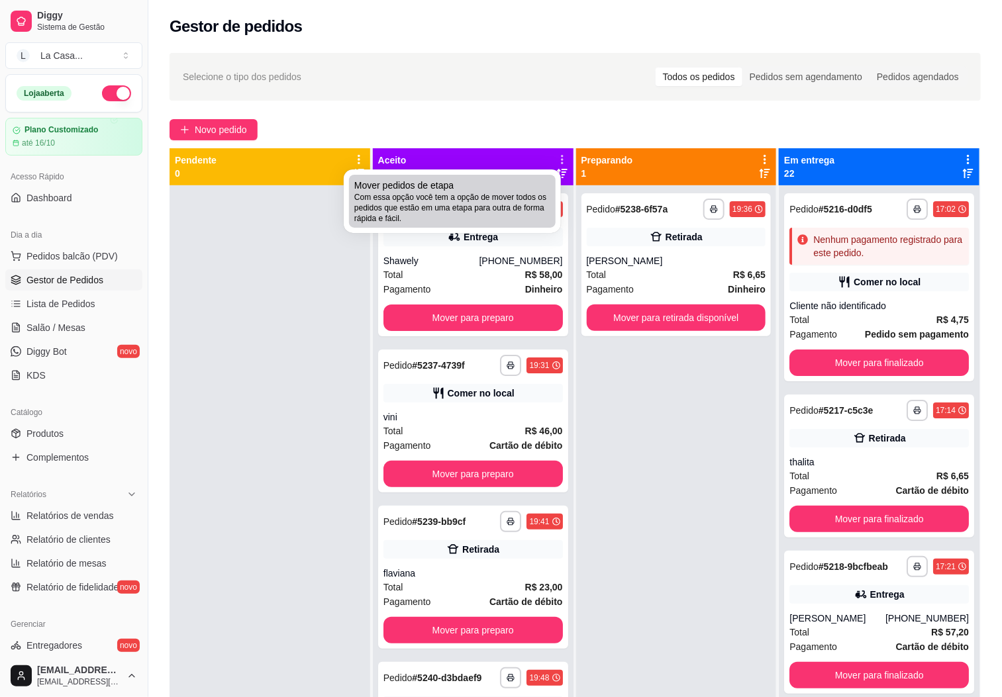
click at [520, 203] on span "Com essa opção você tem a opção de mover todos os pedidos que estão em uma etap…" at bounding box center [452, 208] width 196 height 32
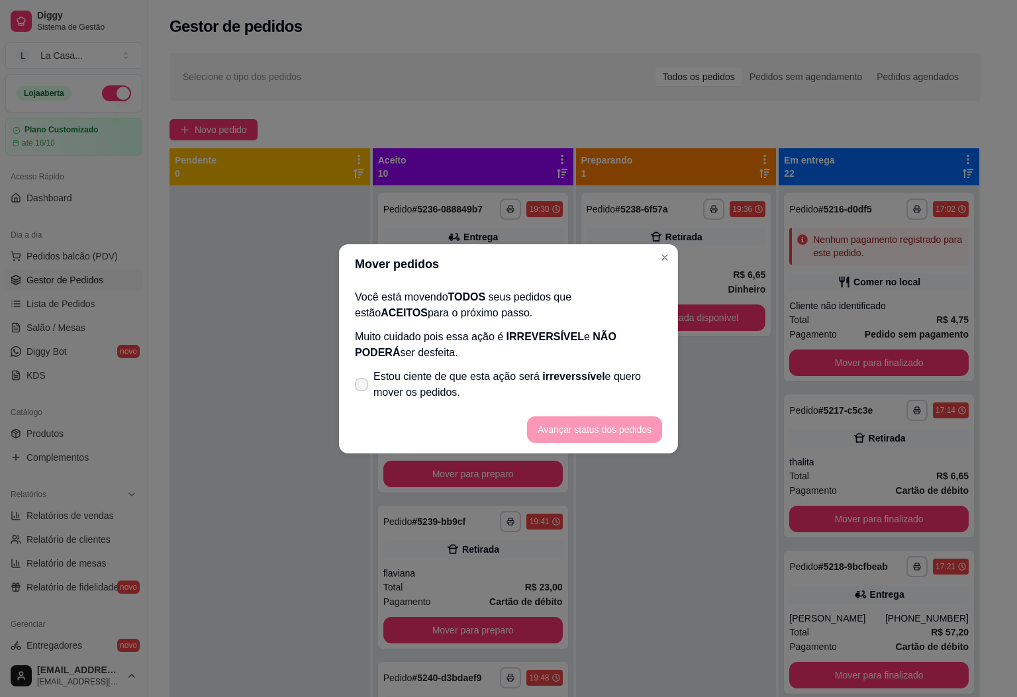
click at [356, 388] on span at bounding box center [361, 384] width 13 height 13
click at [356, 388] on input "Estou ciente de que esta ação será irreverssível e quero mover os pedidos." at bounding box center [358, 391] width 9 height 9
checkbox input "true"
click at [610, 428] on button "Avançar status dos pedidos" at bounding box center [594, 429] width 135 height 26
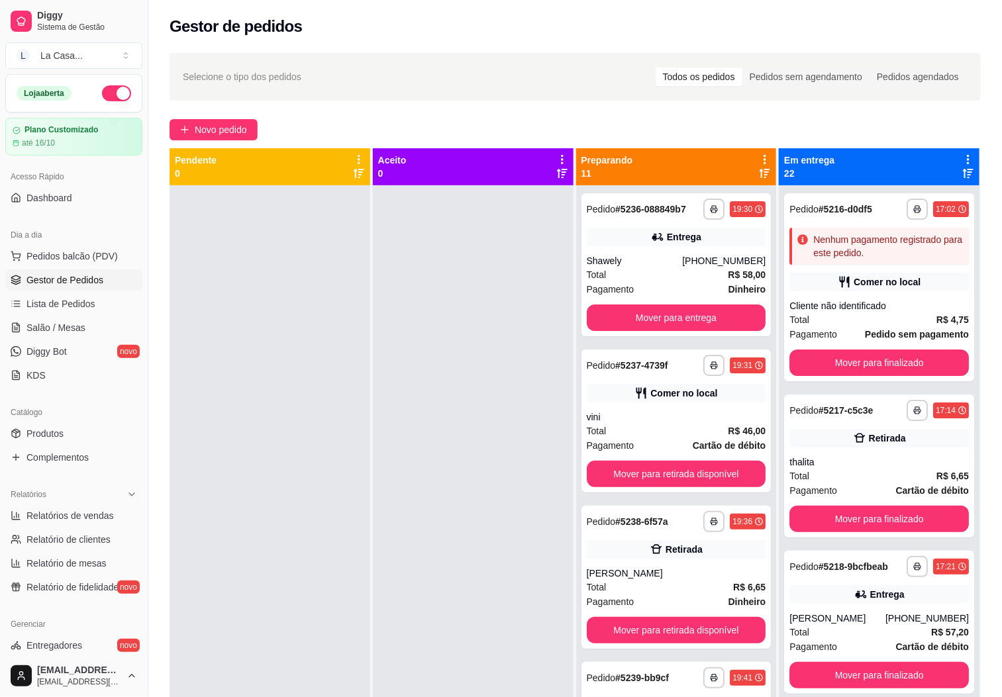
click at [759, 159] on icon at bounding box center [765, 160] width 12 height 12
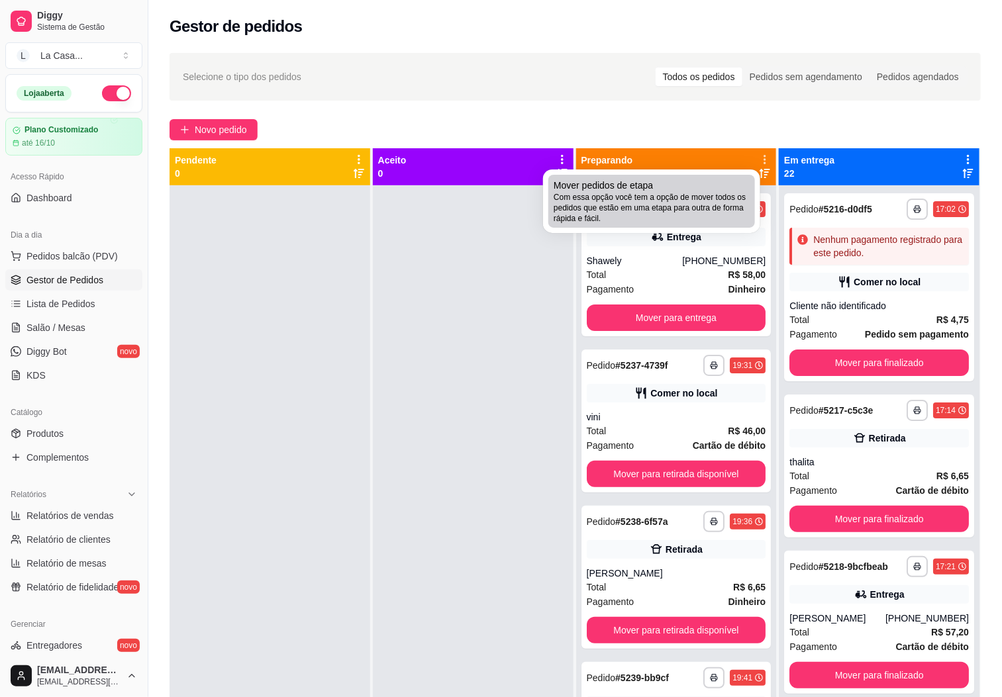
click at [733, 193] on span "Com essa opção você tem a opção de mover todos os pedidos que estão em uma etap…" at bounding box center [651, 208] width 196 height 32
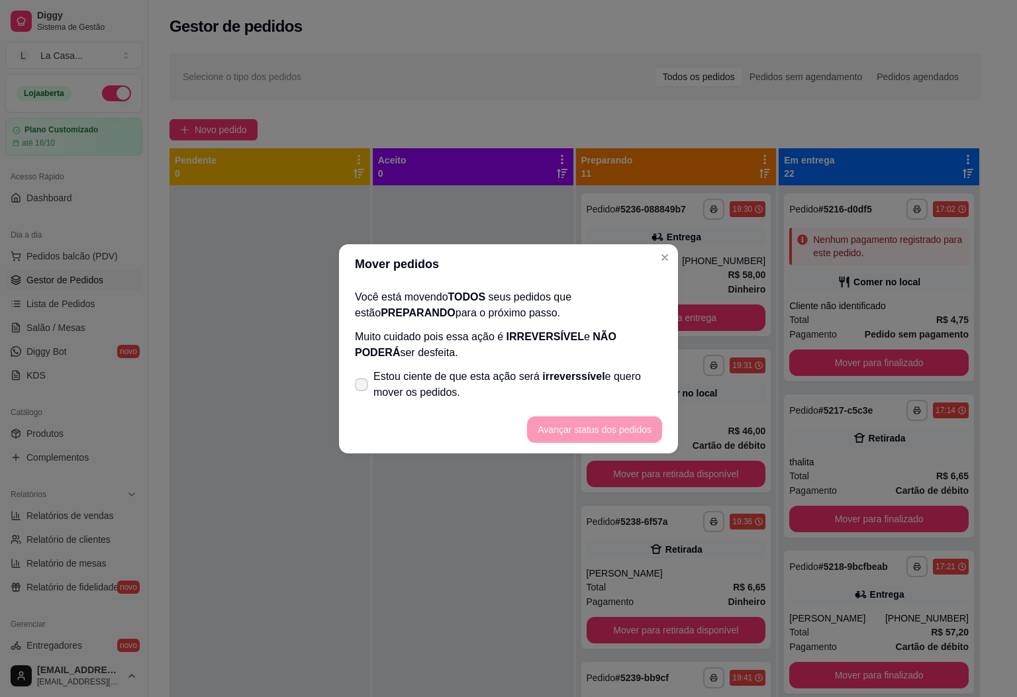
click at [365, 389] on label "Estou ciente de que esta ação será irreverssível e quero mover os pedidos." at bounding box center [509, 384] width 318 height 42
click at [363, 389] on input "Estou ciente de que esta ação será irreverssível e quero mover os pedidos." at bounding box center [358, 391] width 9 height 9
checkbox input "true"
click at [587, 438] on button "Avançar status dos pedidos" at bounding box center [594, 429] width 131 height 26
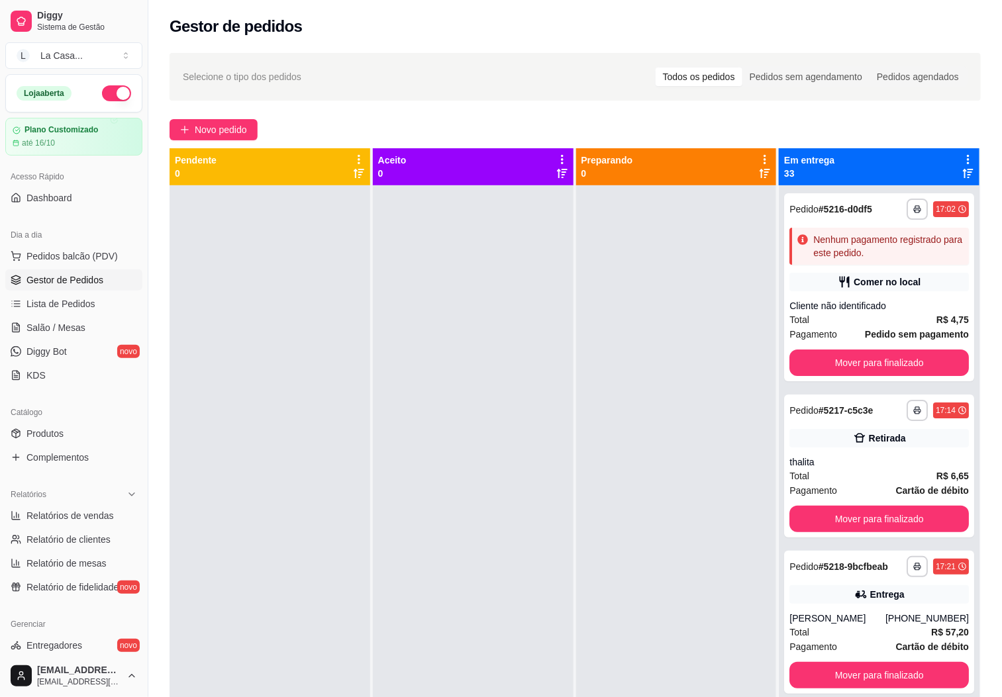
click at [962, 158] on icon at bounding box center [968, 160] width 12 height 12
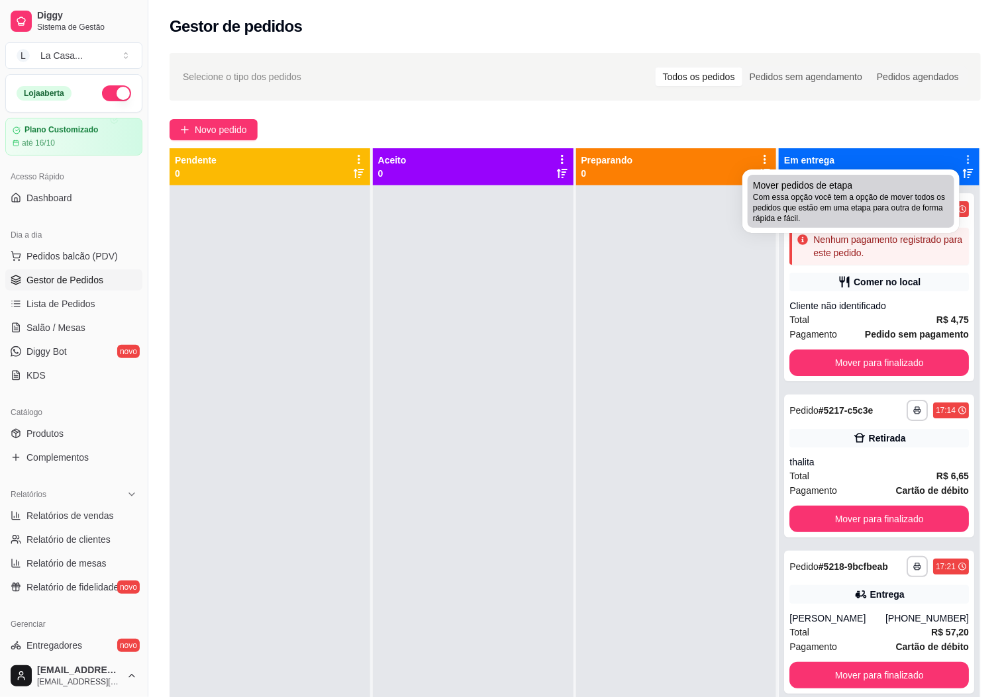
click at [922, 197] on span "Com essa opção você tem a opção de mover todos os pedidos que estão em uma etap…" at bounding box center [851, 208] width 196 height 32
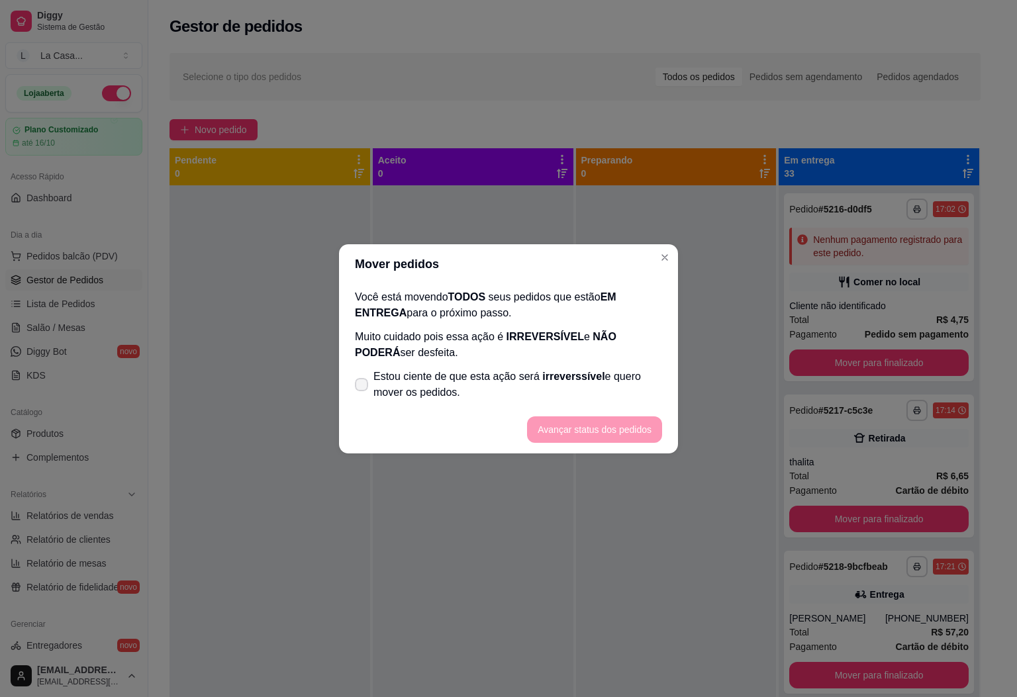
click at [361, 389] on span at bounding box center [361, 384] width 13 height 13
click at [361, 389] on input "Estou ciente de que esta ação será irreverssível e quero mover os pedidos." at bounding box center [358, 391] width 9 height 9
checkbox input "true"
click at [646, 437] on button "Avançar status dos pedidos" at bounding box center [594, 429] width 135 height 26
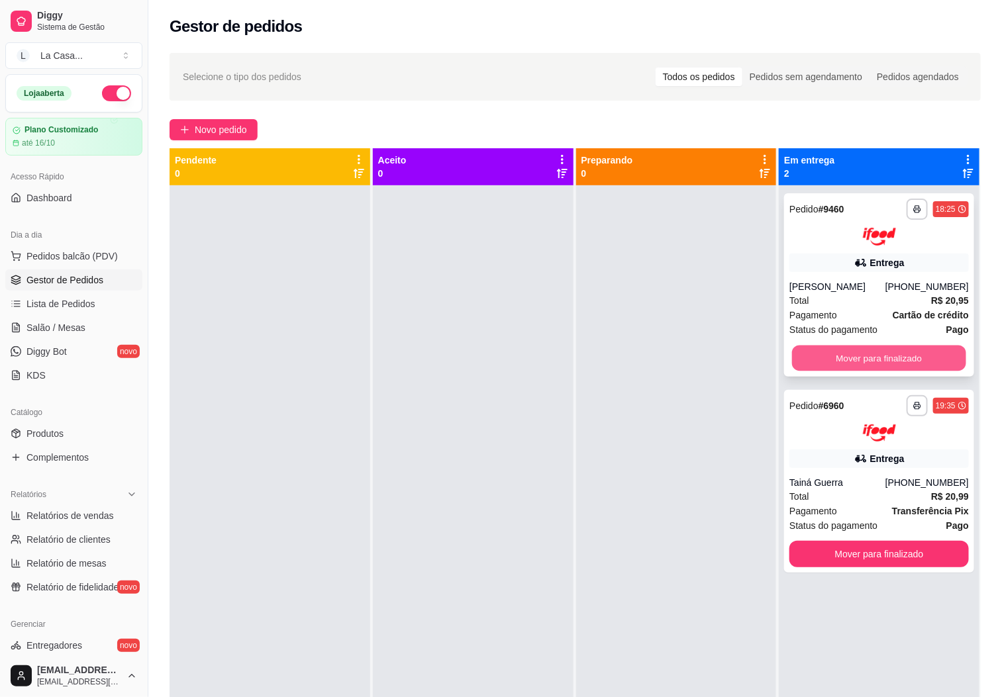
click at [908, 350] on button "Mover para finalizado" at bounding box center [879, 358] width 174 height 26
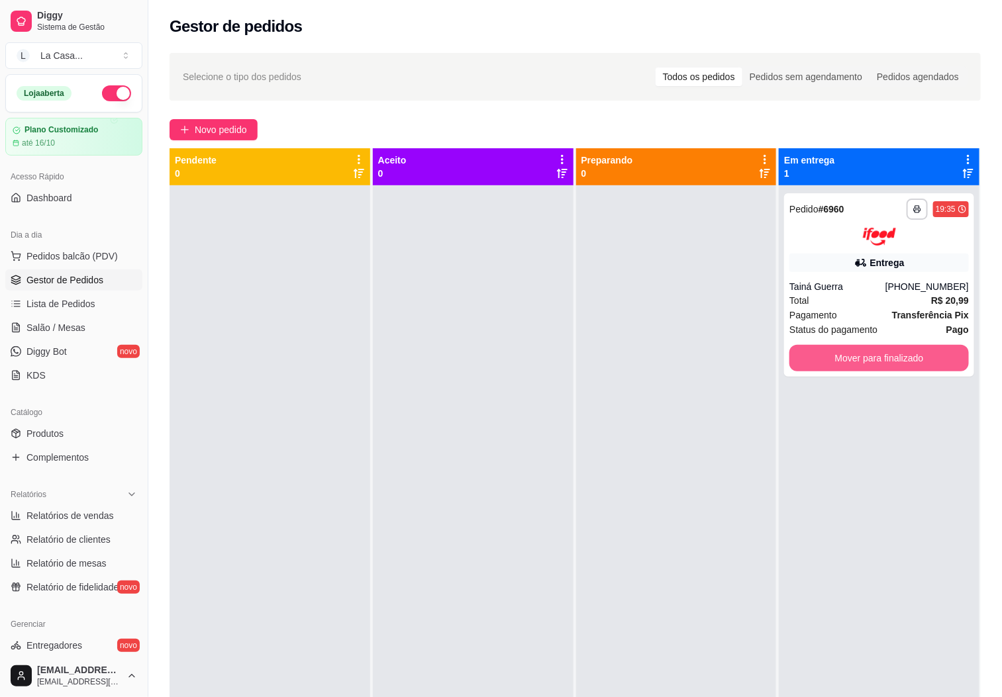
click at [908, 350] on button "Mover para finalizado" at bounding box center [878, 358] width 179 height 26
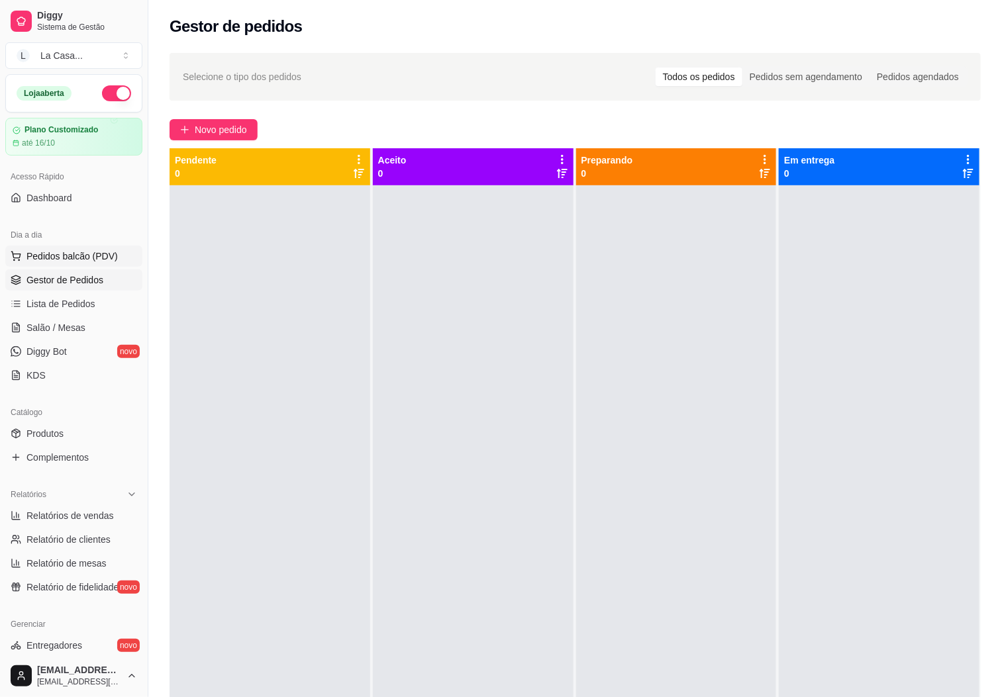
click at [83, 249] on button "Pedidos balcão (PDV)" at bounding box center [73, 256] width 137 height 21
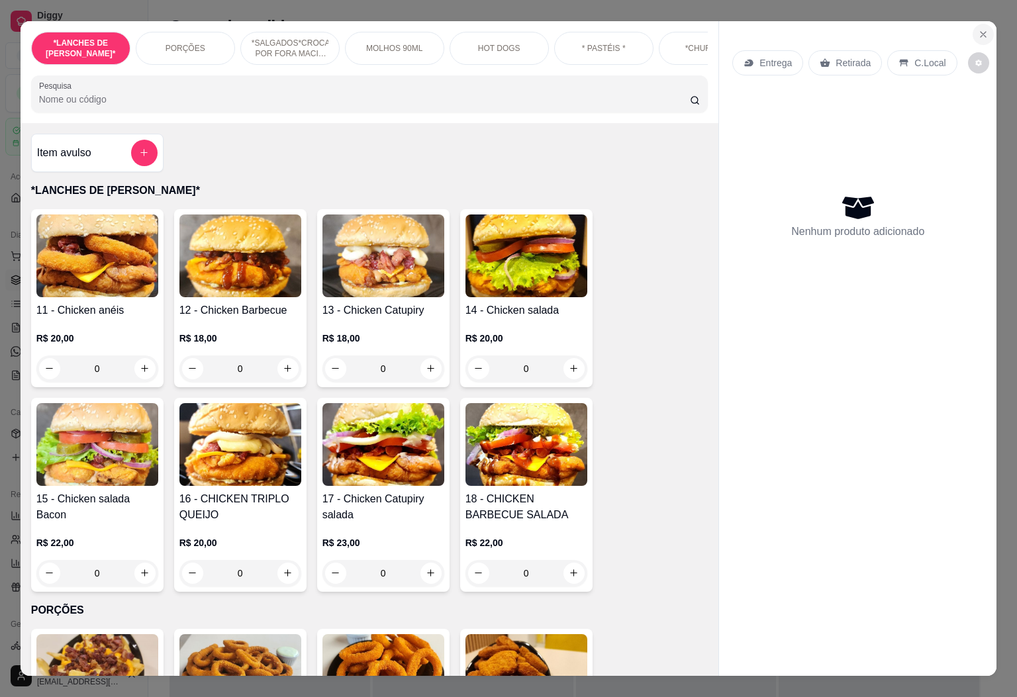
click at [978, 30] on icon "Close" at bounding box center [983, 34] width 11 height 11
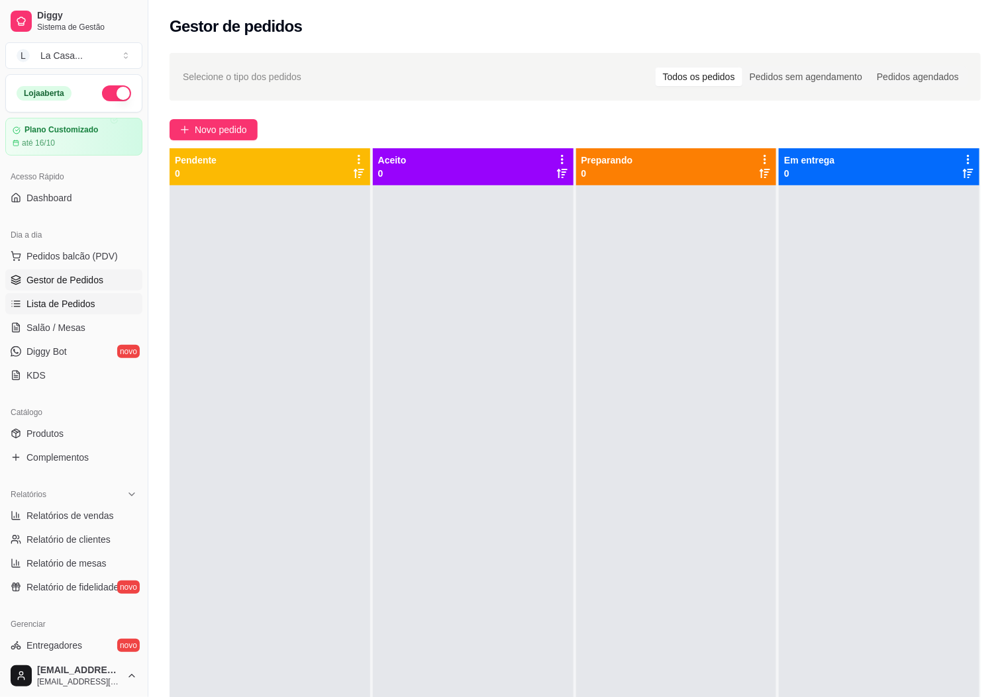
click at [44, 309] on span "Lista de Pedidos" at bounding box center [60, 303] width 69 height 13
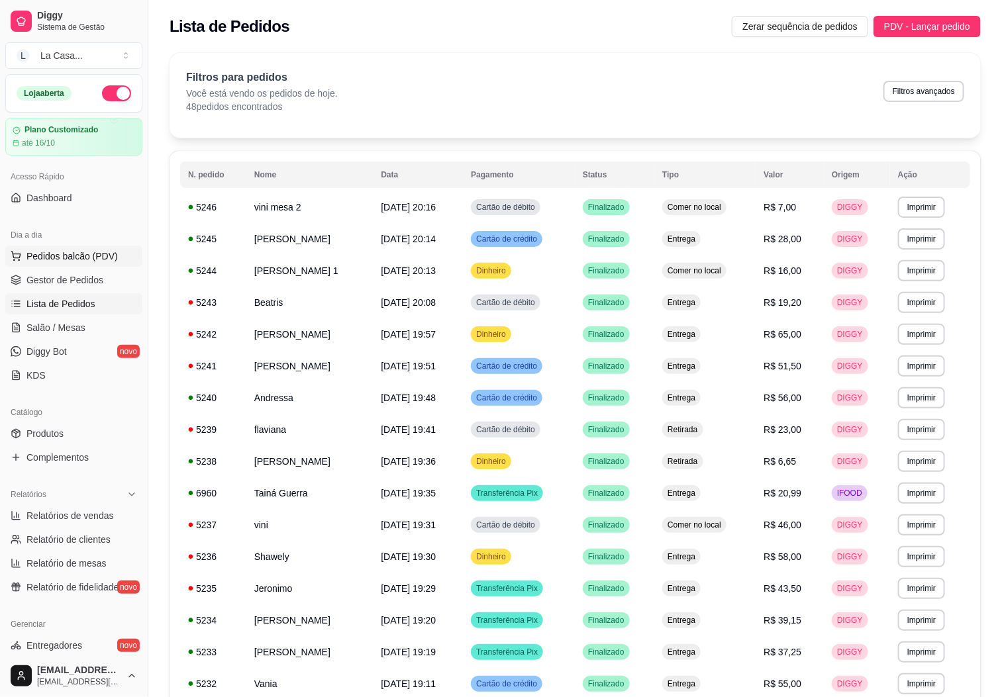
click at [77, 248] on button "Pedidos balcão (PDV)" at bounding box center [73, 256] width 137 height 21
